Goal: Information Seeking & Learning: Check status

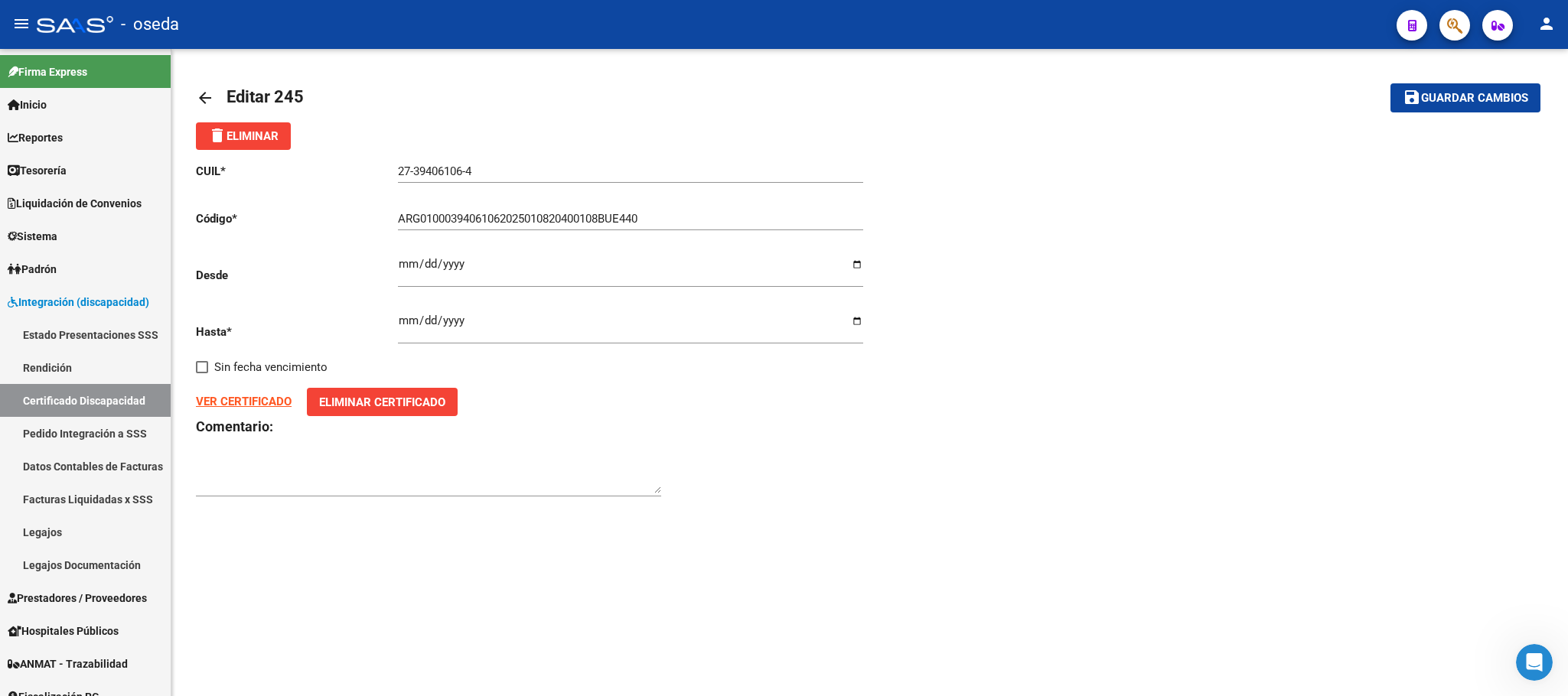
click at [1444, 30] on button "button" at bounding box center [1454, 25] width 31 height 31
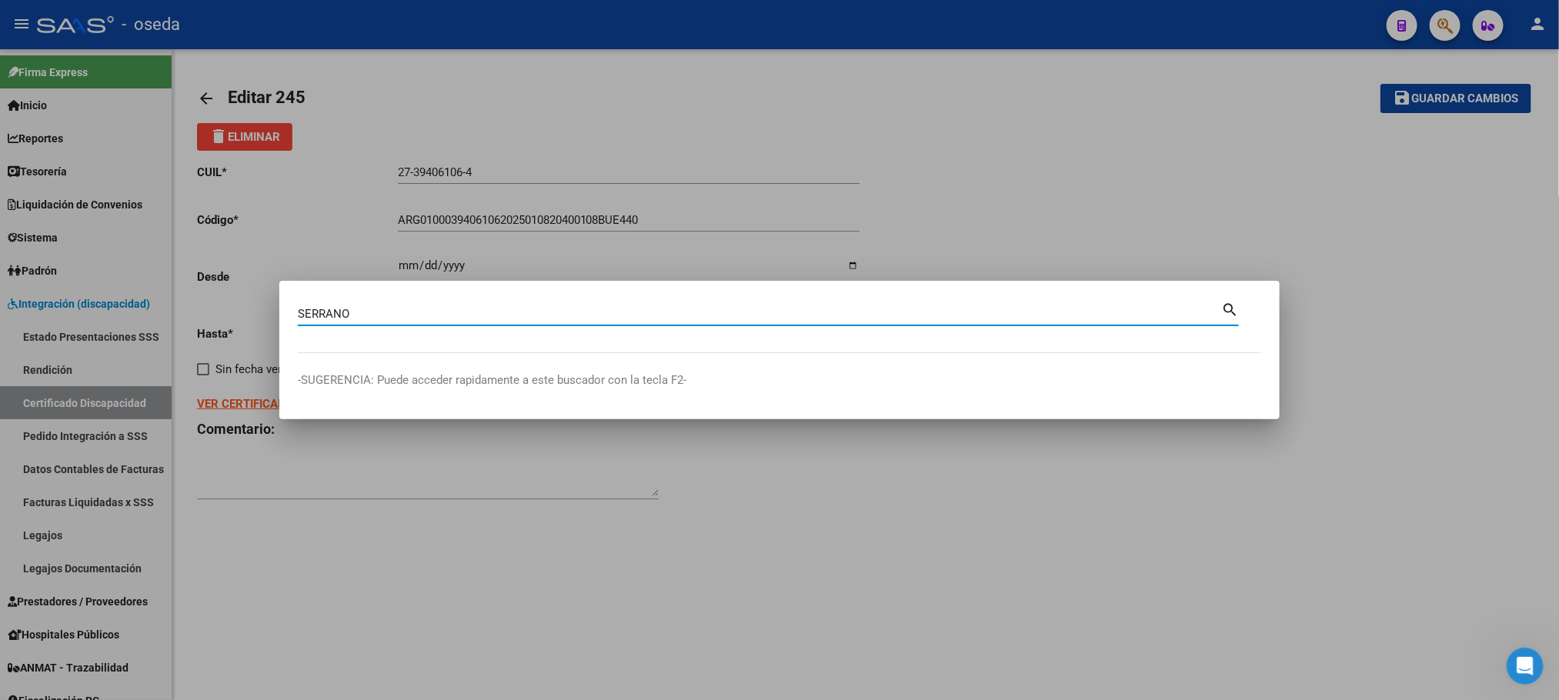
type input "SERRANO"
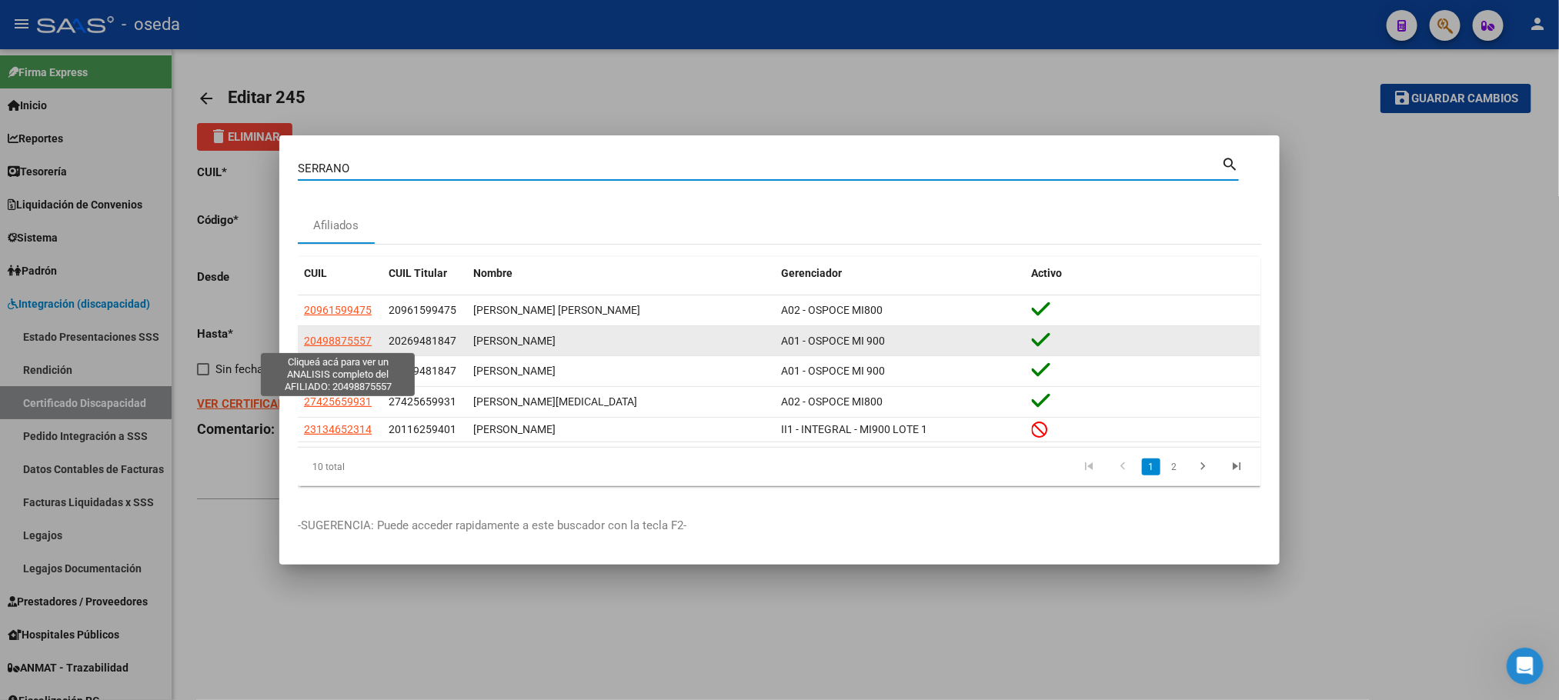
click at [356, 346] on span "20498875557" at bounding box center [338, 341] width 68 height 12
type textarea "20498875557"
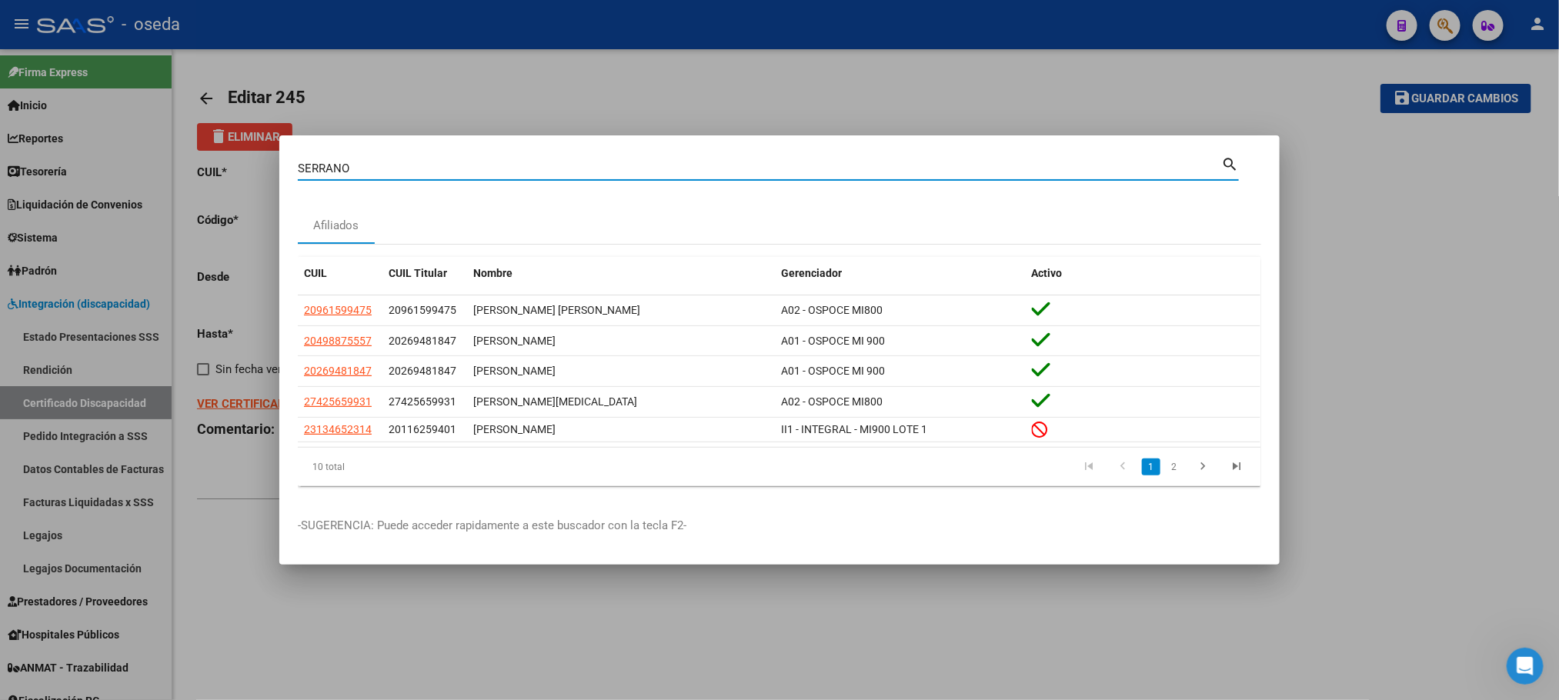
drag, startPoint x: 682, startPoint y: 166, endPoint x: 1, endPoint y: 192, distance: 681.5
click at [1, 192] on div "[PERSON_NAME] (apellido, dni, cuil, nro traspaso, cuit, obra social) search Afi…" at bounding box center [779, 350] width 1559 height 700
type input "2-2793"
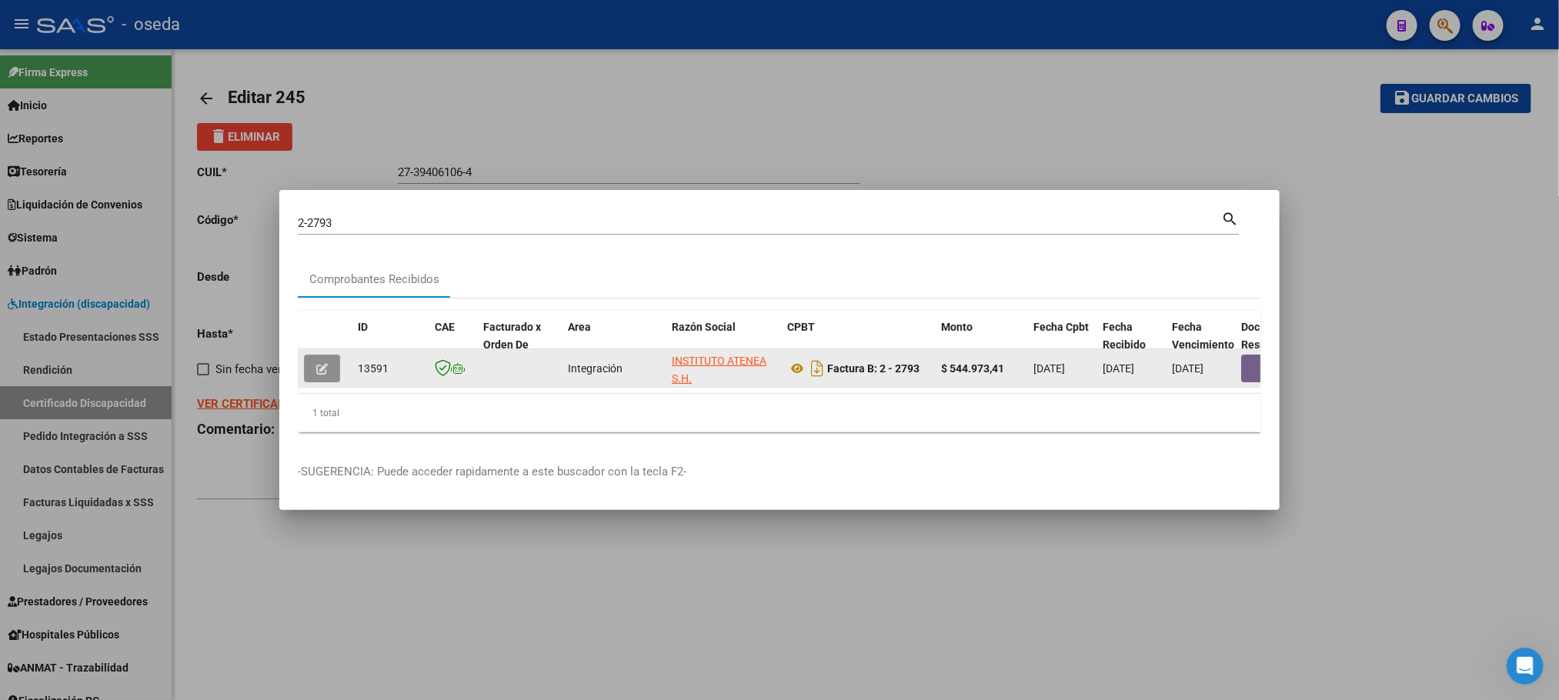
click at [322, 363] on icon "button" at bounding box center [322, 369] width 12 height 12
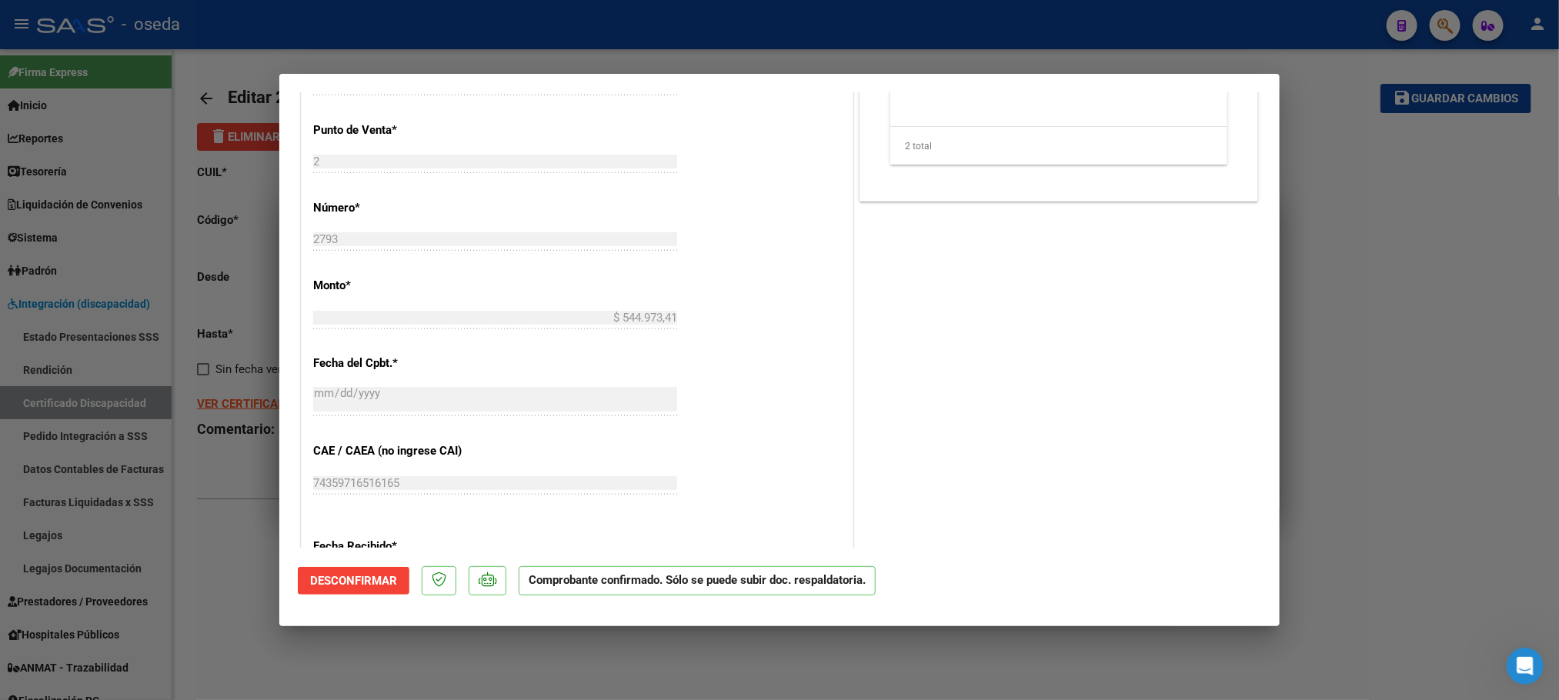
scroll to position [349, 0]
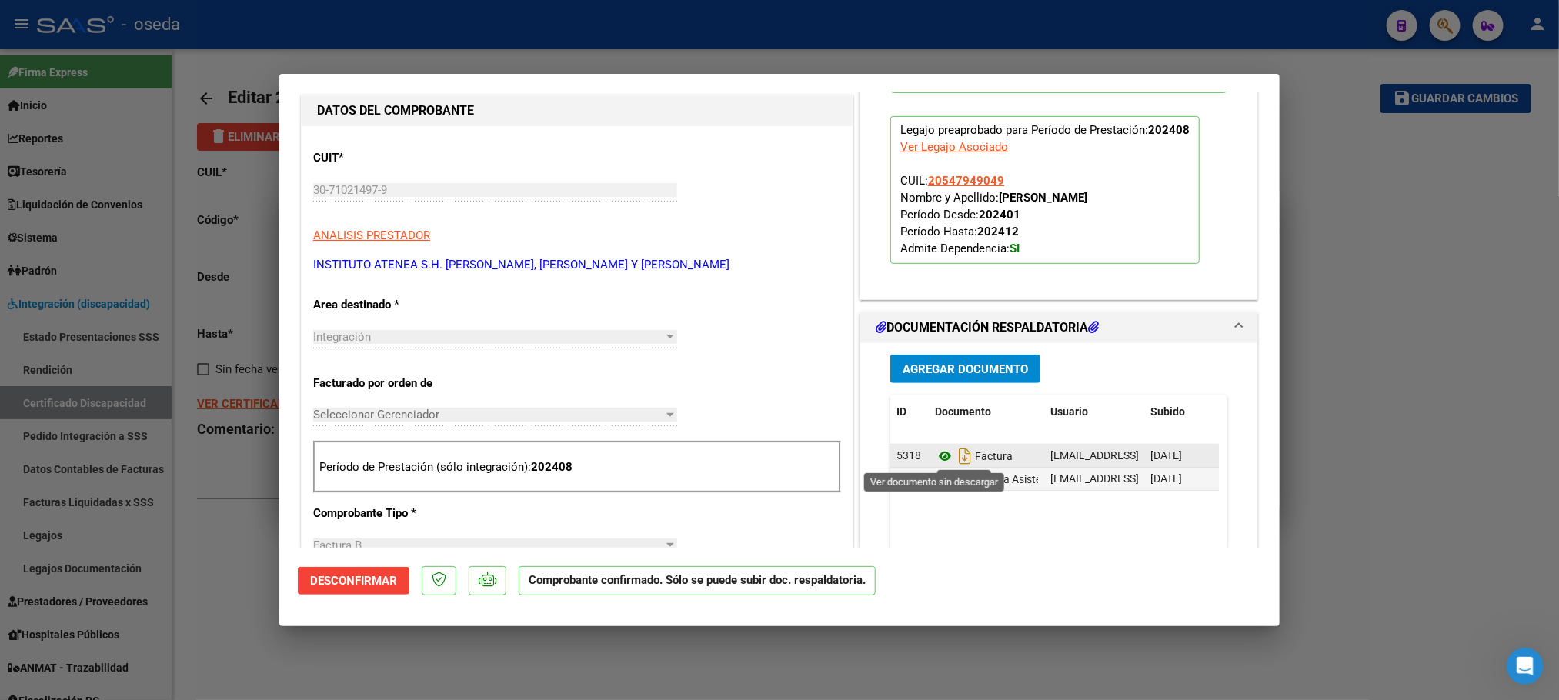
click at [935, 456] on icon at bounding box center [945, 456] width 20 height 18
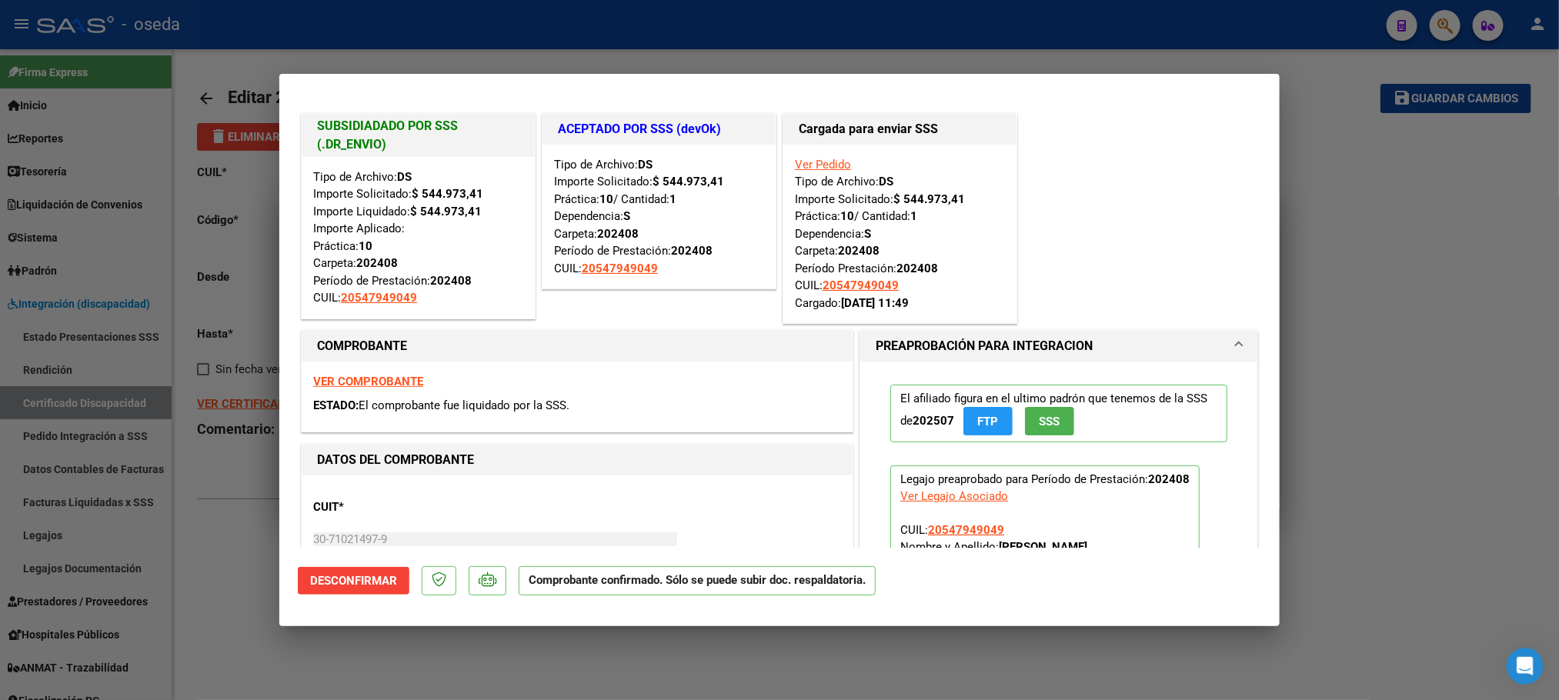
type input "$ 0,00"
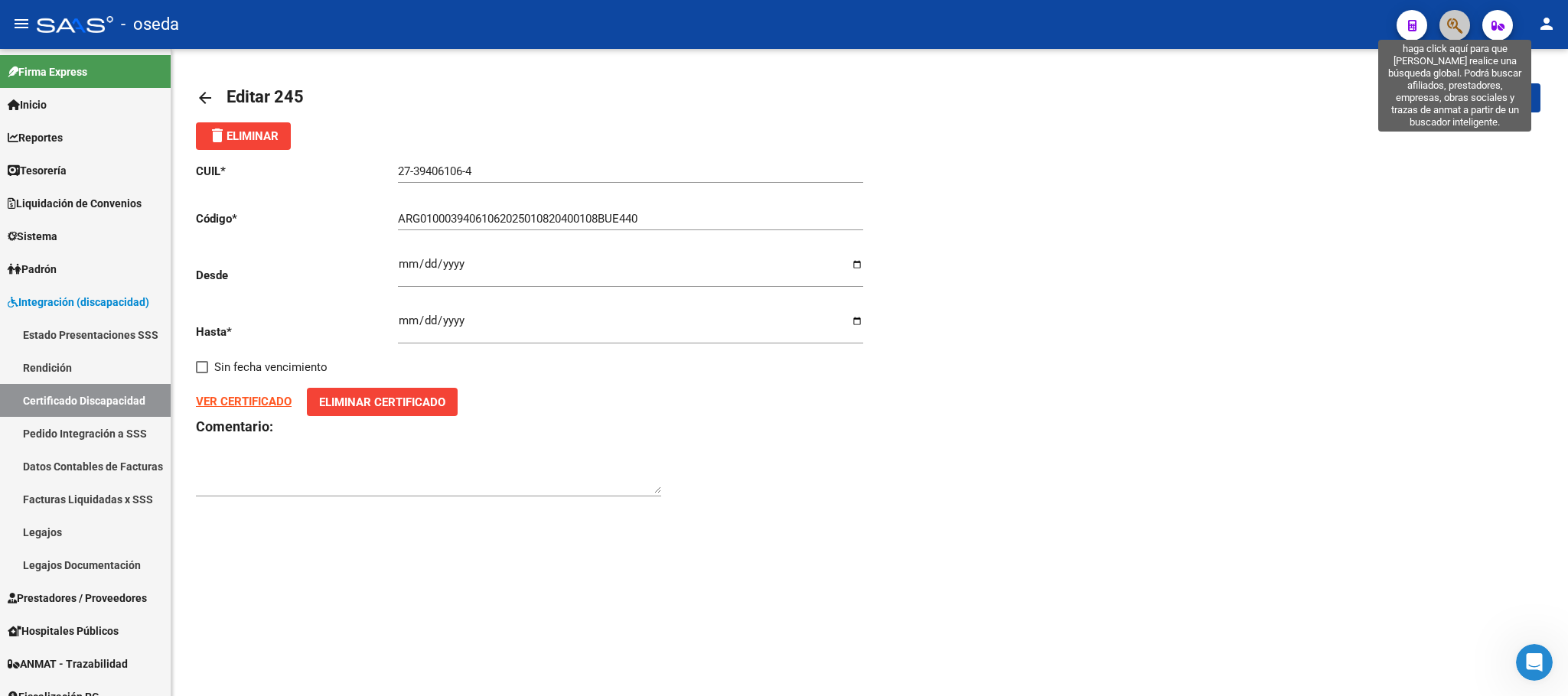
click at [1453, 28] on icon "button" at bounding box center [1454, 26] width 15 height 18
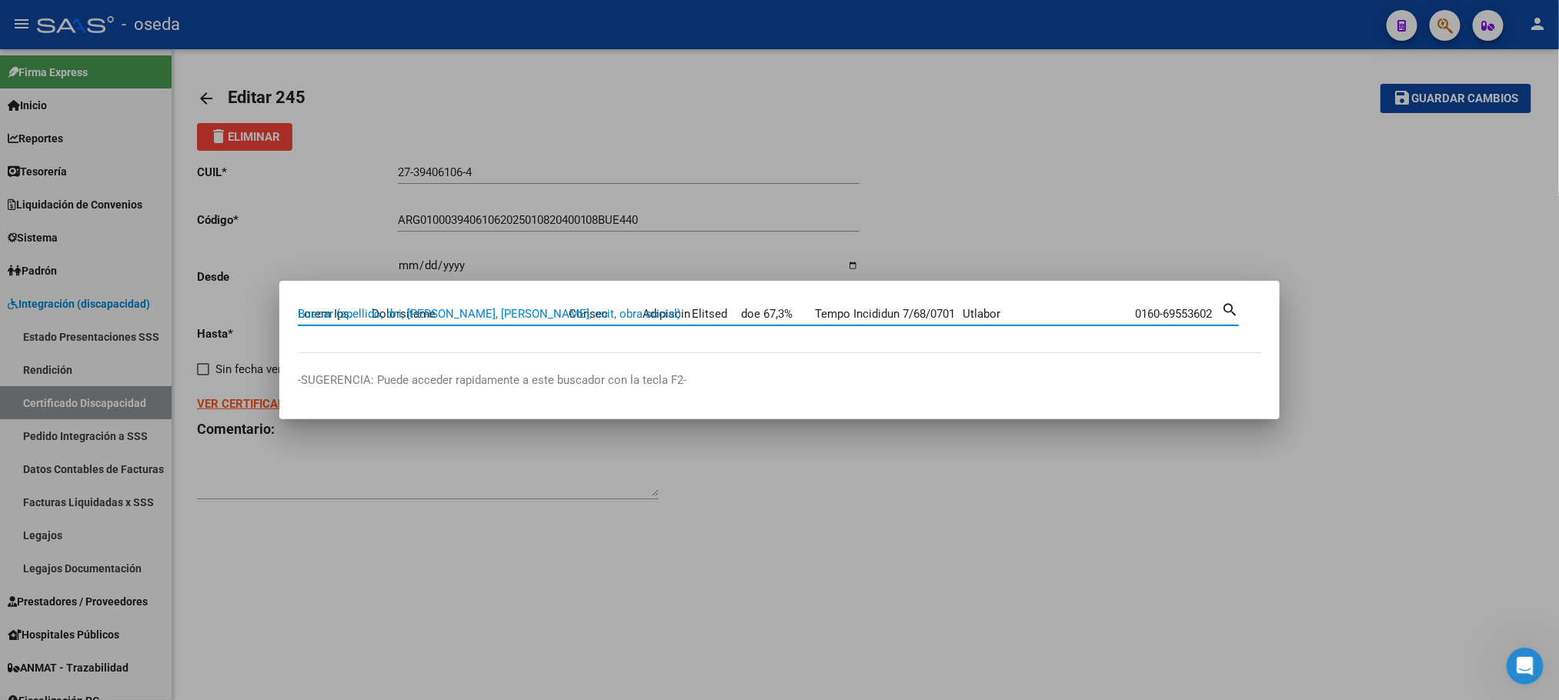
scroll to position [0, 8214]
type input "Lorem Ips. Dolorsitame Consec Adipiscin Elitsed doe 90,1% Tempo Incididun 7/66/…"
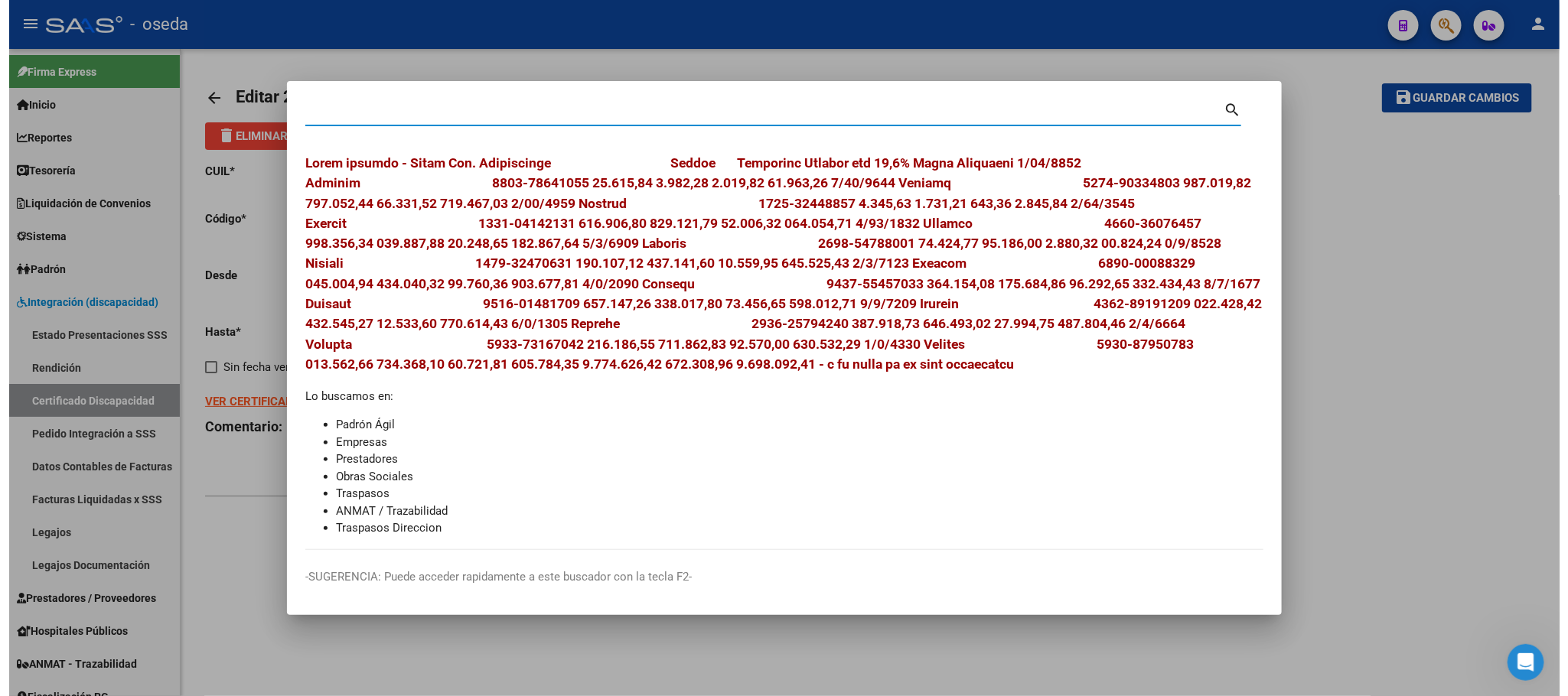
scroll to position [0, 0]
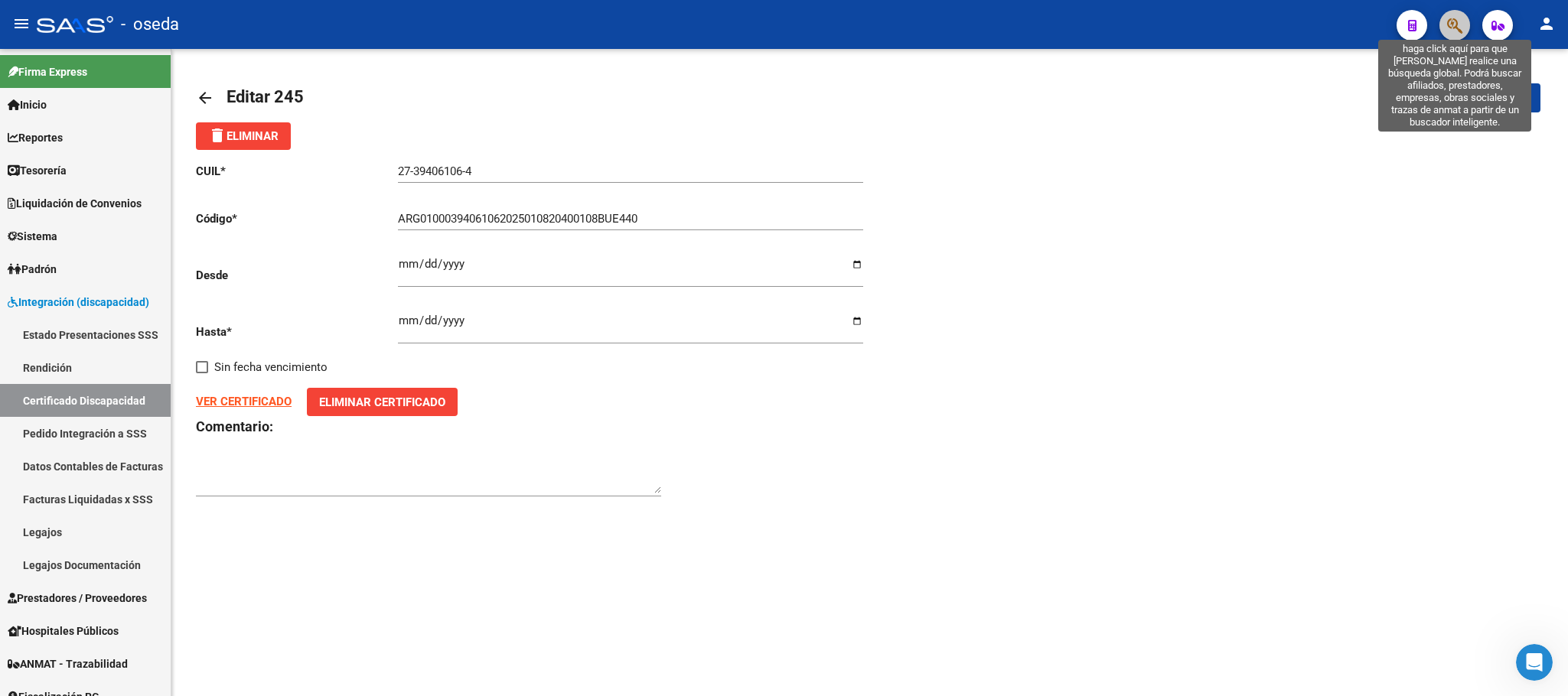
click at [1447, 24] on icon "button" at bounding box center [1454, 26] width 15 height 18
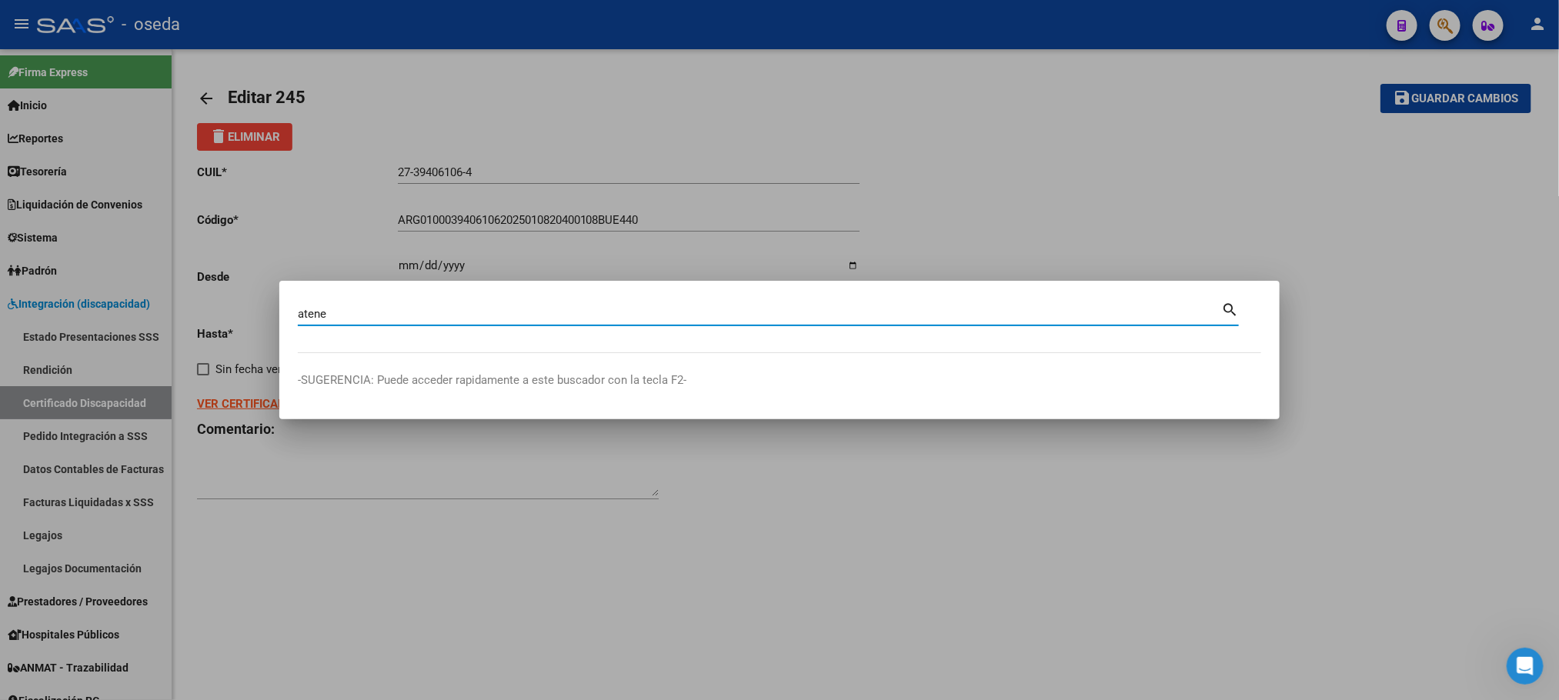
type input "atene"
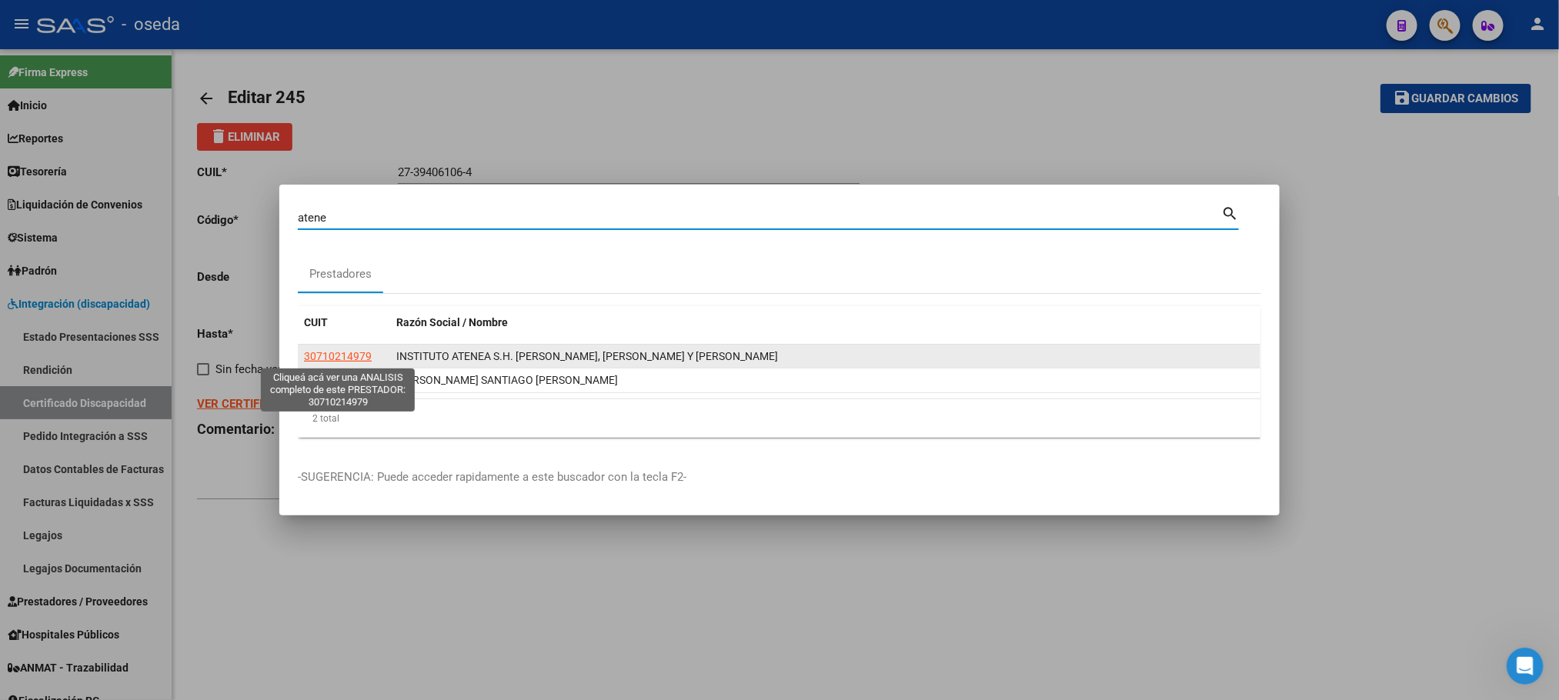
click at [321, 356] on span "30710214979" at bounding box center [338, 356] width 68 height 12
type textarea "30710214979"
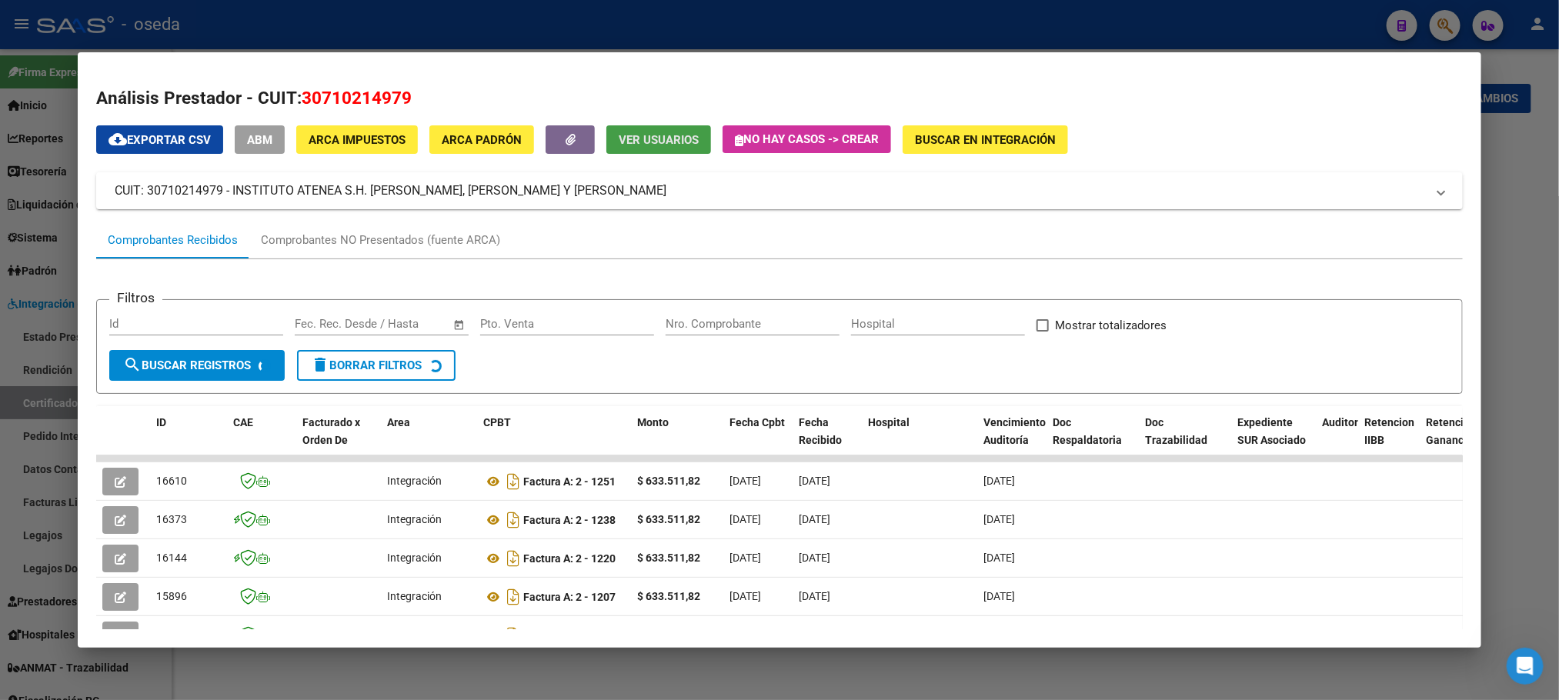
click at [613, 150] on button "Ver Usuarios" at bounding box center [658, 139] width 105 height 28
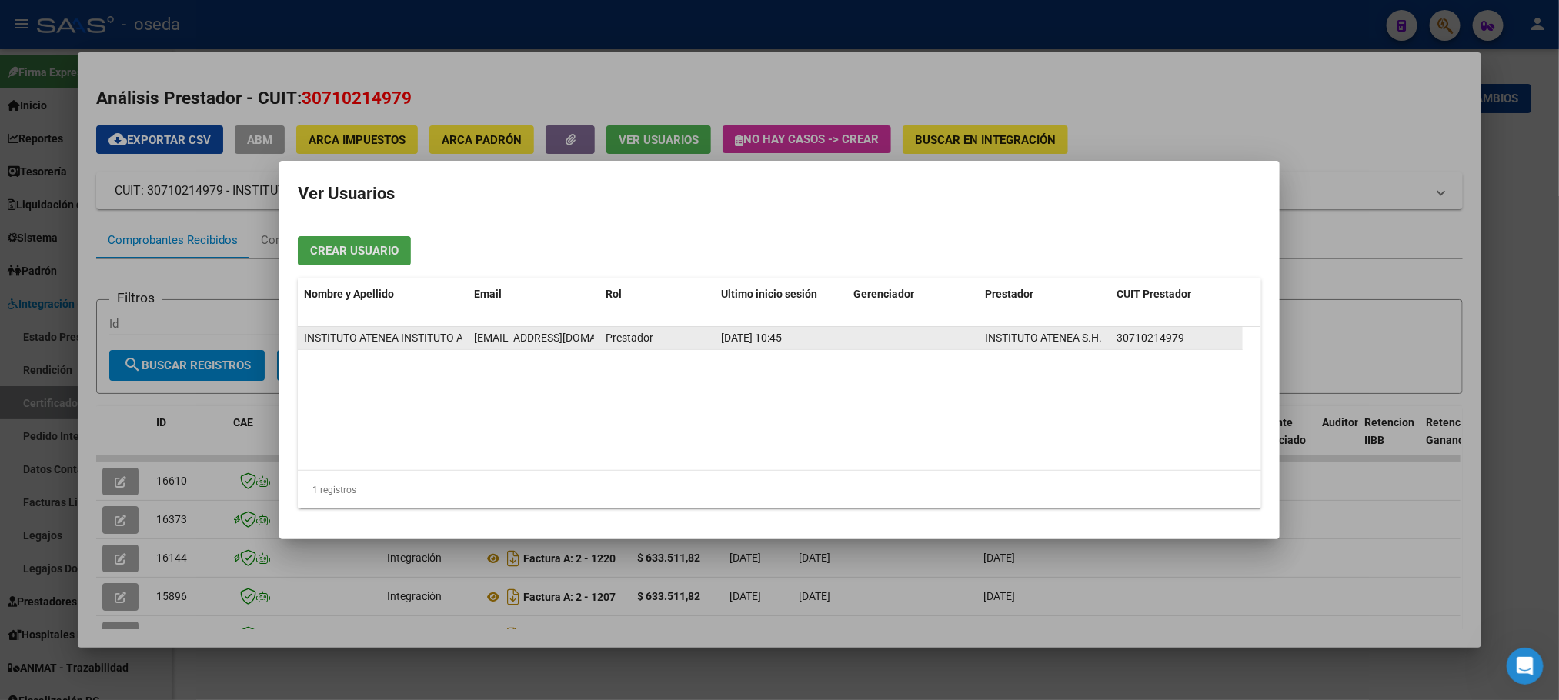
click at [571, 340] on span "[EMAIL_ADDRESS][DOMAIN_NAME]" at bounding box center [559, 338] width 171 height 12
copy span "[EMAIL_ADDRESS][DOMAIN_NAME]"
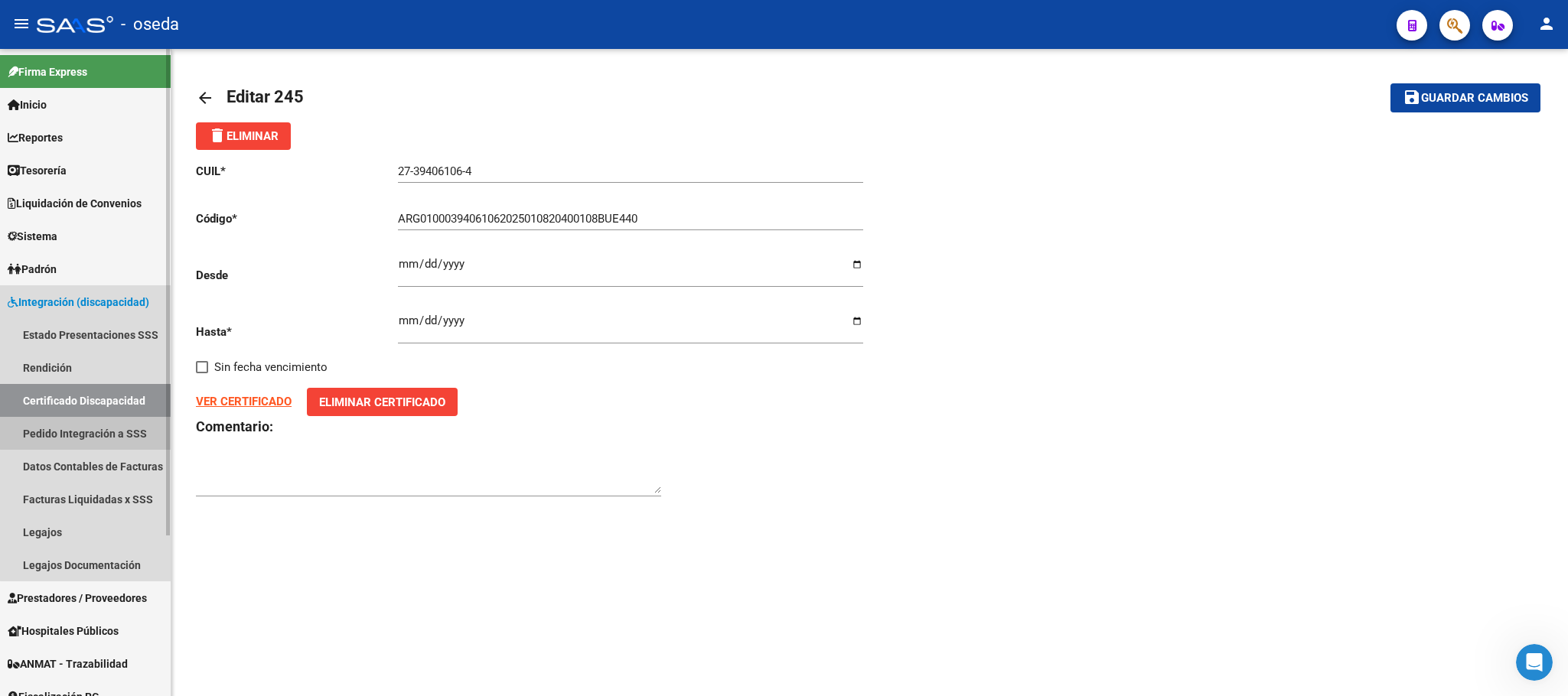
click at [128, 426] on link "Pedido Integración a SSS" at bounding box center [86, 433] width 171 height 33
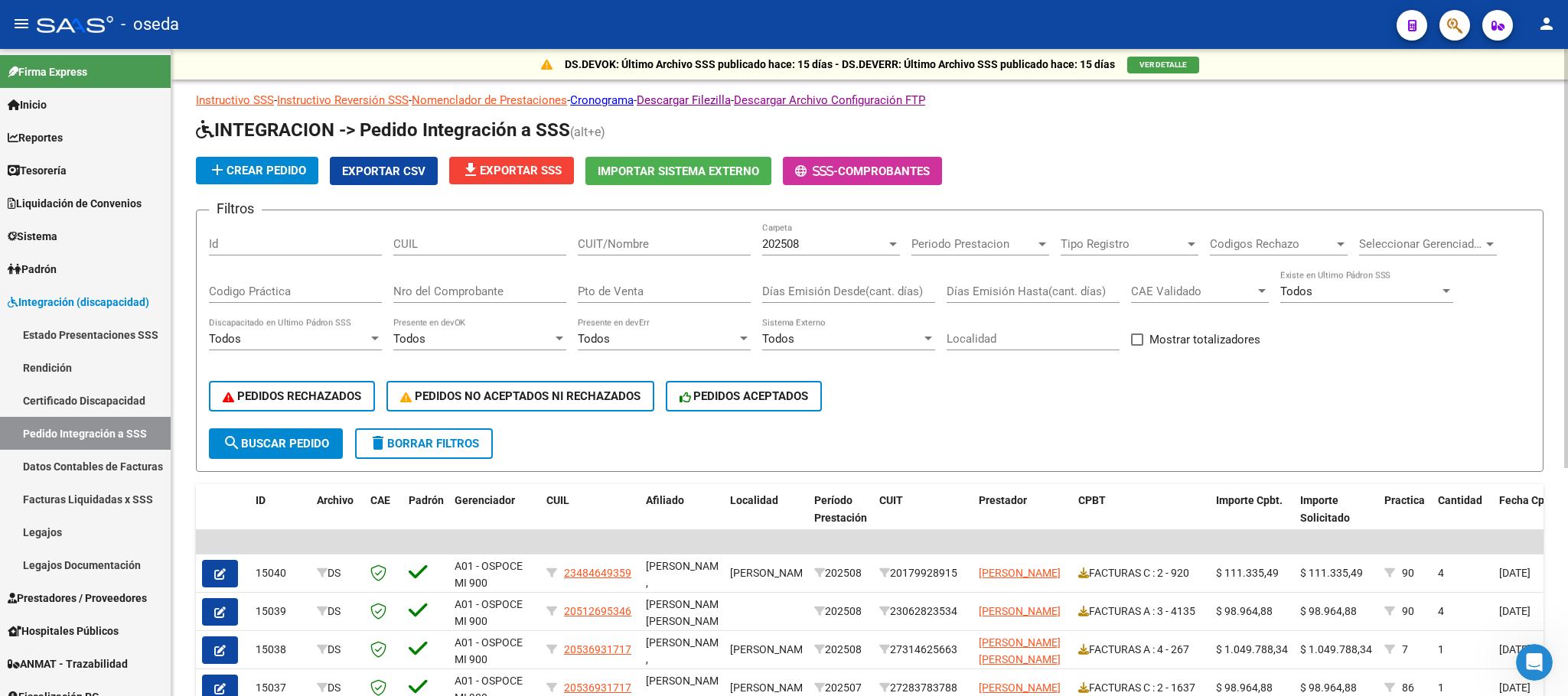
click at [652, 247] on input "CUIT/Nombre" at bounding box center [664, 245] width 173 height 14
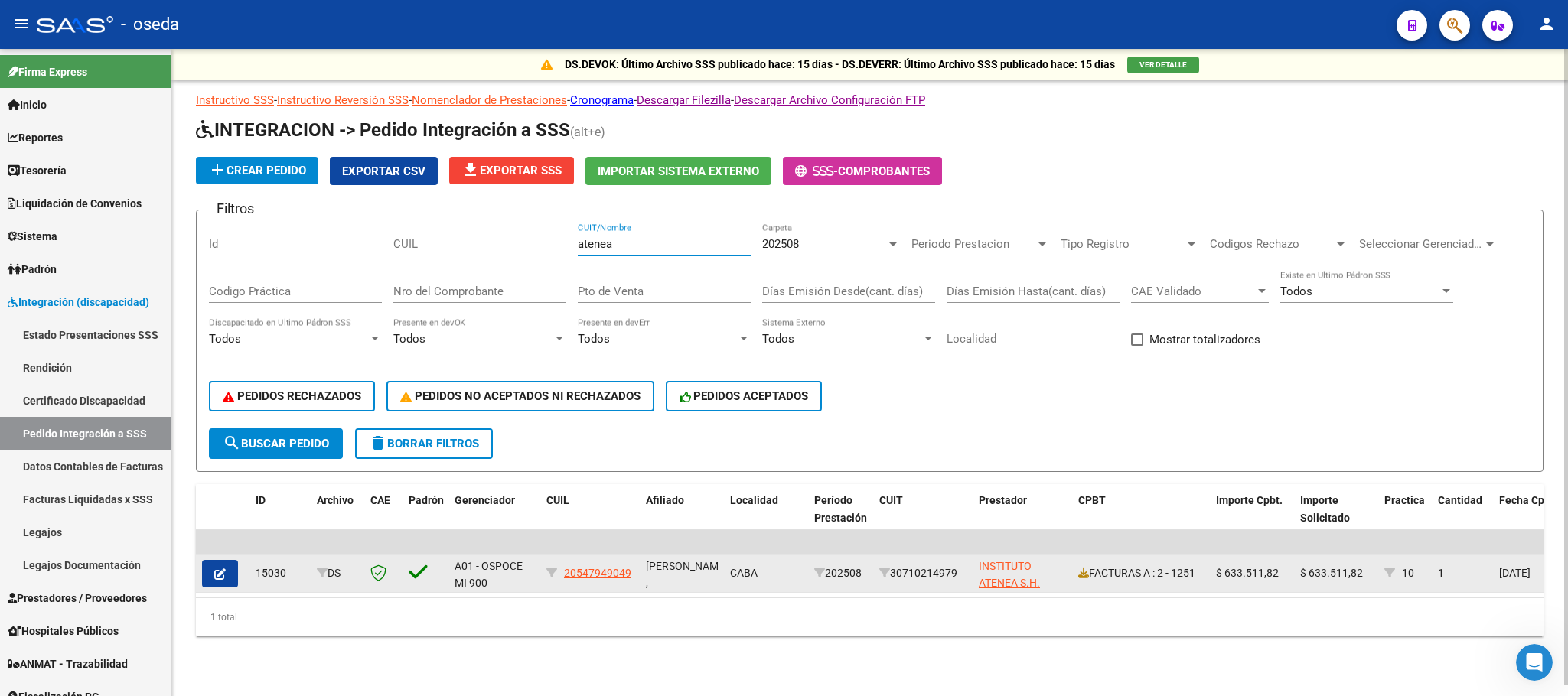
type input "atenea"
click at [221, 575] on icon "button" at bounding box center [220, 575] width 12 height 12
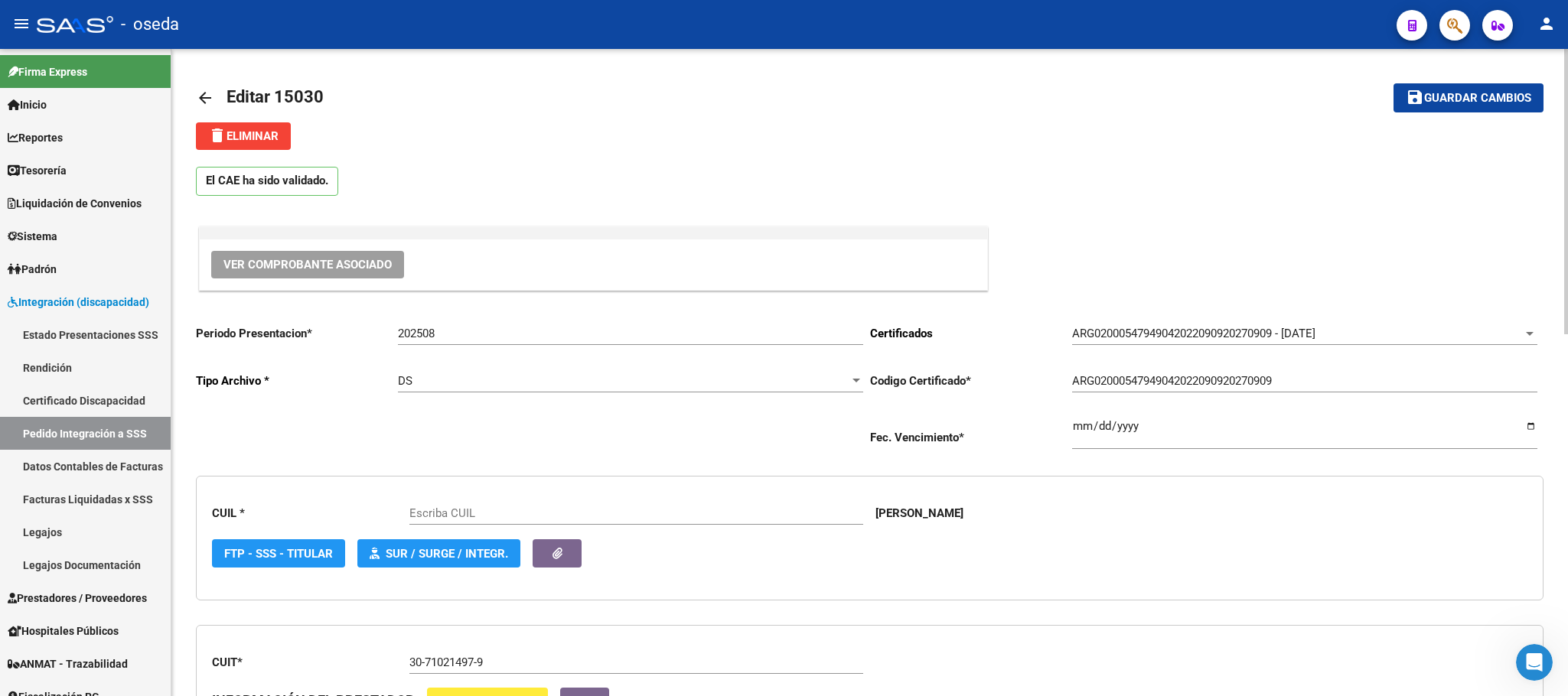
click at [201, 134] on button "delete Eliminar" at bounding box center [243, 136] width 94 height 28
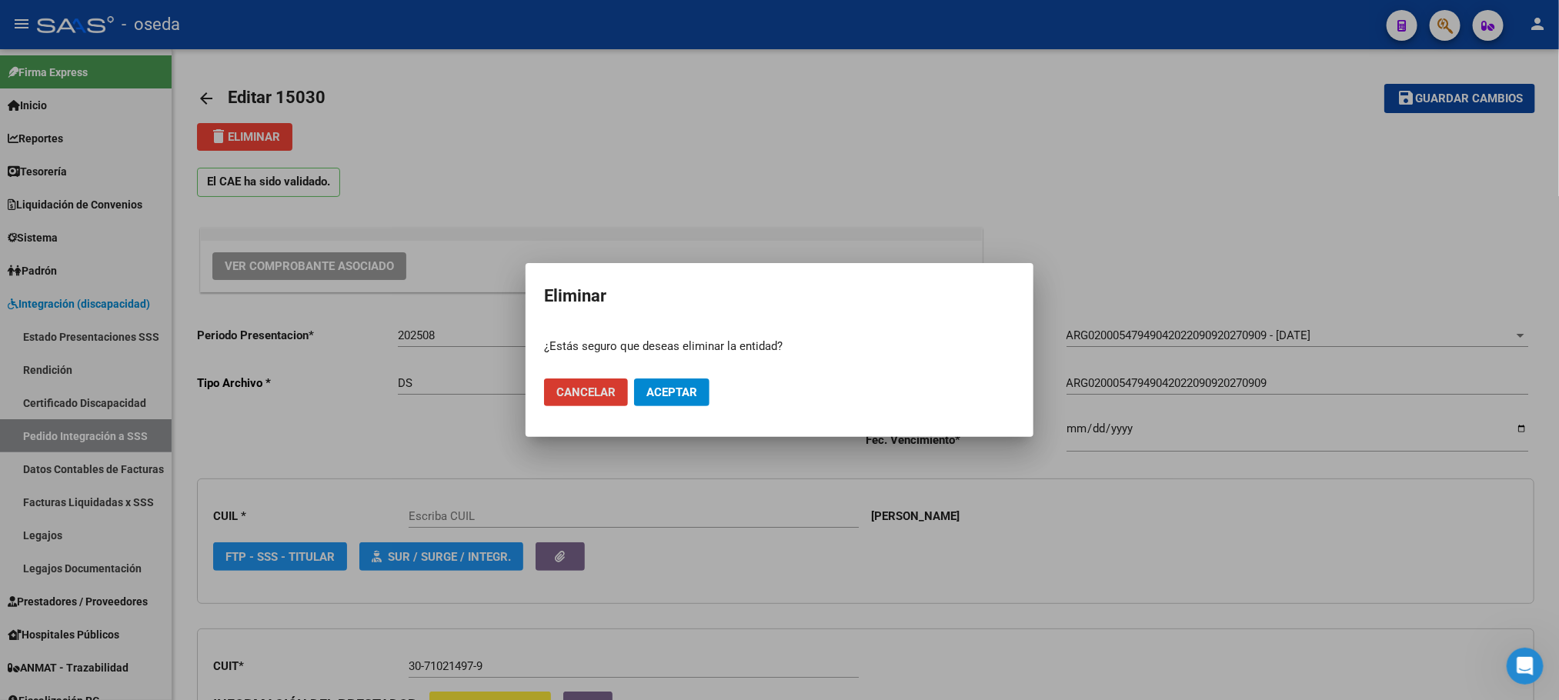
type input "20547949049"
click at [688, 379] on button "Aceptar" at bounding box center [671, 393] width 75 height 28
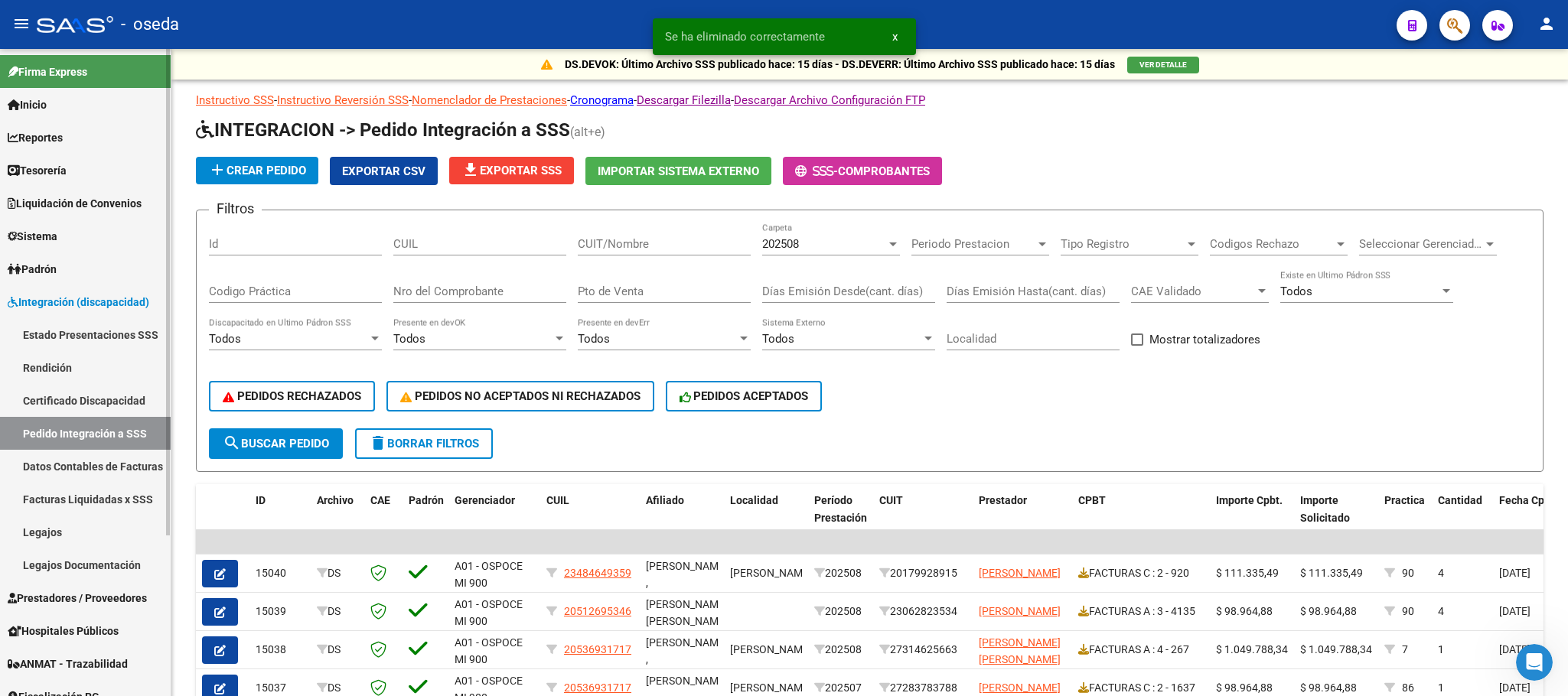
click at [44, 595] on span "Prestadores / Proveedores" at bounding box center [78, 598] width 139 height 17
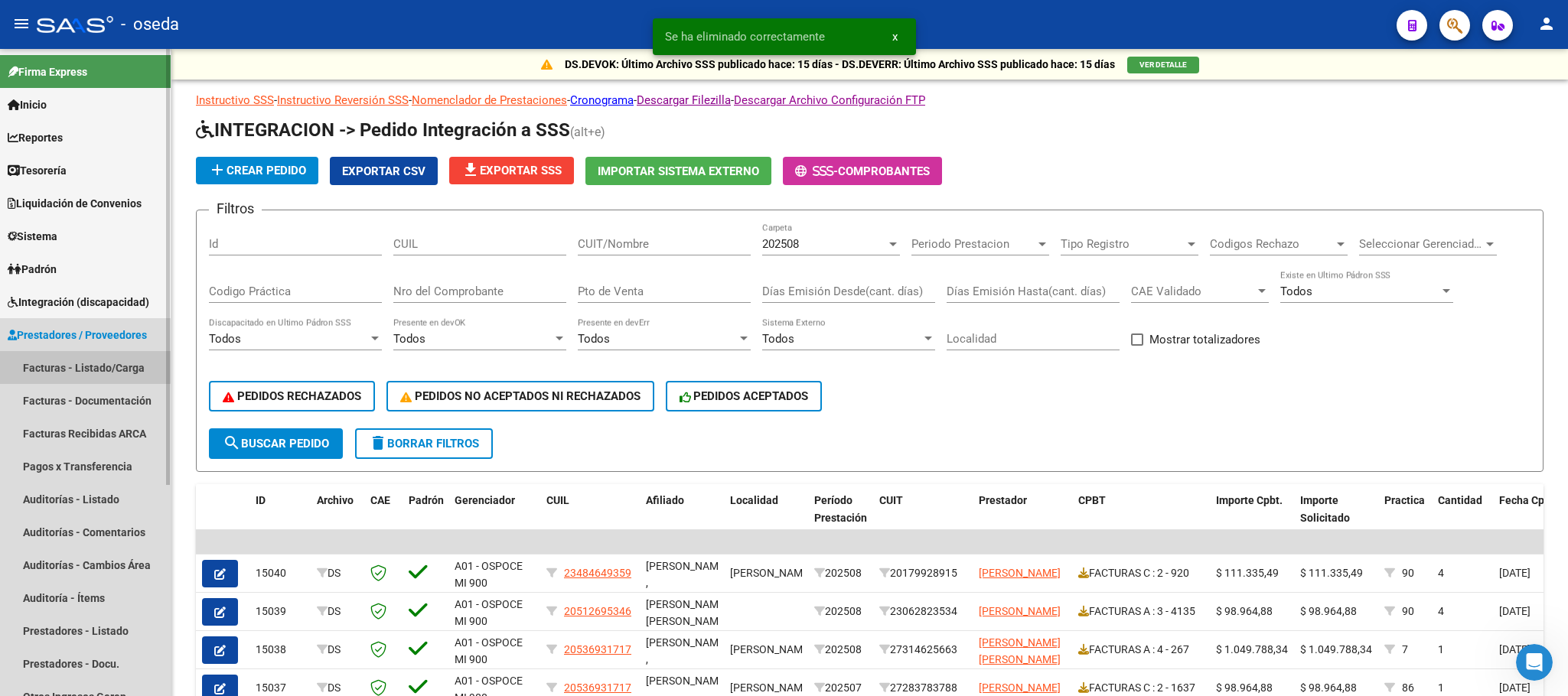
click at [72, 366] on link "Facturas - Listado/Carga" at bounding box center [86, 367] width 171 height 33
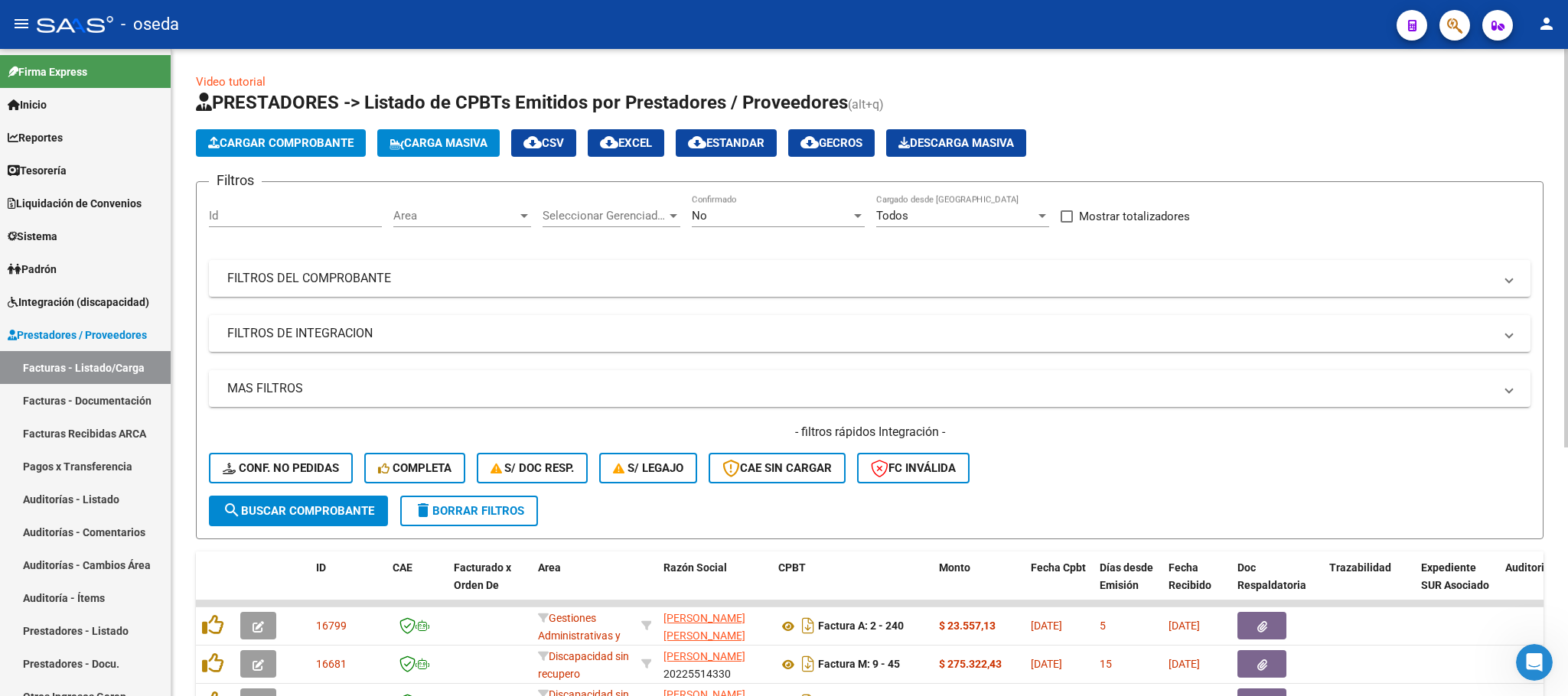
click at [466, 509] on span "delete Borrar Filtros" at bounding box center [468, 511] width 110 height 14
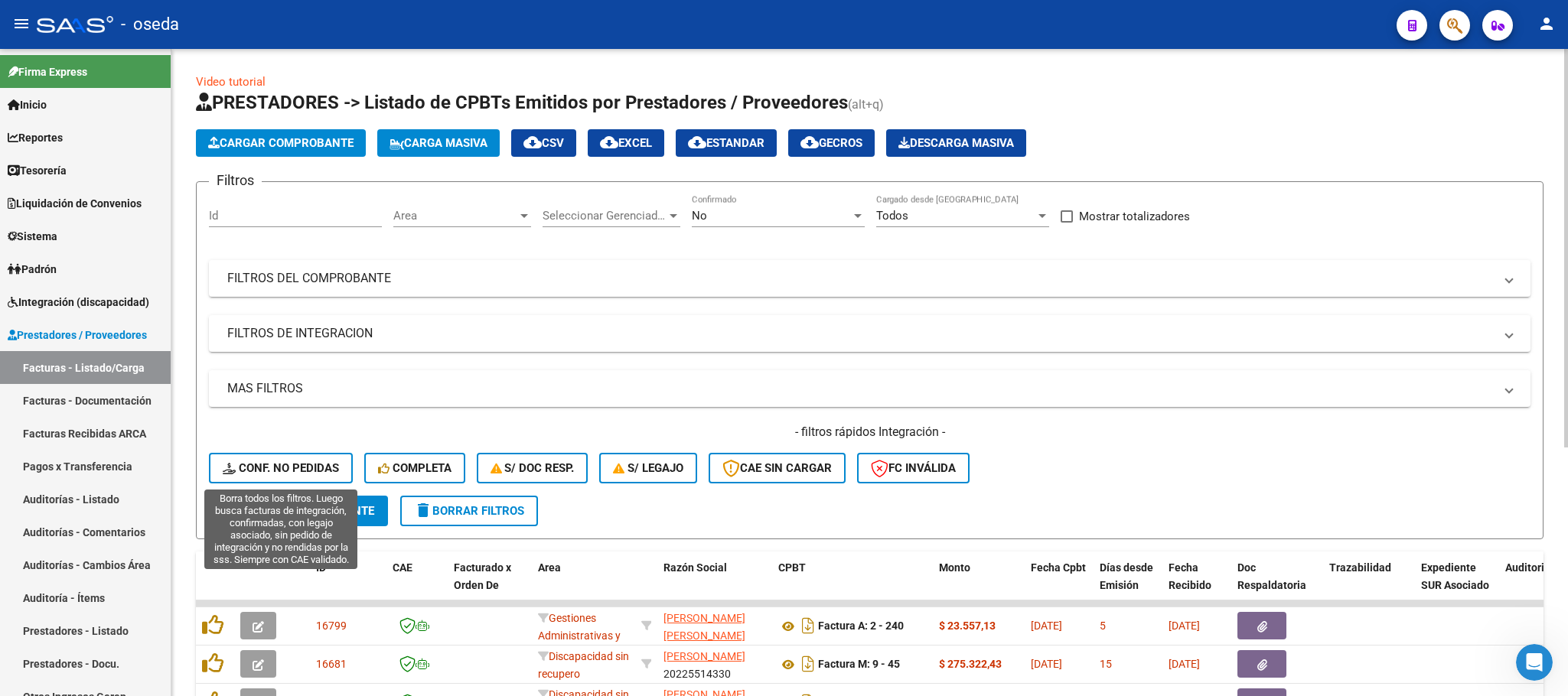
click at [310, 470] on span "Conf. no pedidas" at bounding box center [280, 468] width 116 height 14
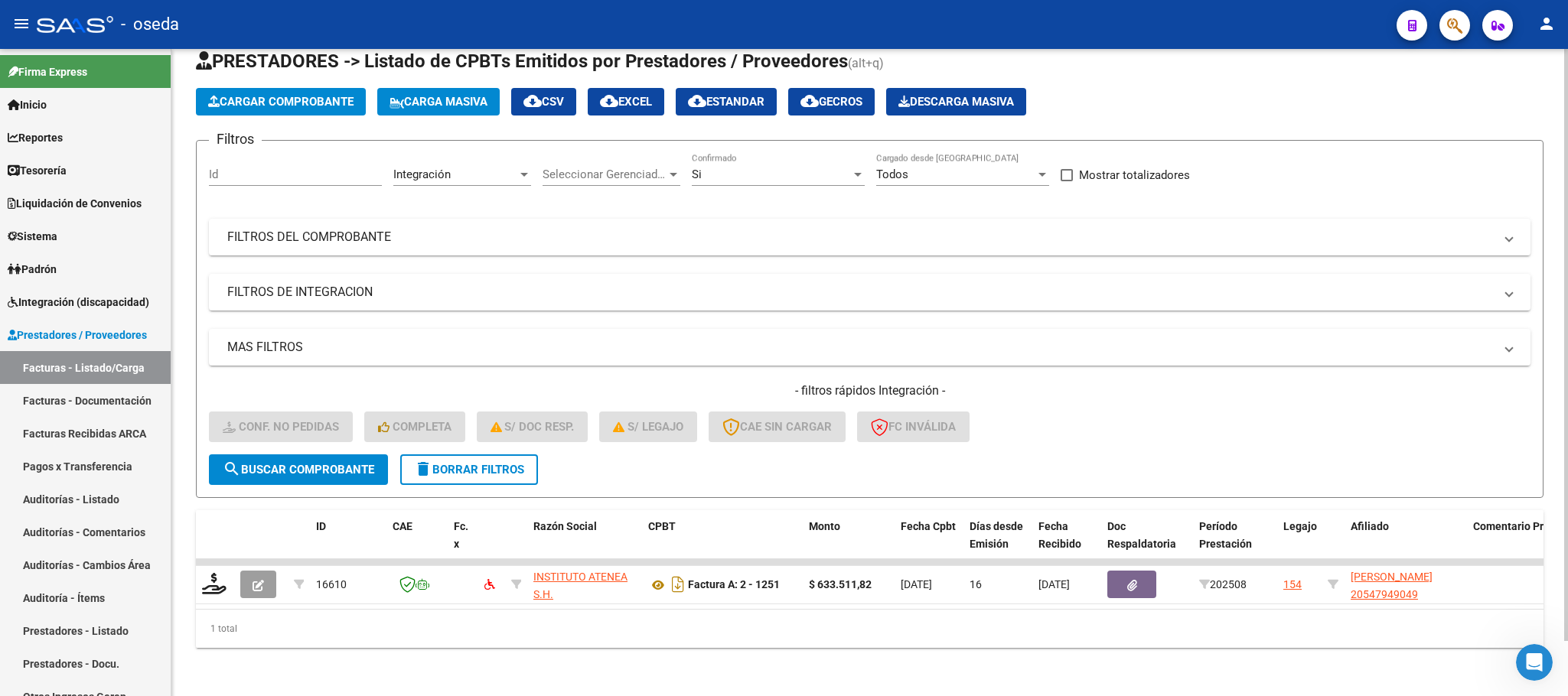
scroll to position [60, 0]
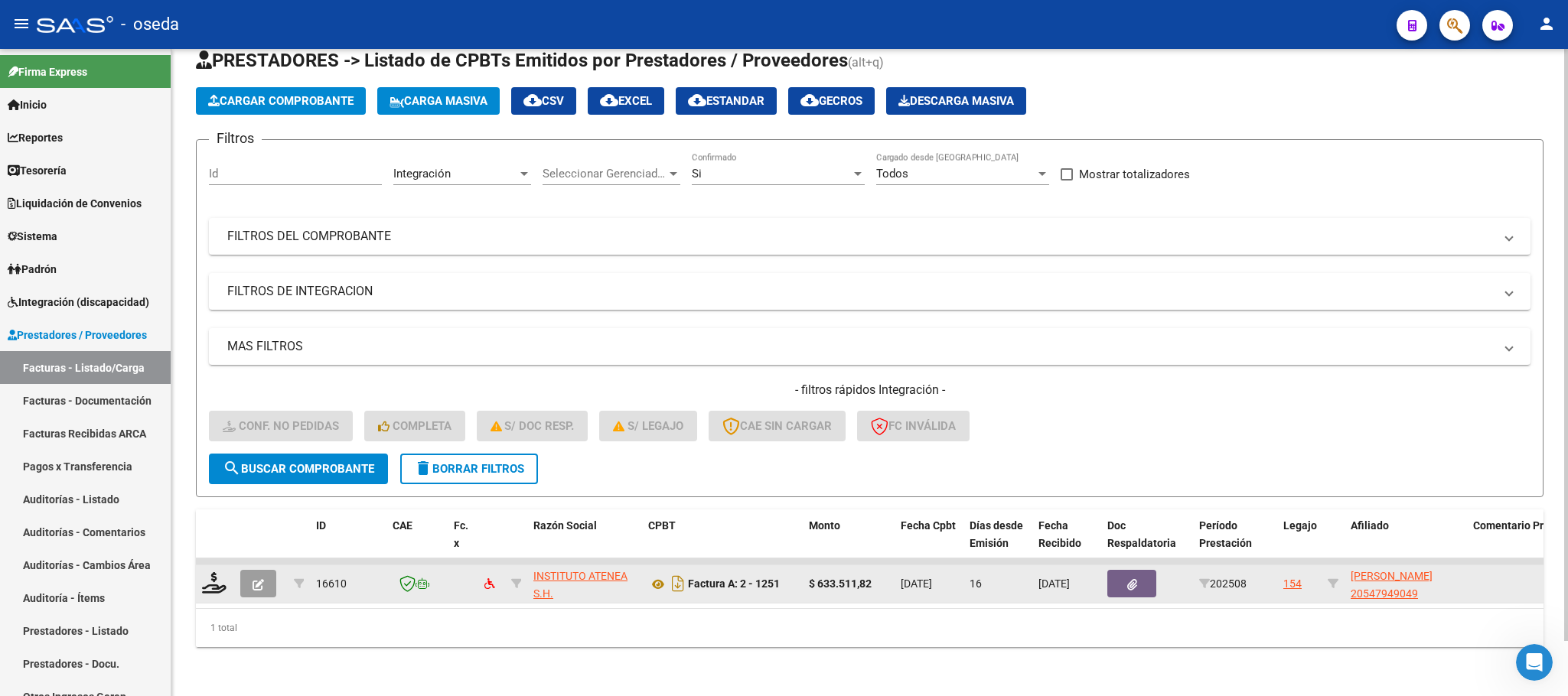
click at [244, 575] on button "button" at bounding box center [259, 584] width 36 height 28
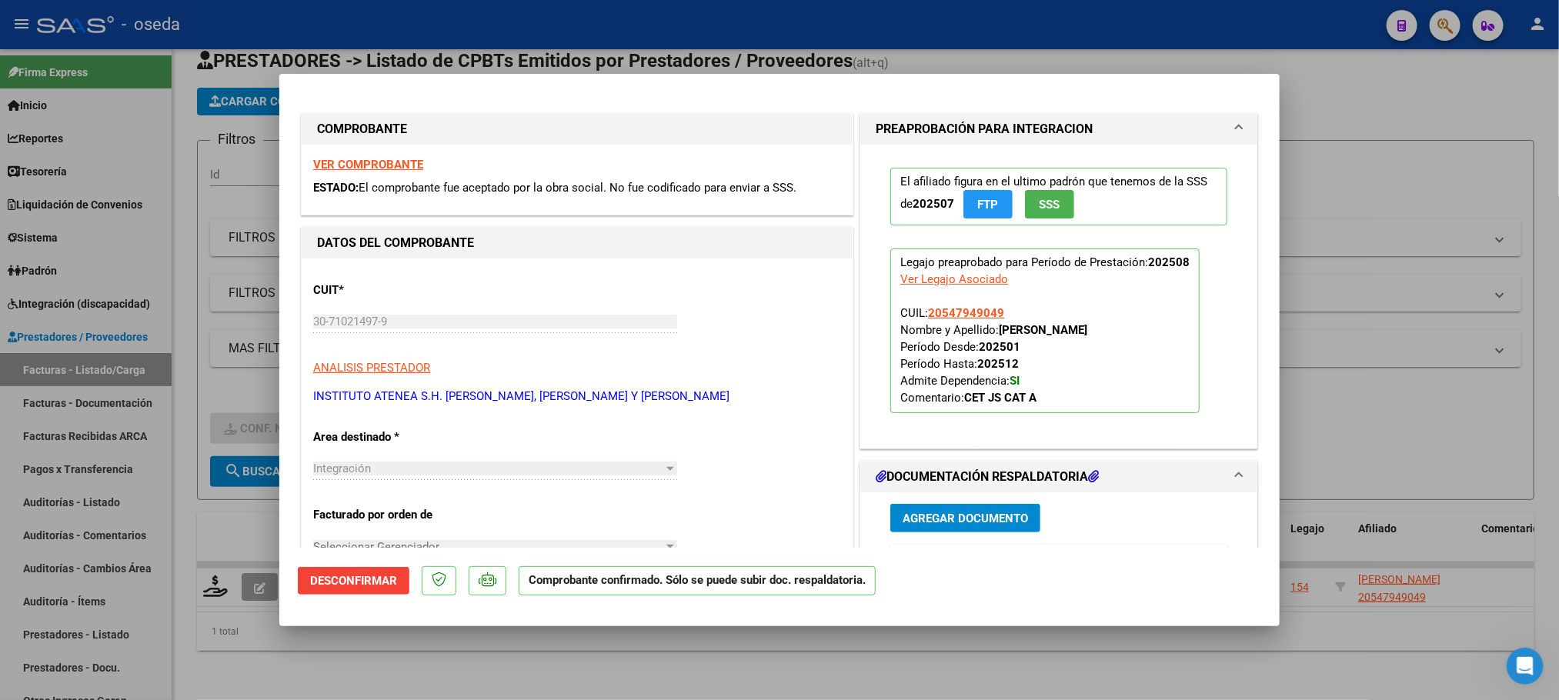
click at [406, 579] on button "Desconfirmar" at bounding box center [354, 581] width 112 height 28
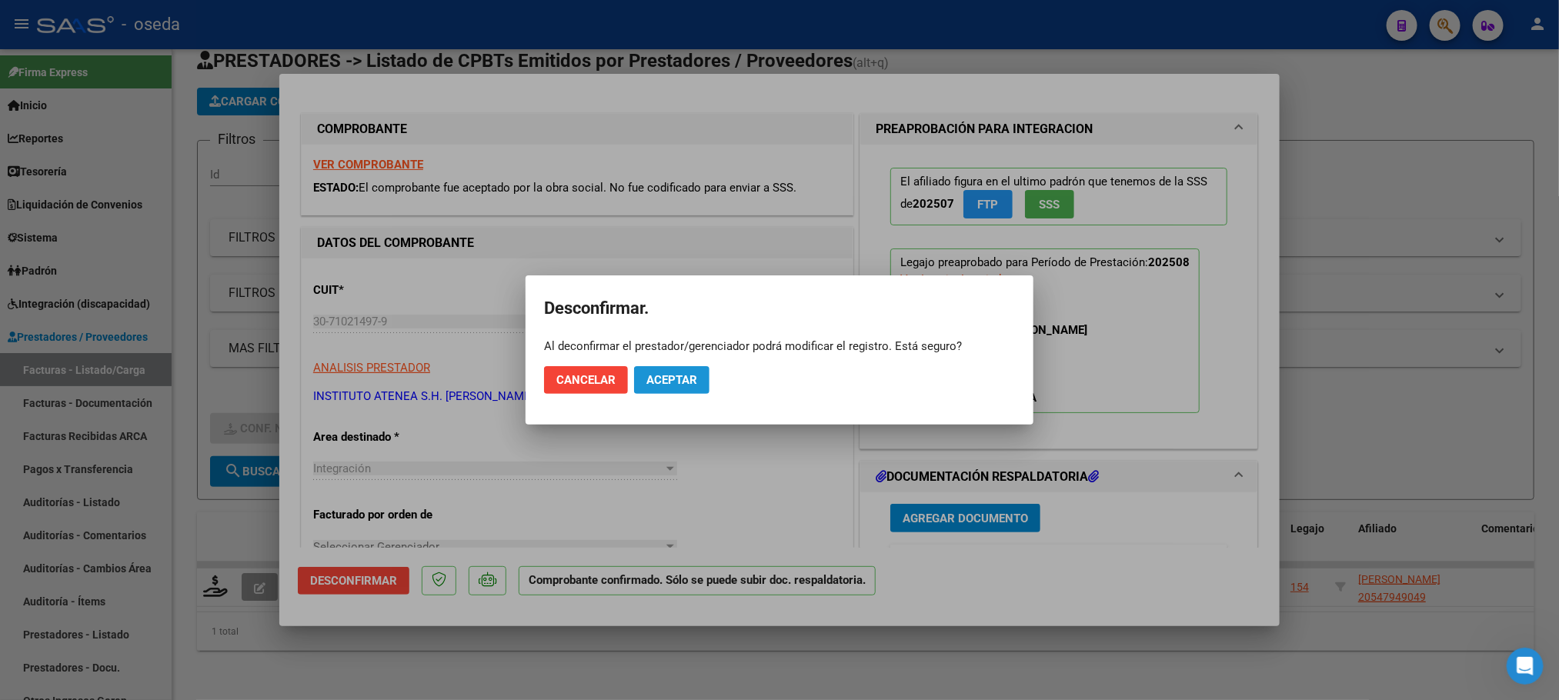
click at [649, 383] on span "Aceptar" at bounding box center [671, 380] width 51 height 14
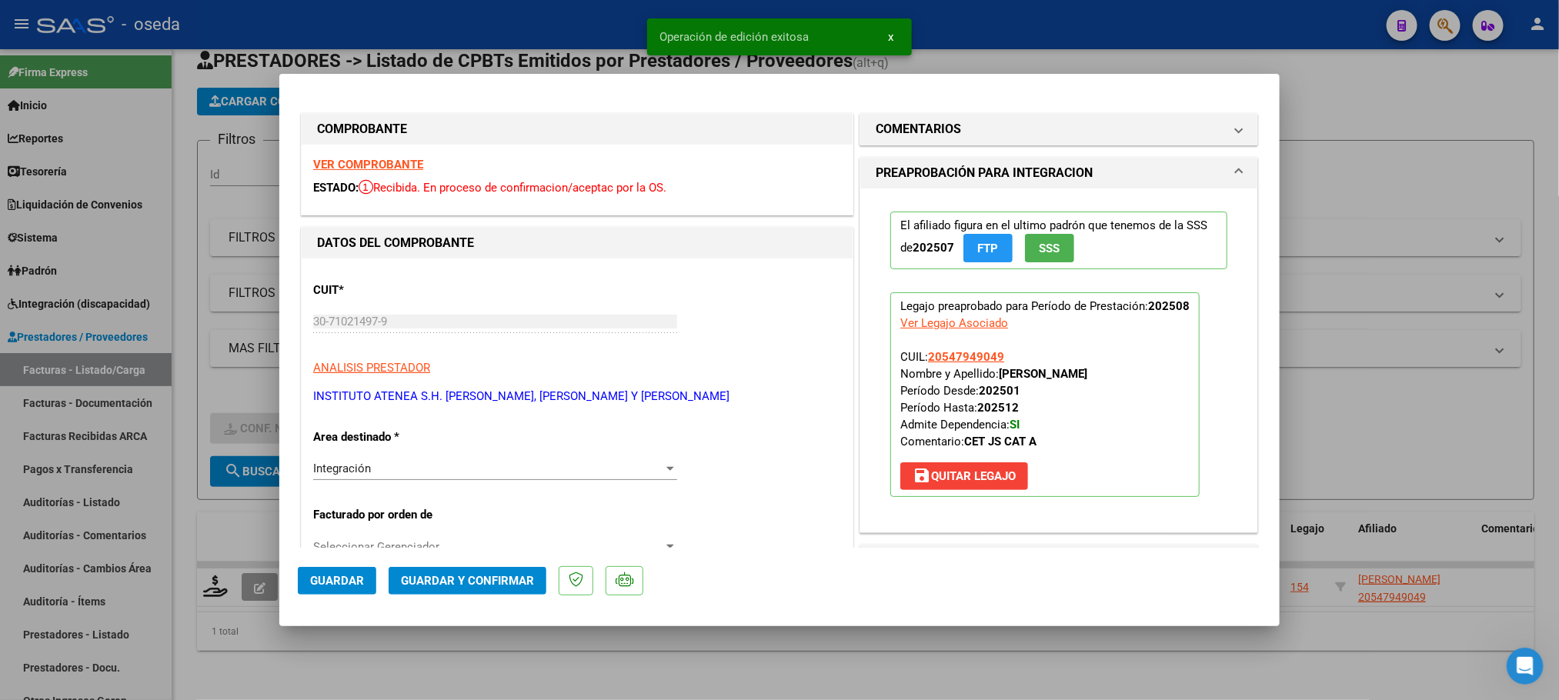
type input "$ 0,00"
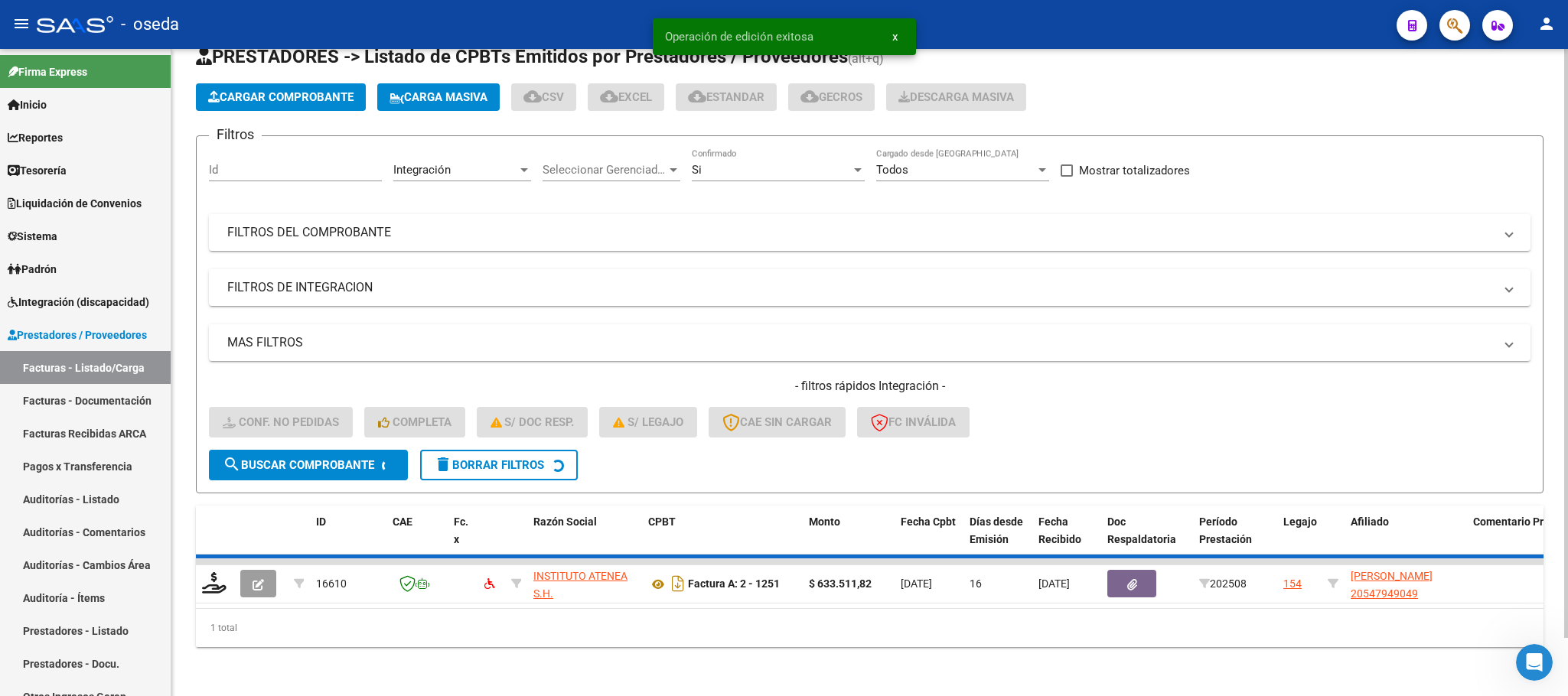
scroll to position [30, 0]
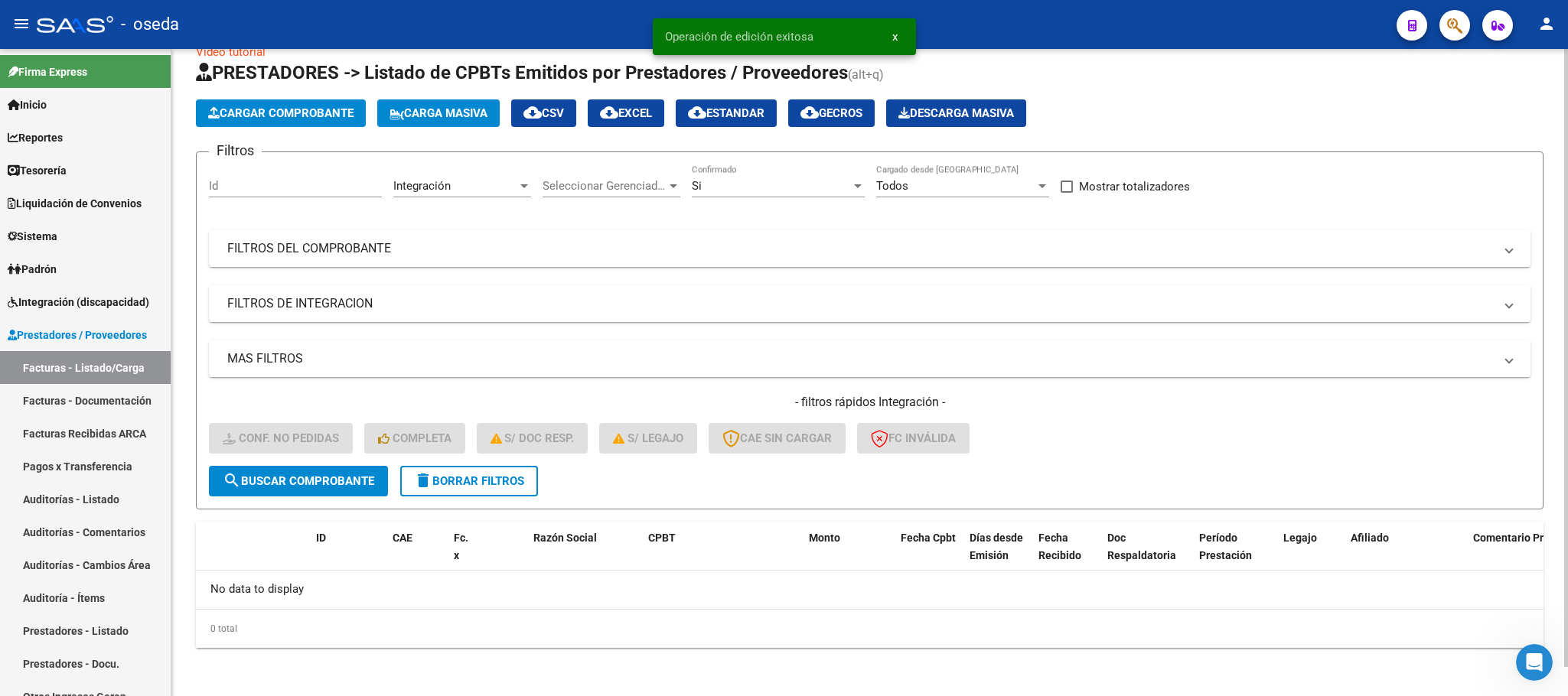
click at [459, 489] on button "delete Borrar Filtros" at bounding box center [468, 481] width 138 height 31
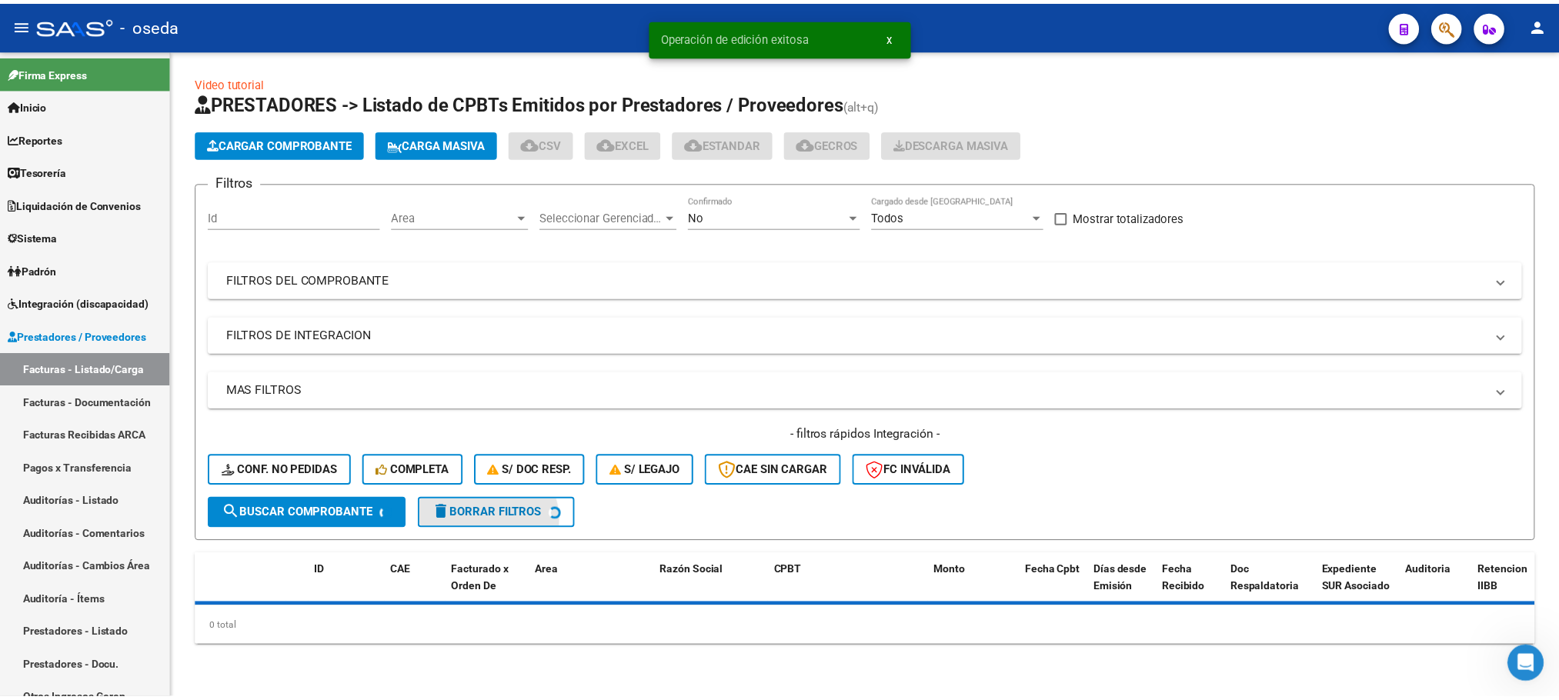
scroll to position [0, 0]
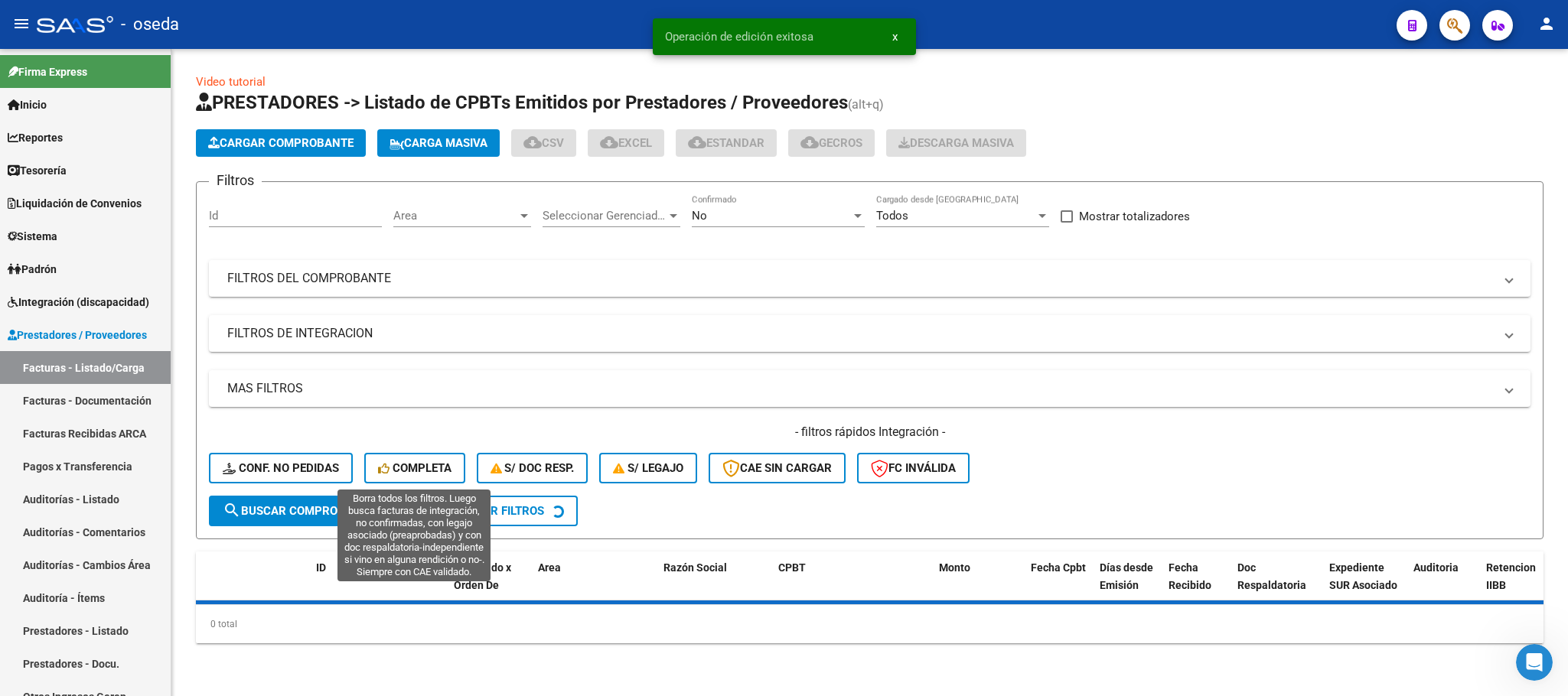
click at [430, 461] on span "Completa" at bounding box center [415, 468] width 74 height 14
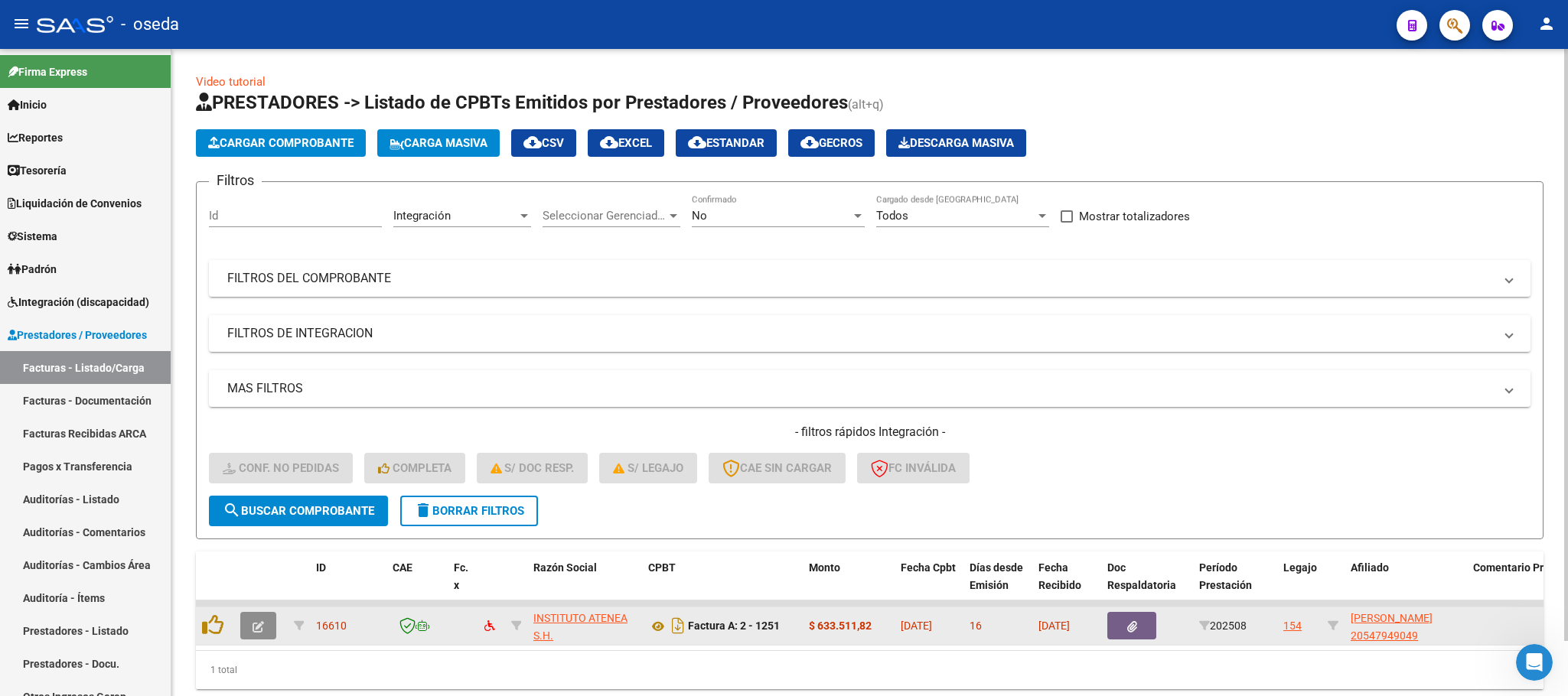
click at [255, 621] on icon "button" at bounding box center [259, 627] width 12 height 12
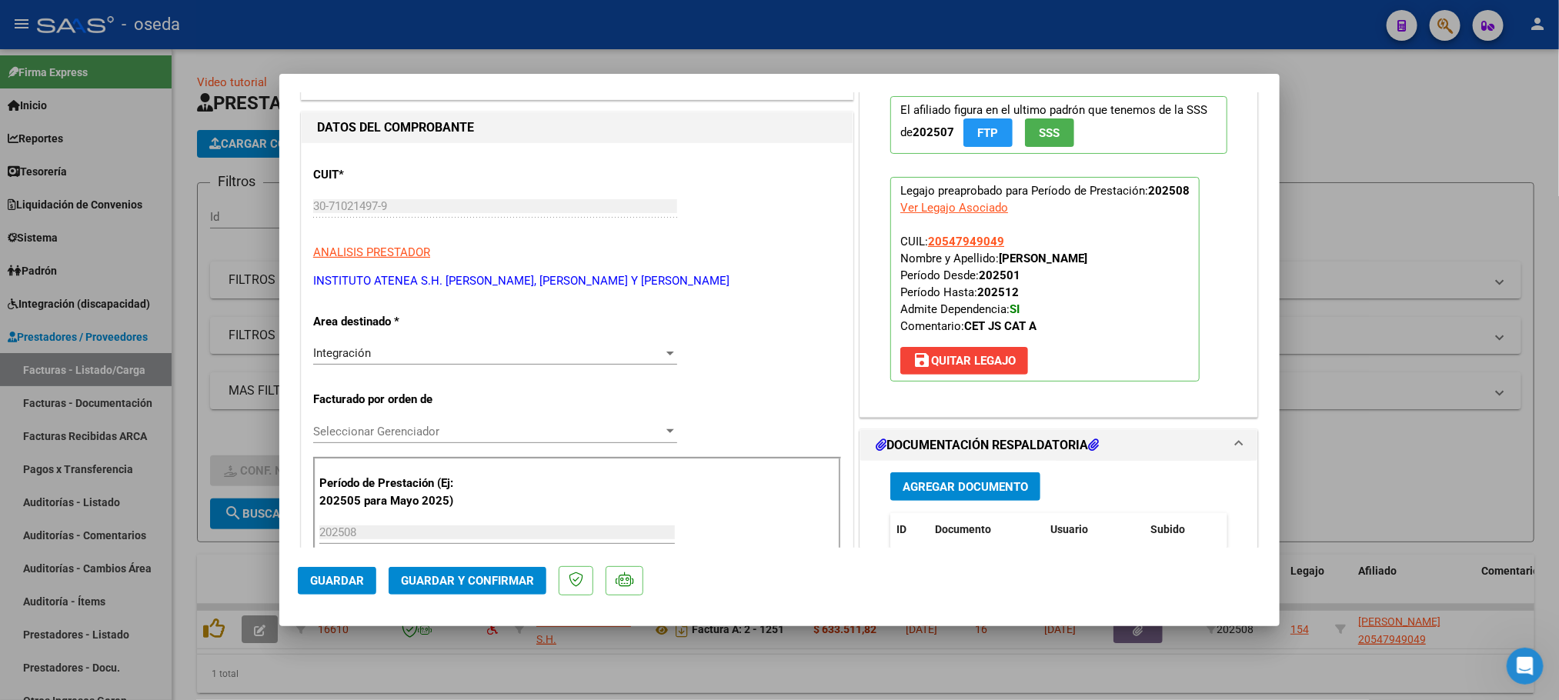
scroll to position [346, 0]
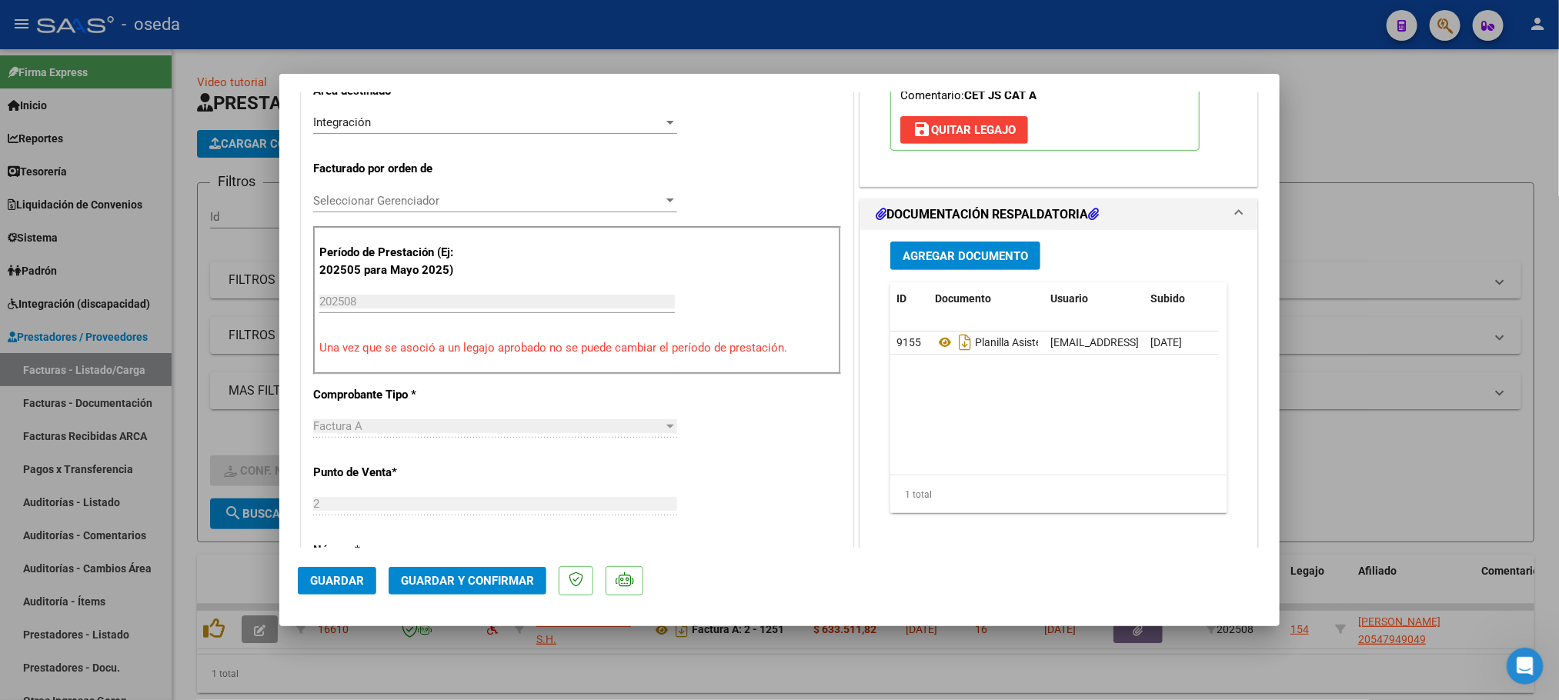
click at [435, 136] on div "Integración Seleccionar Area" at bounding box center [495, 130] width 364 height 38
click at [446, 129] on div "Integración" at bounding box center [488, 122] width 350 height 14
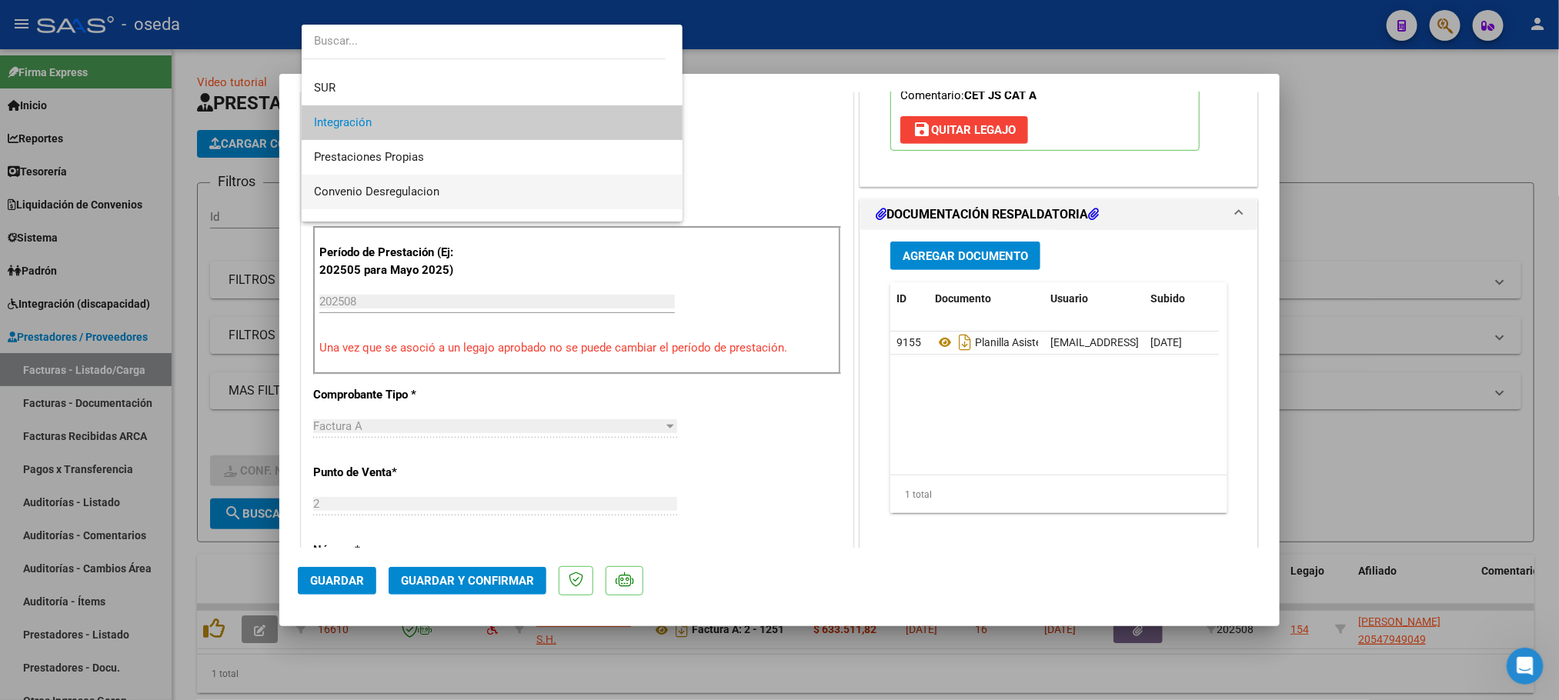
scroll to position [173, 0]
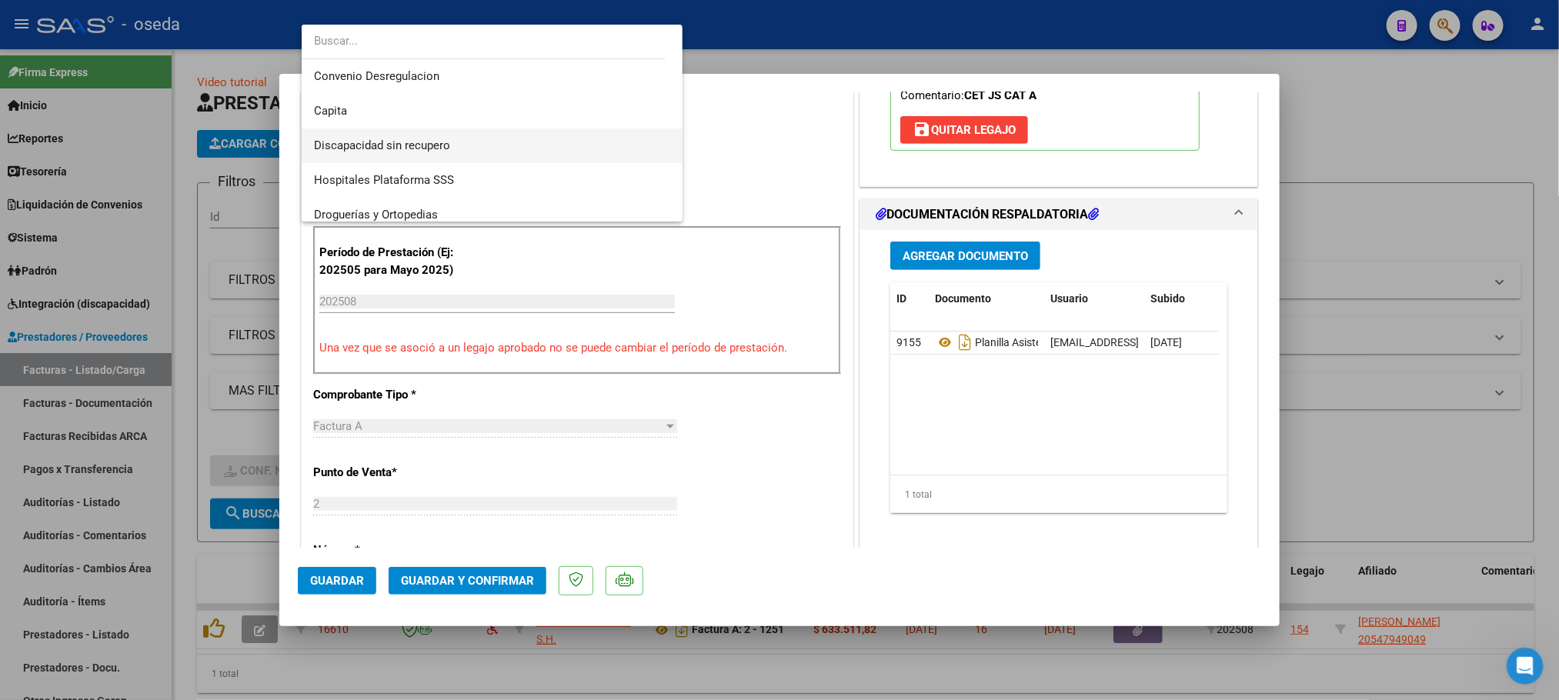
click at [467, 162] on span "Discapacidad sin recupero" at bounding box center [492, 146] width 357 height 35
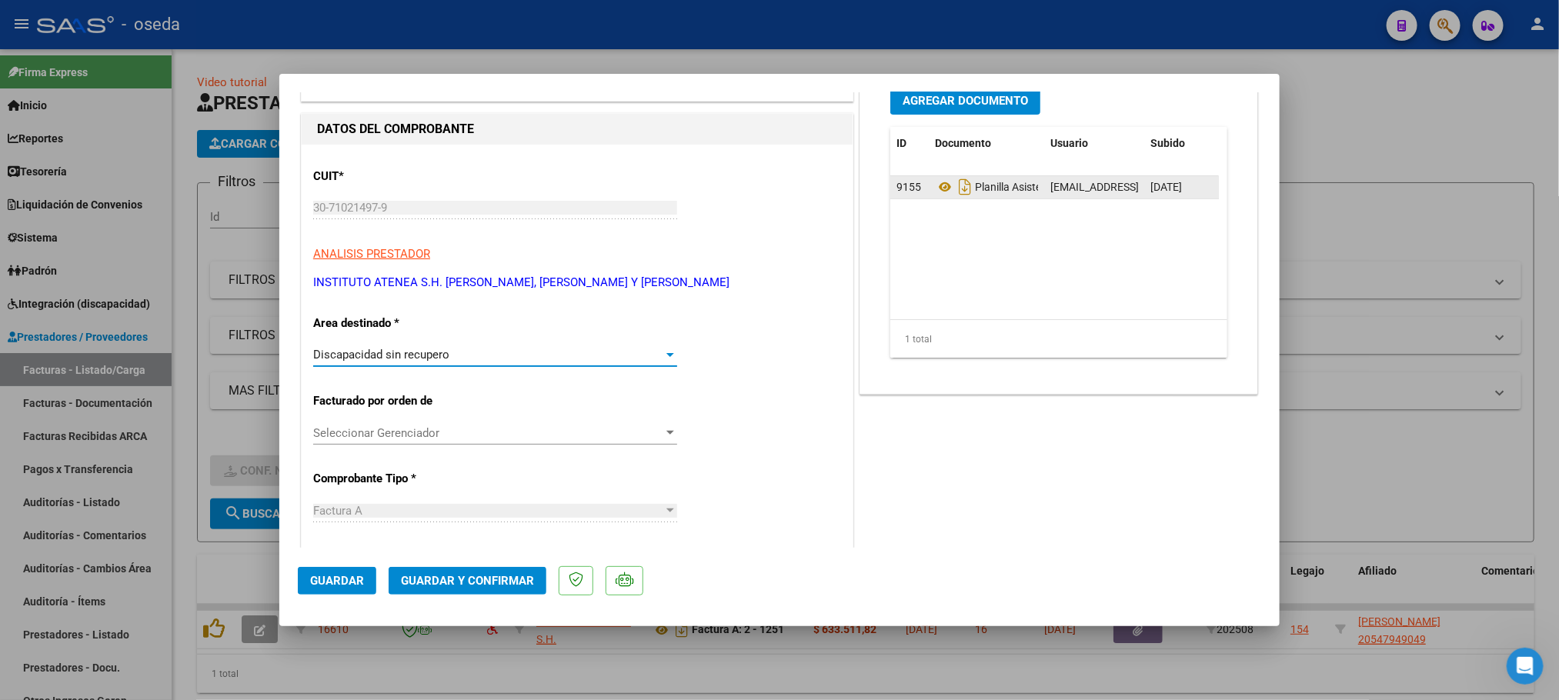
scroll to position [0, 0]
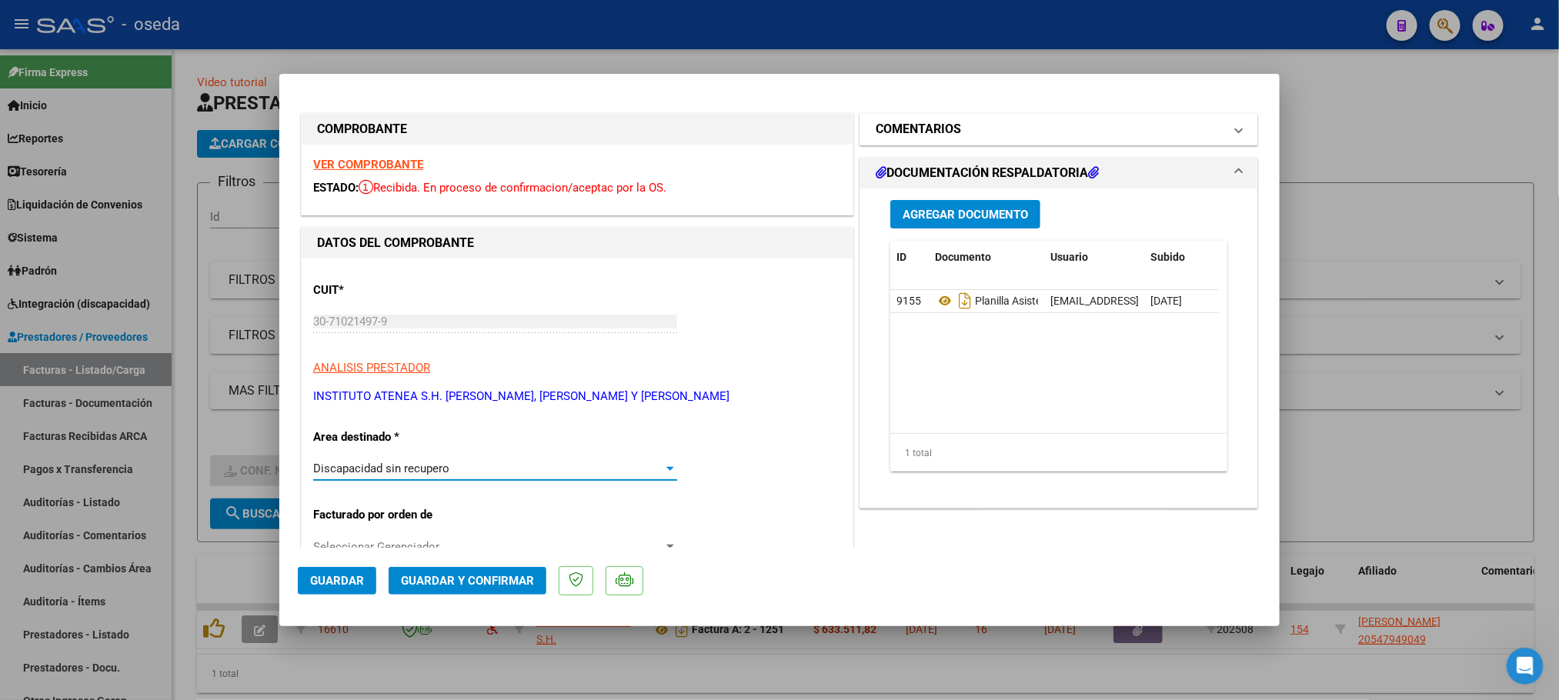
click at [889, 120] on h1 "COMENTARIOS" at bounding box center [918, 129] width 85 height 18
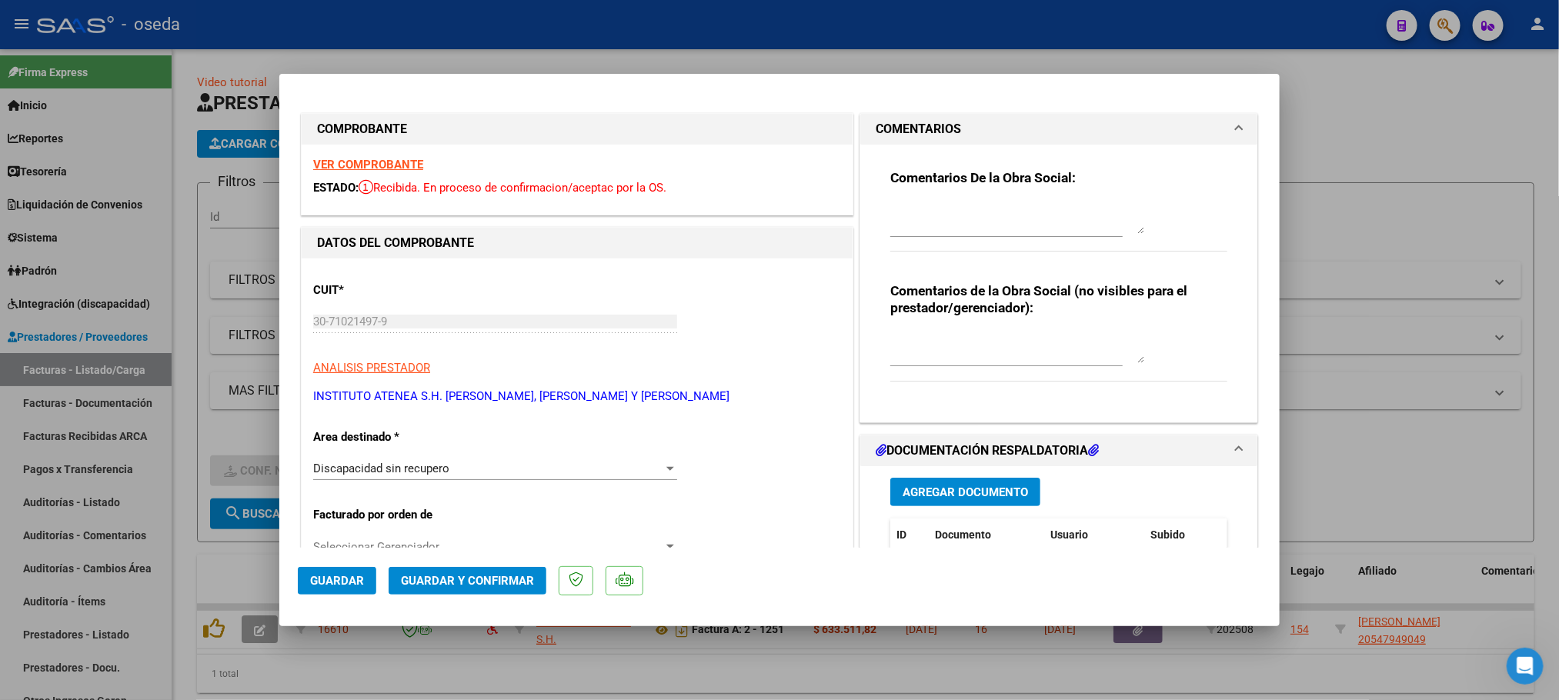
click at [923, 219] on textarea at bounding box center [1017, 218] width 254 height 31
type textarea "SE INFORMA QUE SE ENCUENTRA MAL FACTURADO. SOLICITAMOS NC"
click at [333, 577] on span "Guardar" at bounding box center [337, 581] width 54 height 14
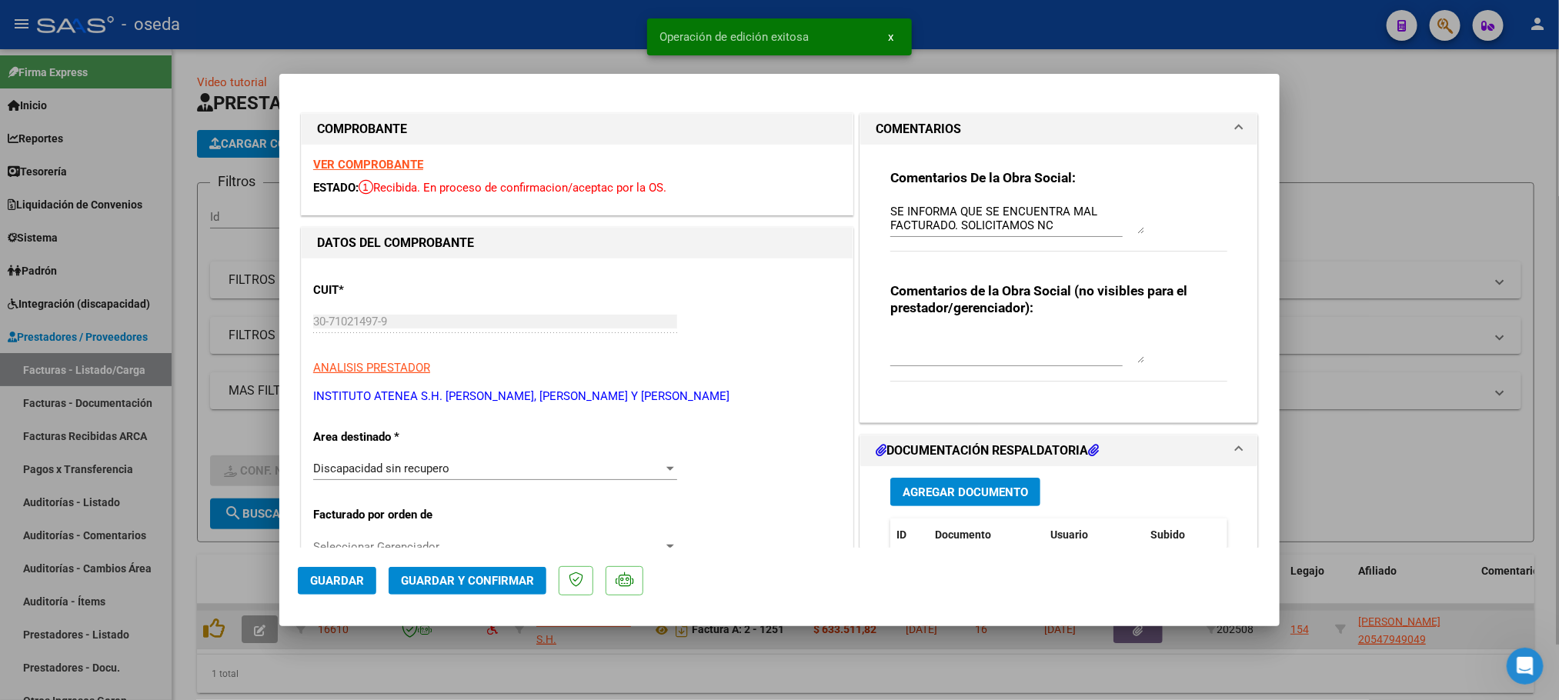
type input "$ 0,00"
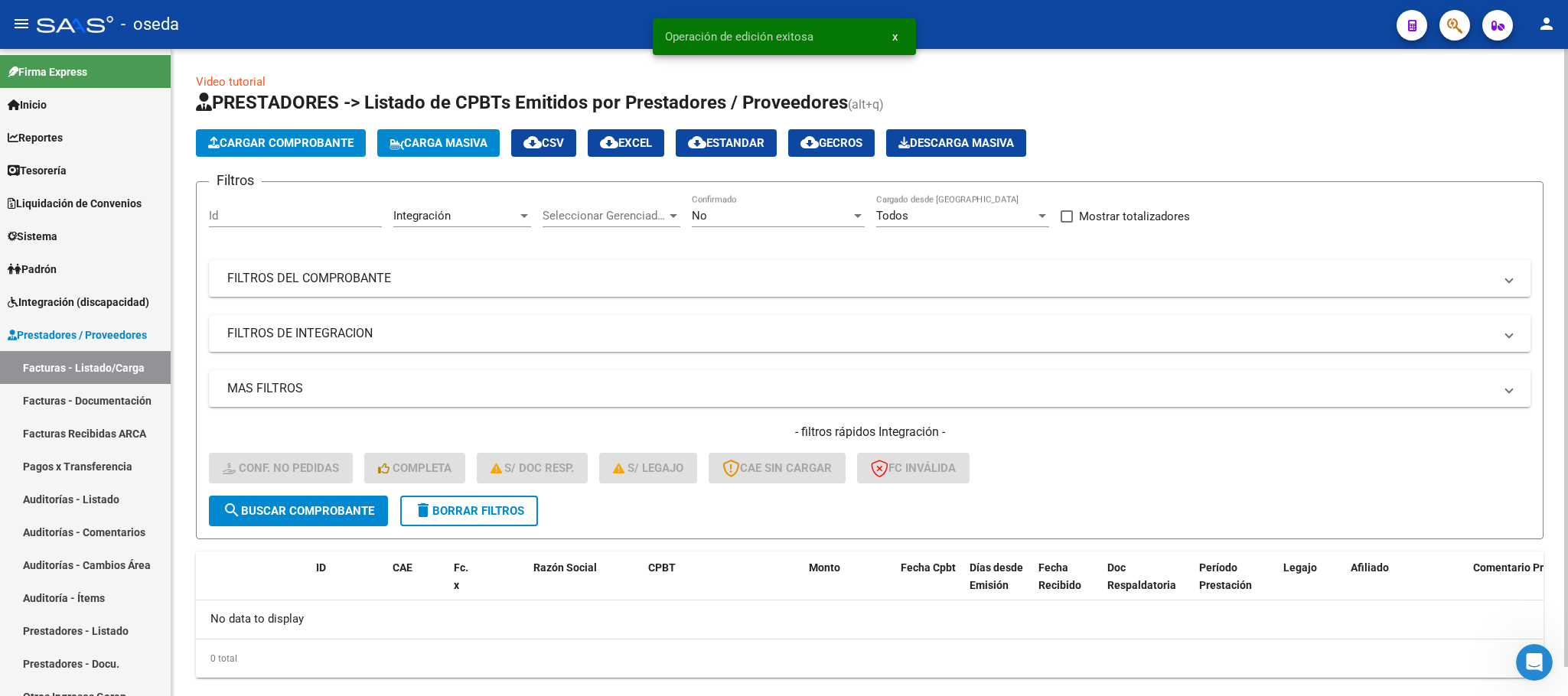
click at [462, 512] on span "delete Borrar Filtros" at bounding box center [468, 511] width 110 height 14
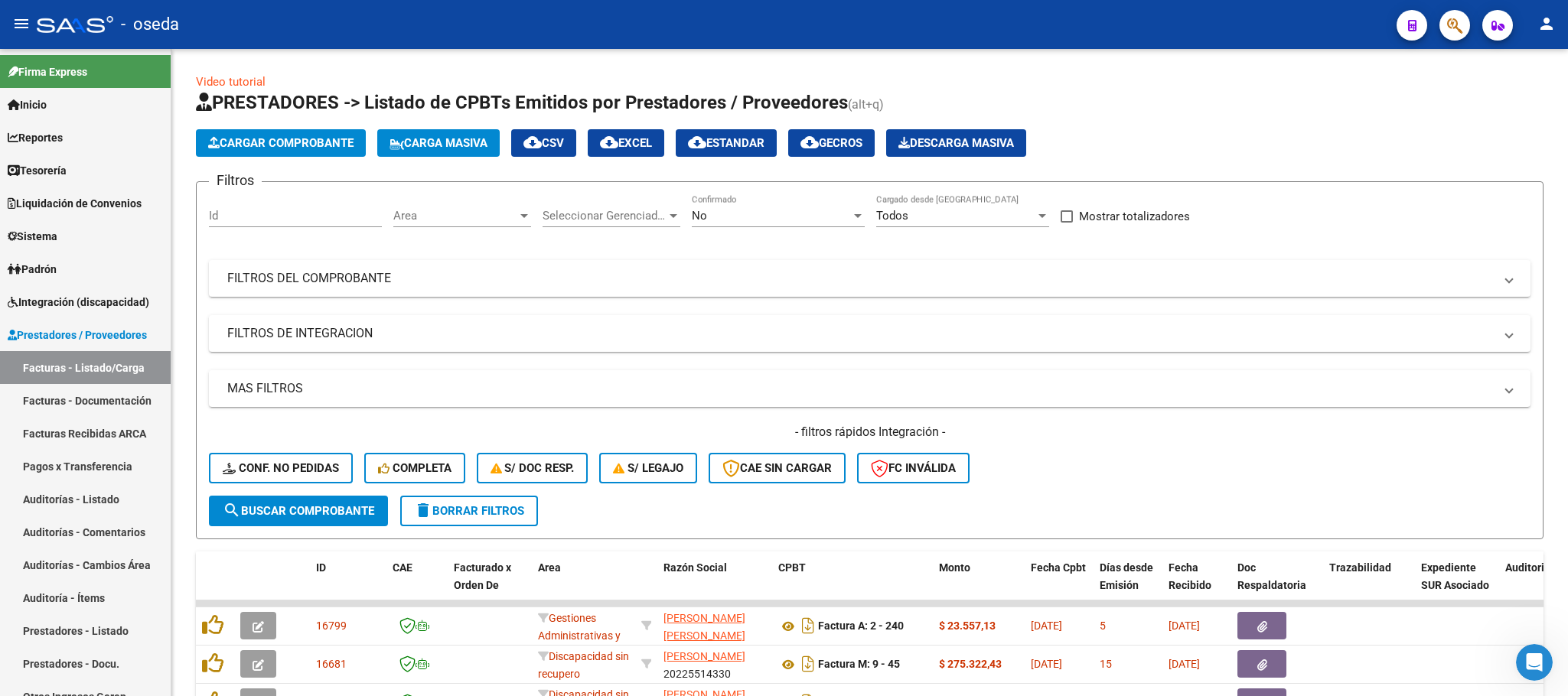
click at [1453, 28] on icon "button" at bounding box center [1454, 26] width 15 height 18
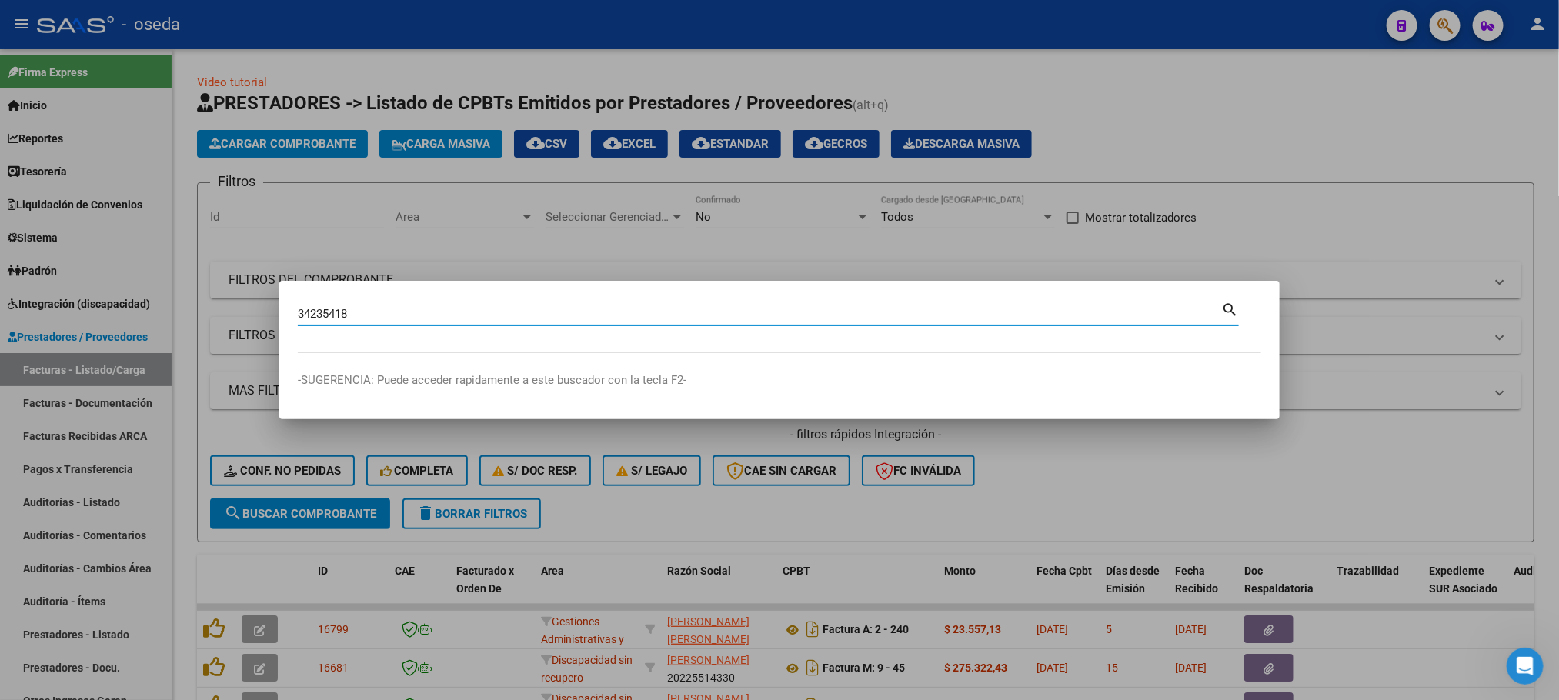
type input "34235418"
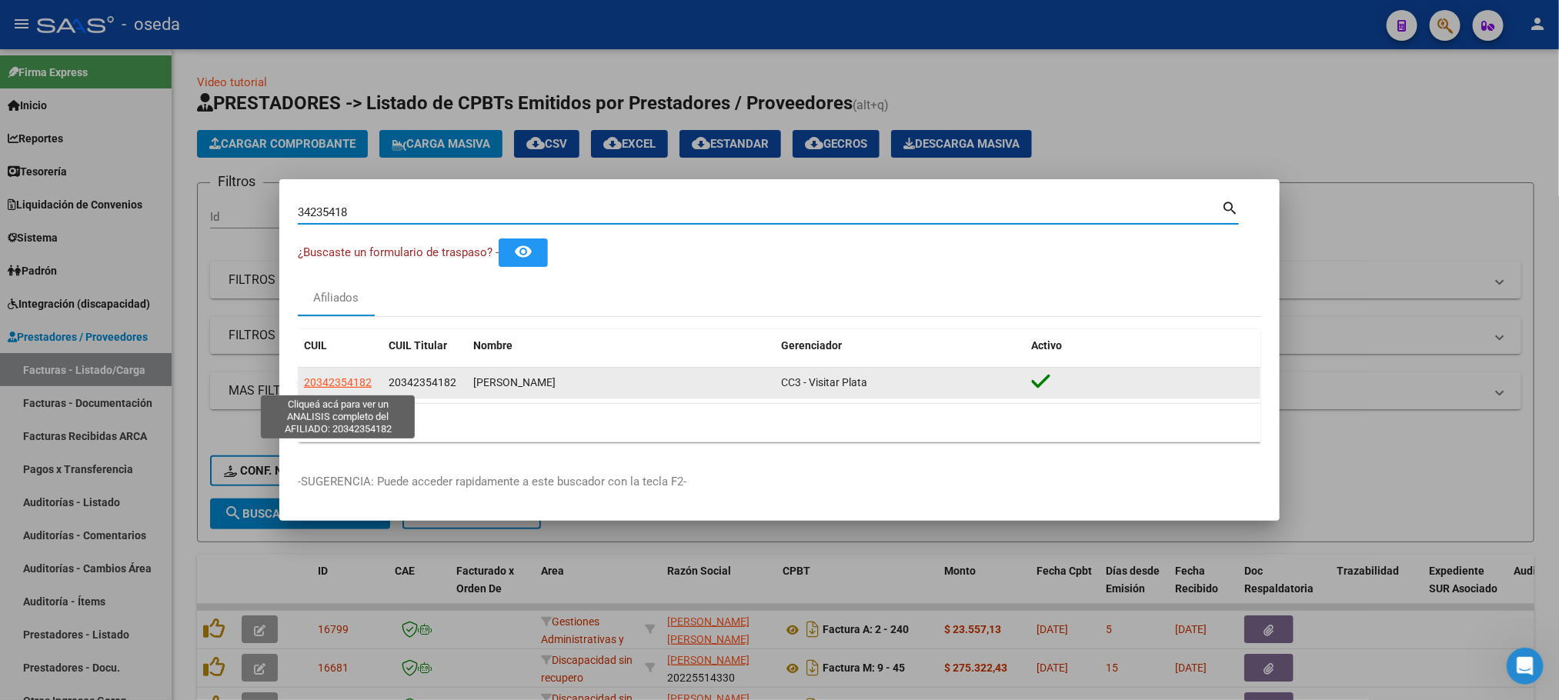
click at [328, 379] on span "20342354182" at bounding box center [338, 382] width 68 height 12
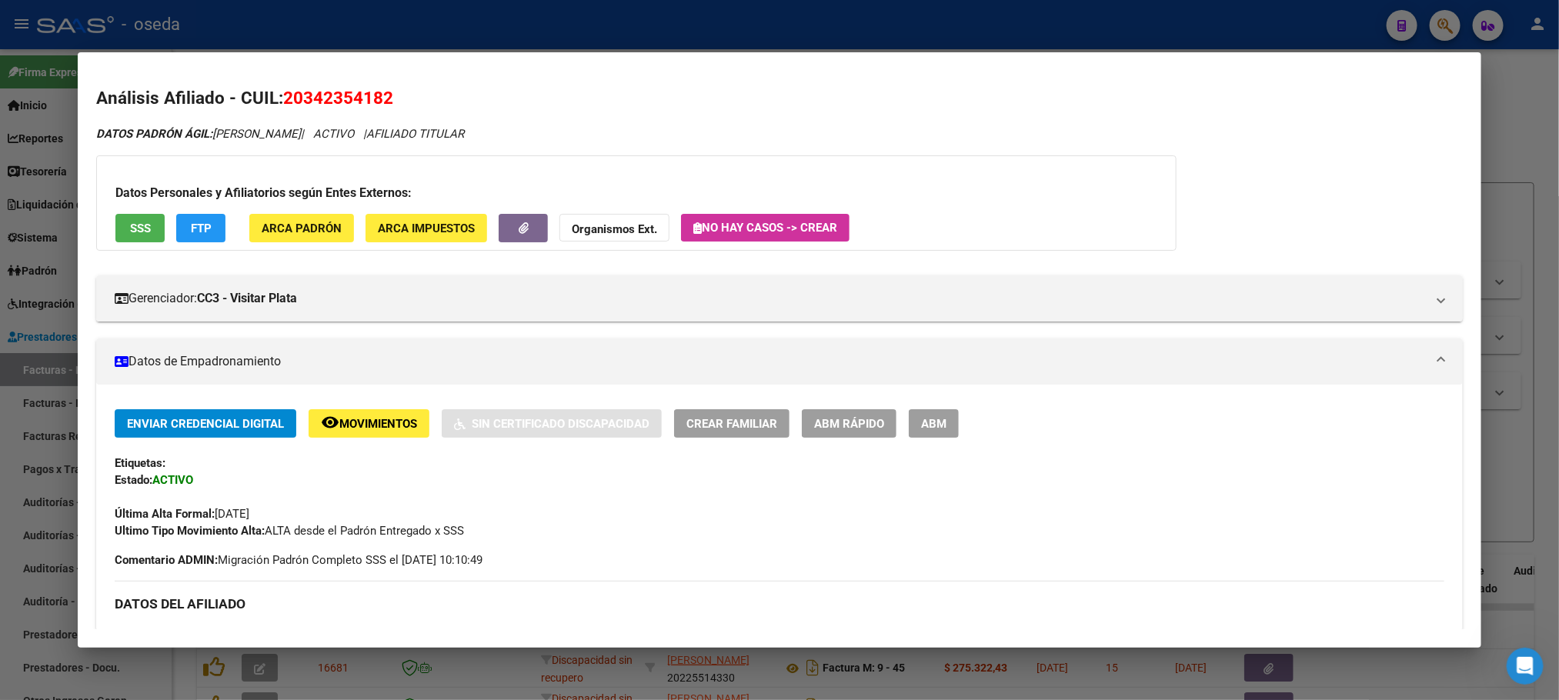
scroll to position [462, 0]
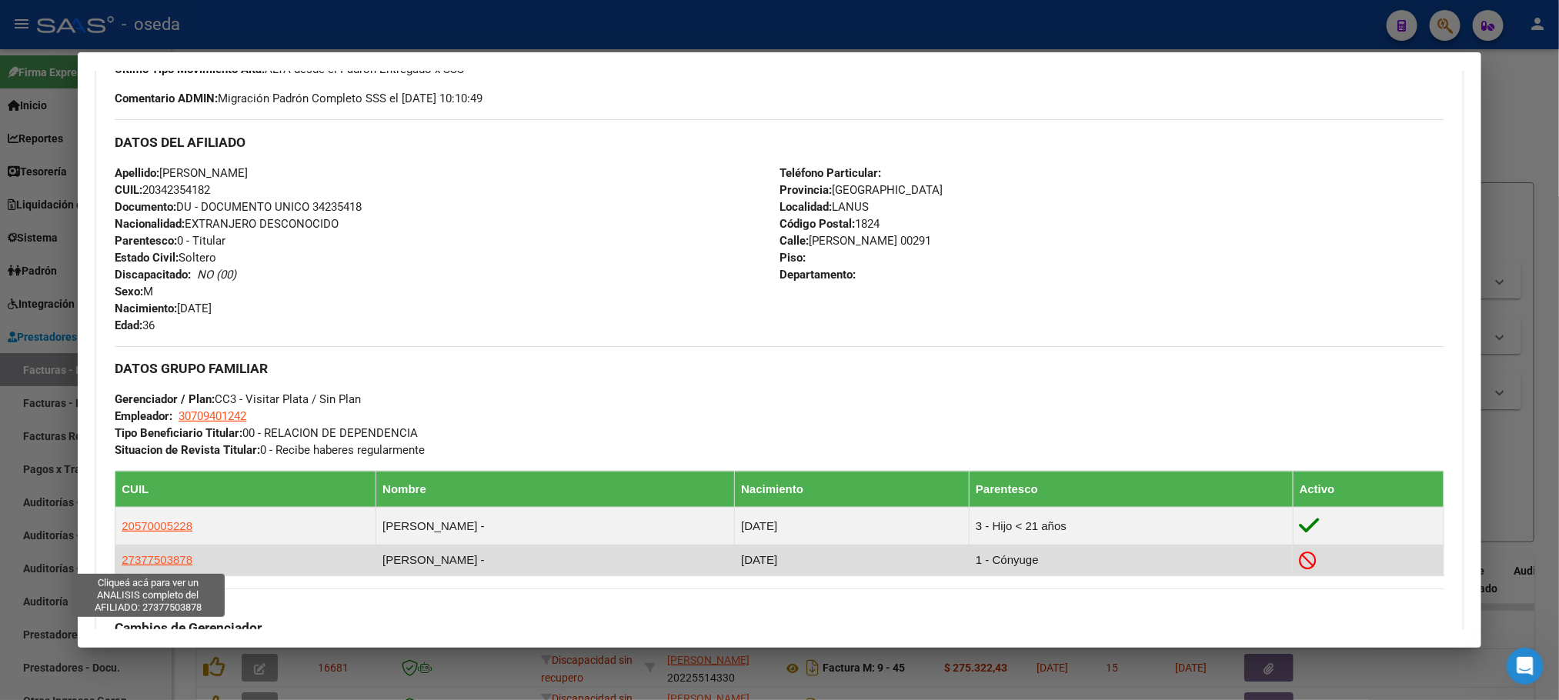
click at [151, 559] on span "27377503878" at bounding box center [157, 559] width 71 height 13
type textarea "27377503878"
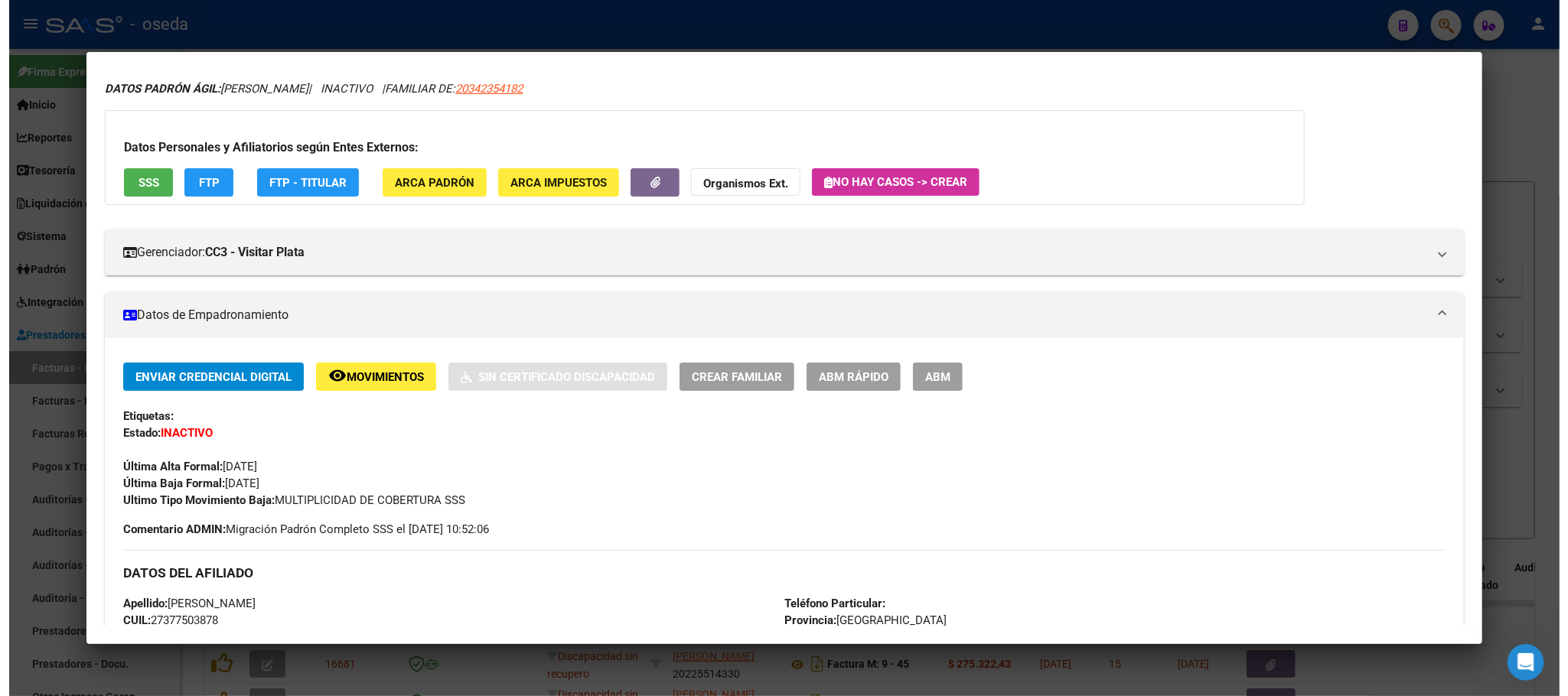
scroll to position [114, 0]
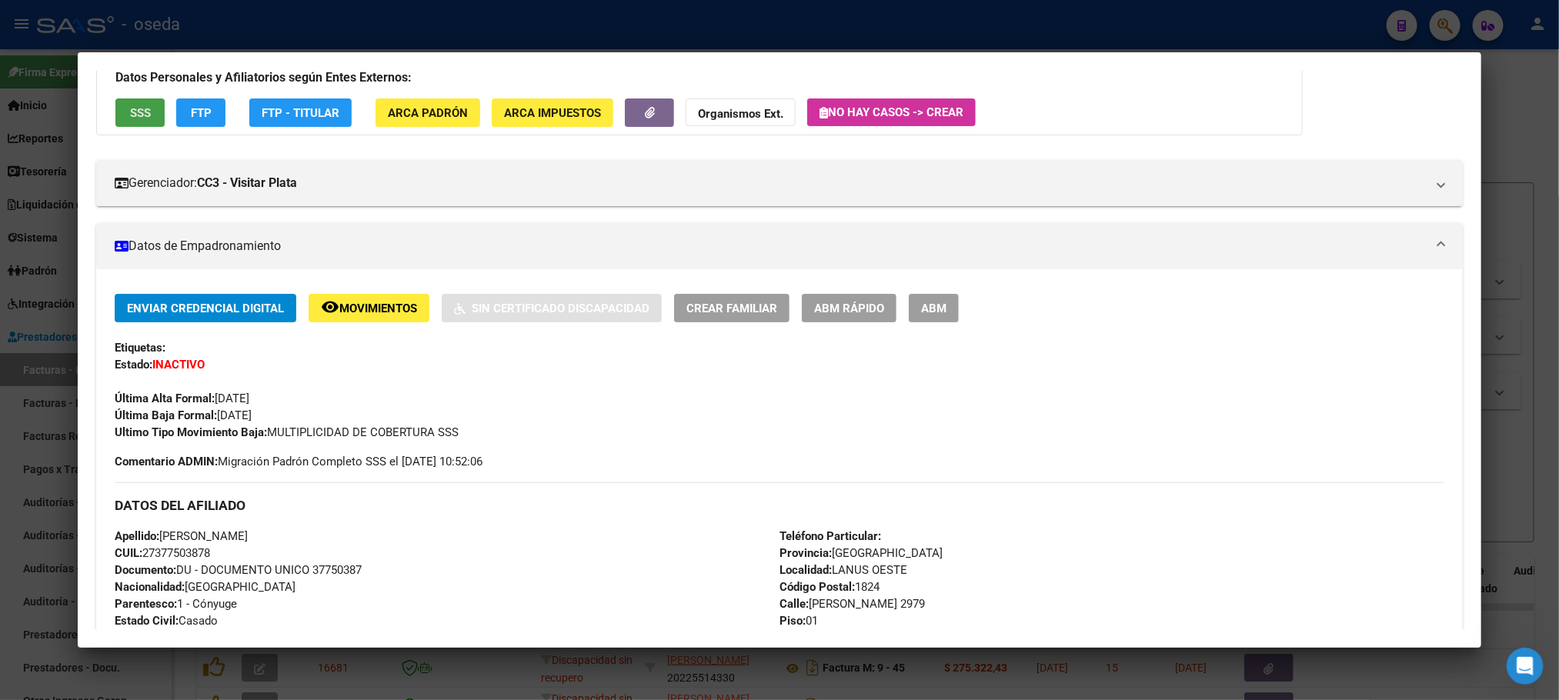
click at [135, 112] on span "SSS" at bounding box center [140, 113] width 21 height 14
click at [120, 97] on div "Datos Personales y Afiliatorios según Entes Externos: SSS FTP FTP - Titular ARC…" at bounding box center [699, 87] width 1207 height 95
click at [130, 106] on span "SSS" at bounding box center [140, 113] width 21 height 14
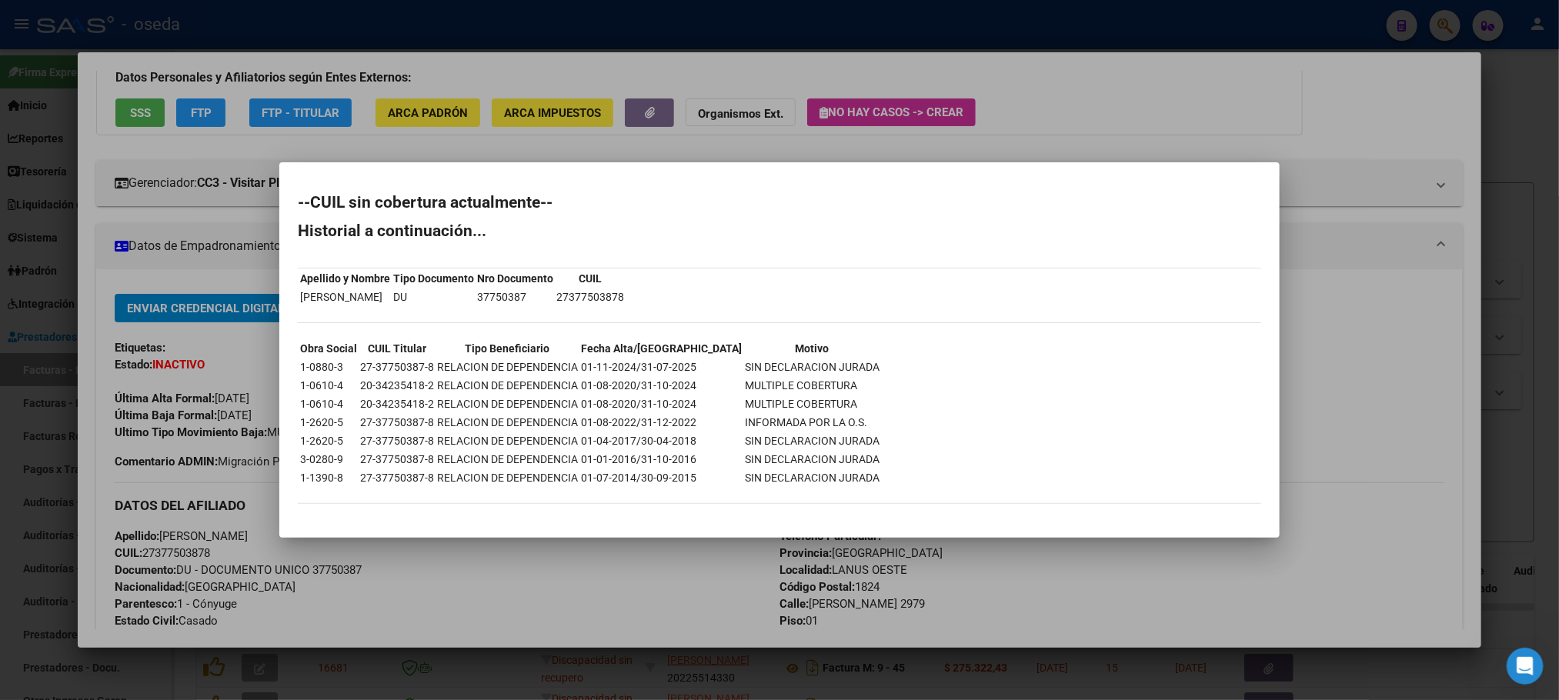
drag, startPoint x: 633, startPoint y: 379, endPoint x: 693, endPoint y: 386, distance: 59.7
click at [693, 386] on tr "1-0610-4 20-34235418-2 RELACION DE DEPENDENCIA 01-08-2020/31-10-2024 MULTIPLE C…" at bounding box center [589, 385] width 581 height 17
drag, startPoint x: 646, startPoint y: 363, endPoint x: 737, endPoint y: 374, distance: 91.4
click at [737, 374] on tr "1-0880-3 27-37750387-8 RELACION DE DEPENDENCIA 01-11-2024/31-07-2025 SIN DECLAR…" at bounding box center [589, 367] width 581 height 17
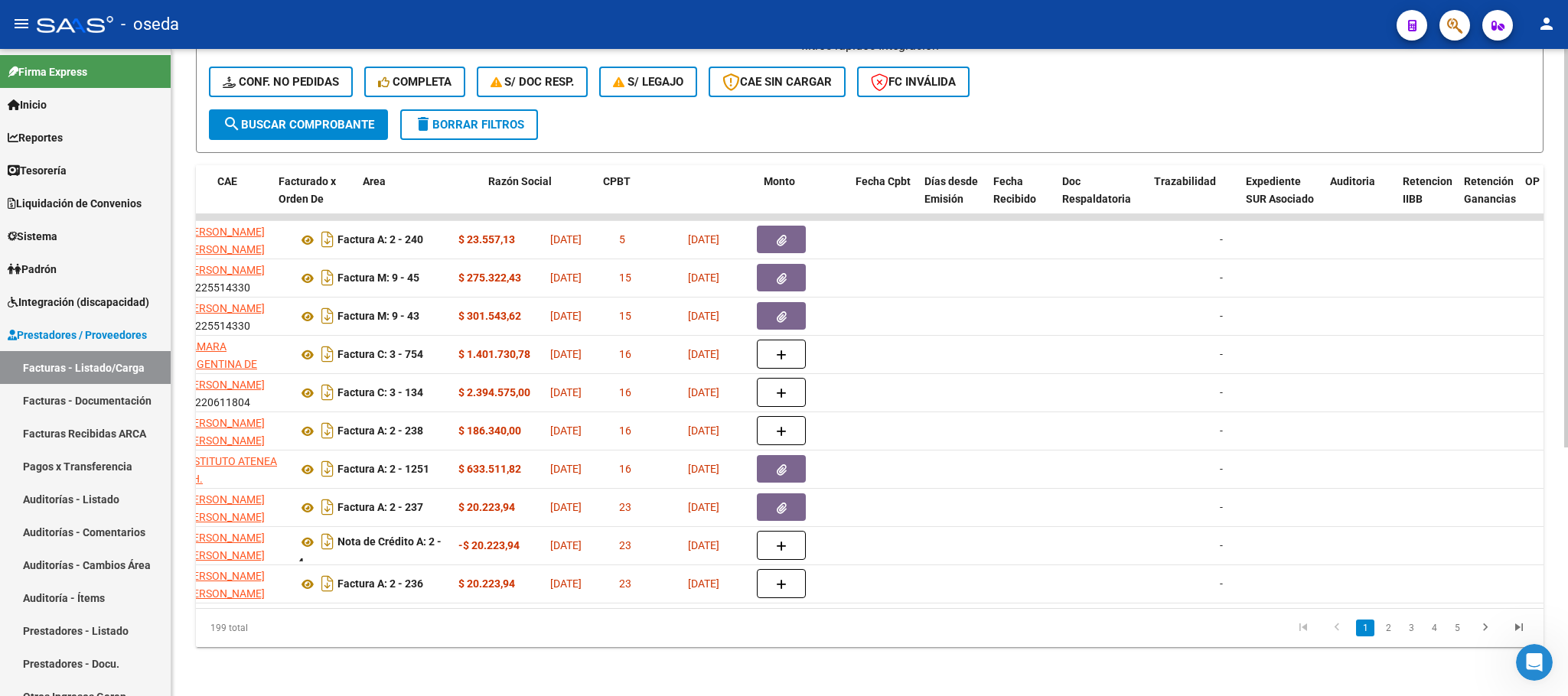
scroll to position [0, 0]
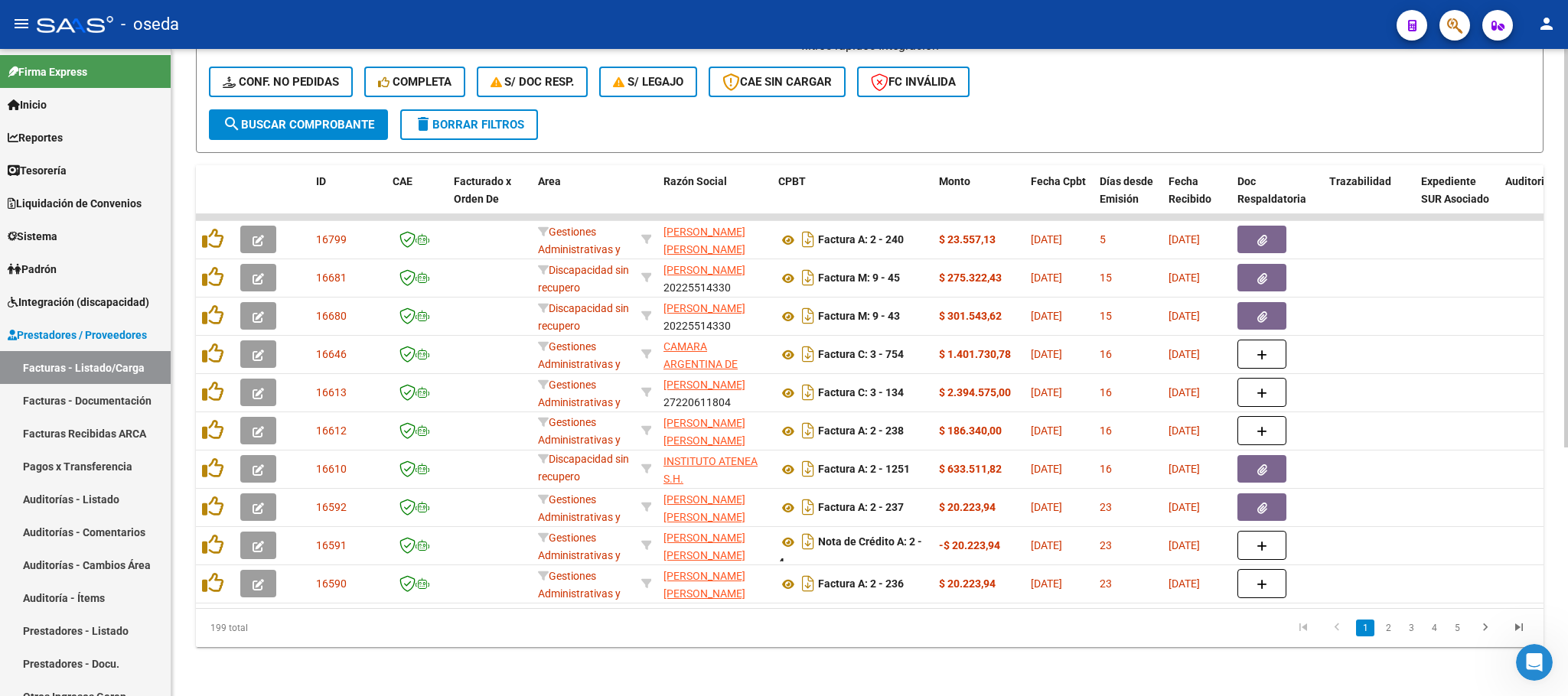
click at [421, 680] on div "Video tutorial PRESTADORES -> Listado de CPBTs Emitidos por Prestadores / Prove…" at bounding box center [869, 180] width 1396 height 1034
click at [1459, 30] on icon "button" at bounding box center [1454, 26] width 15 height 18
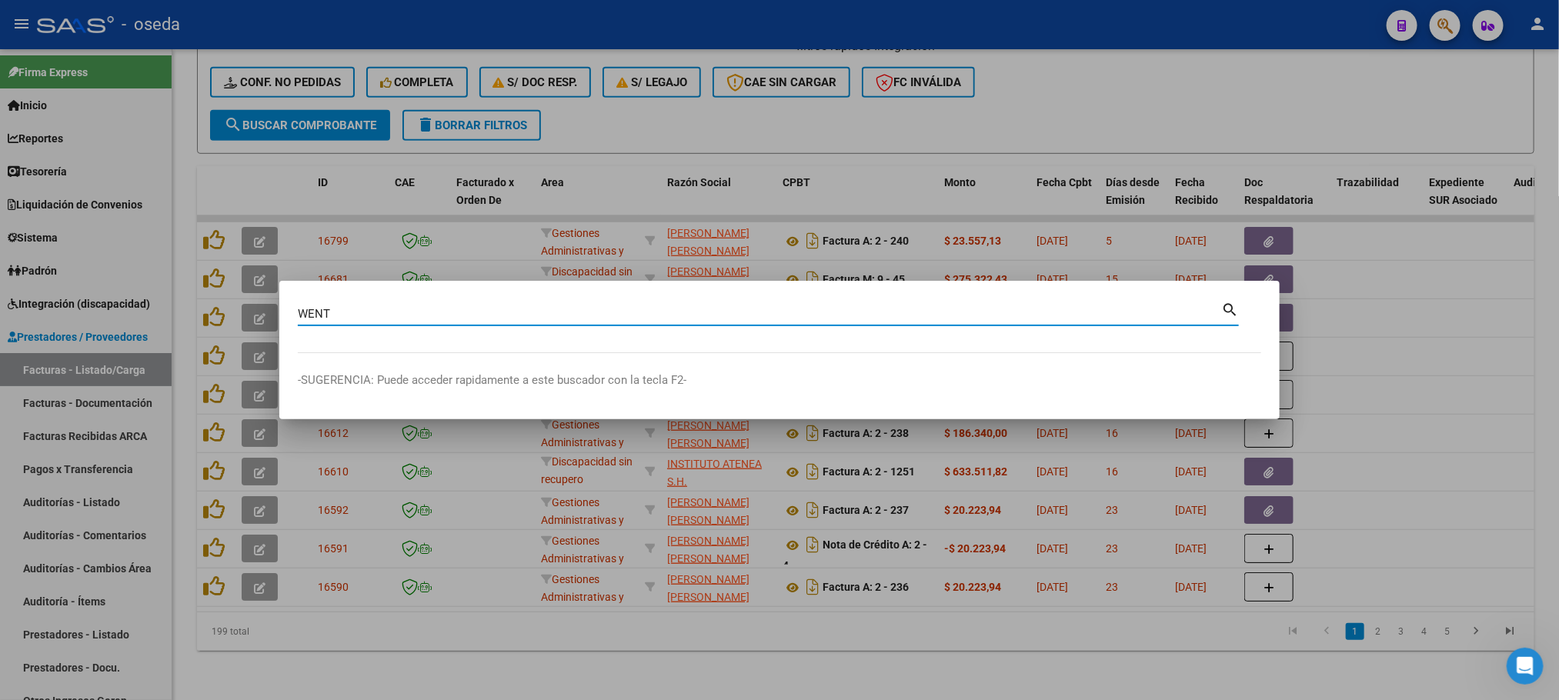
type input "WENT"
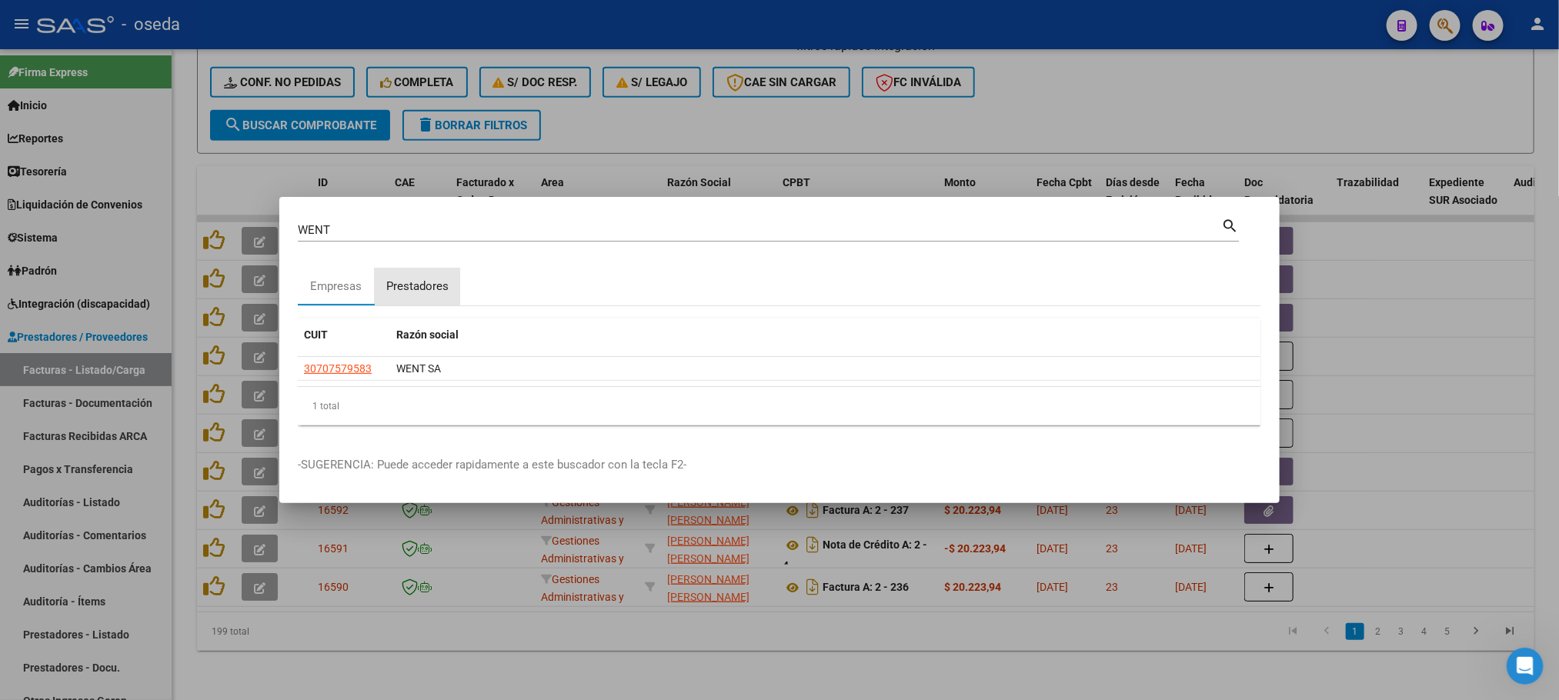
click at [414, 272] on div "Prestadores" at bounding box center [417, 287] width 85 height 37
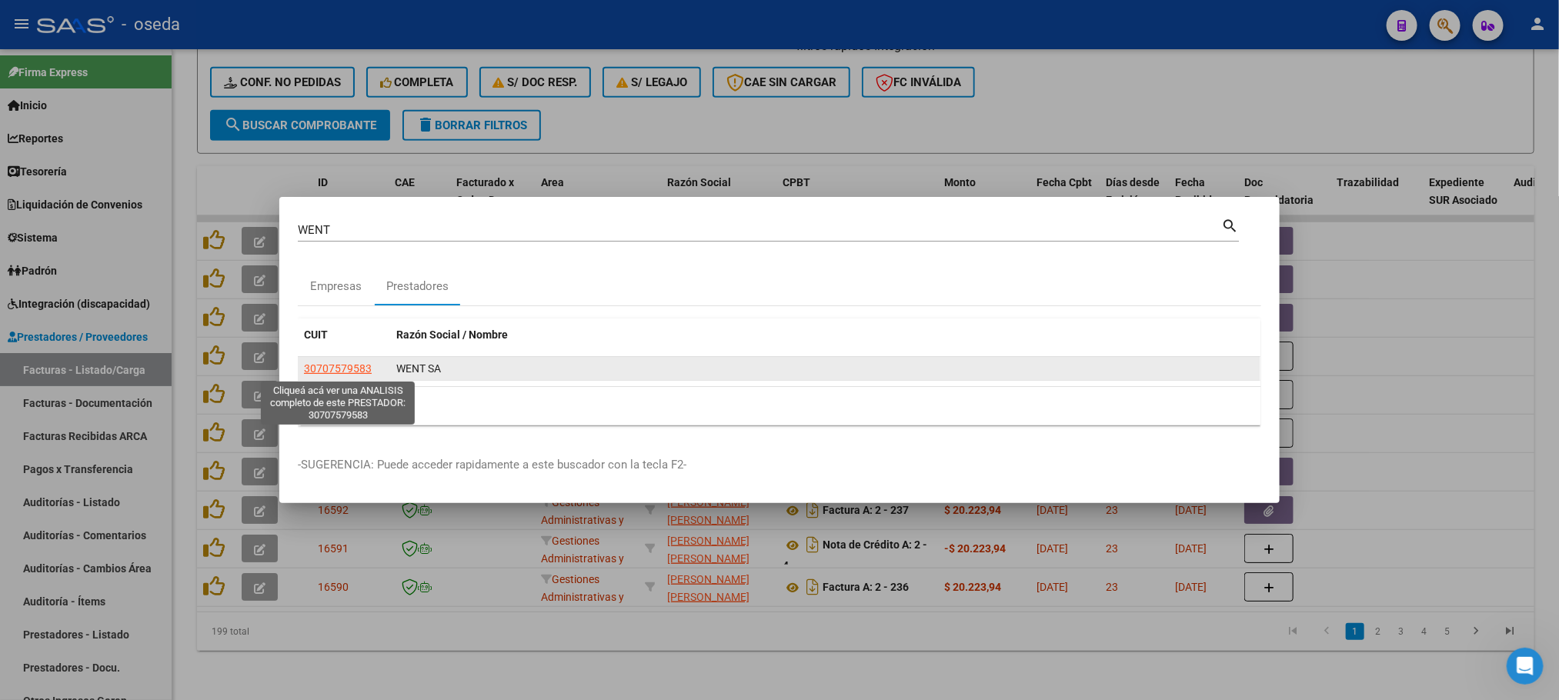
click at [332, 369] on span "30707579583" at bounding box center [338, 368] width 68 height 12
type textarea "30707579583"
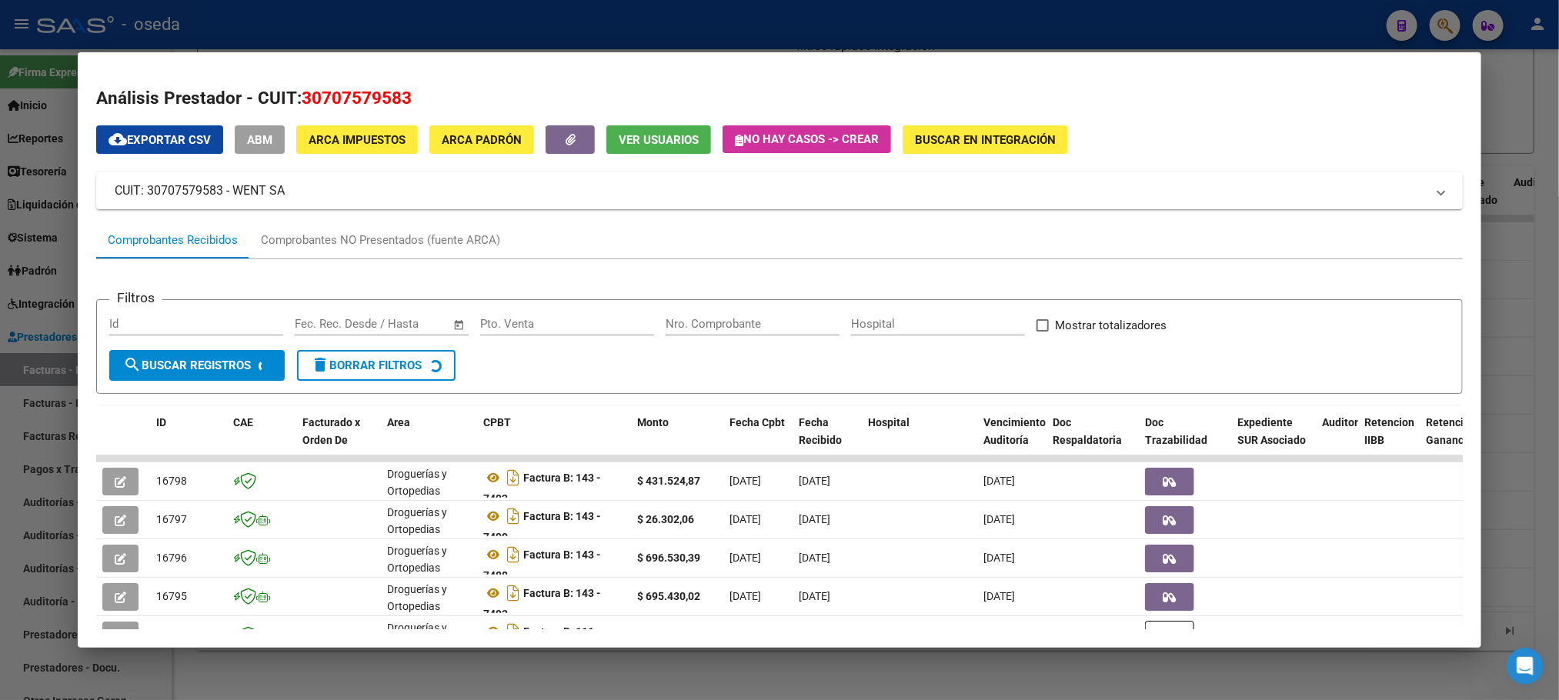
click at [714, 315] on div "Nro. Comprobante" at bounding box center [753, 323] width 174 height 23
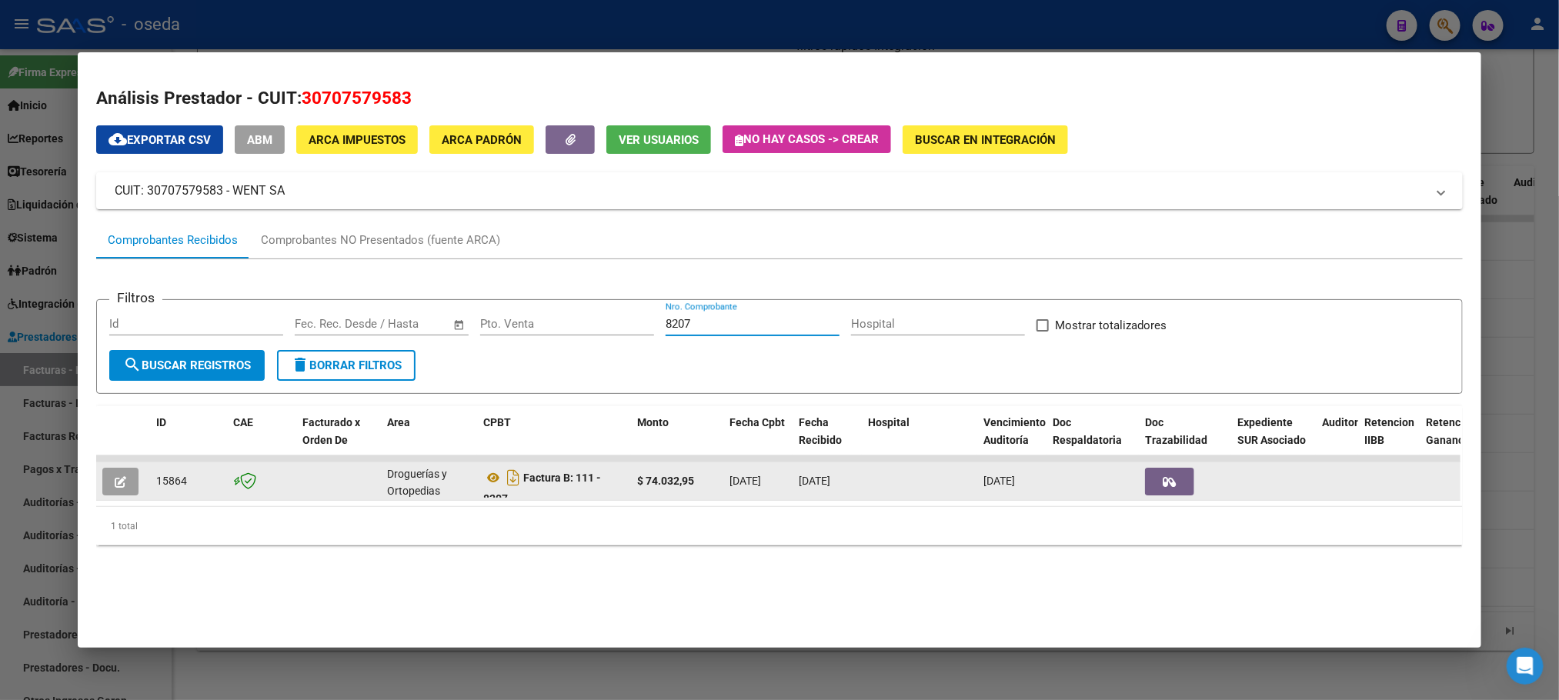
type input "8207"
click at [119, 485] on button "button" at bounding box center [120, 482] width 36 height 28
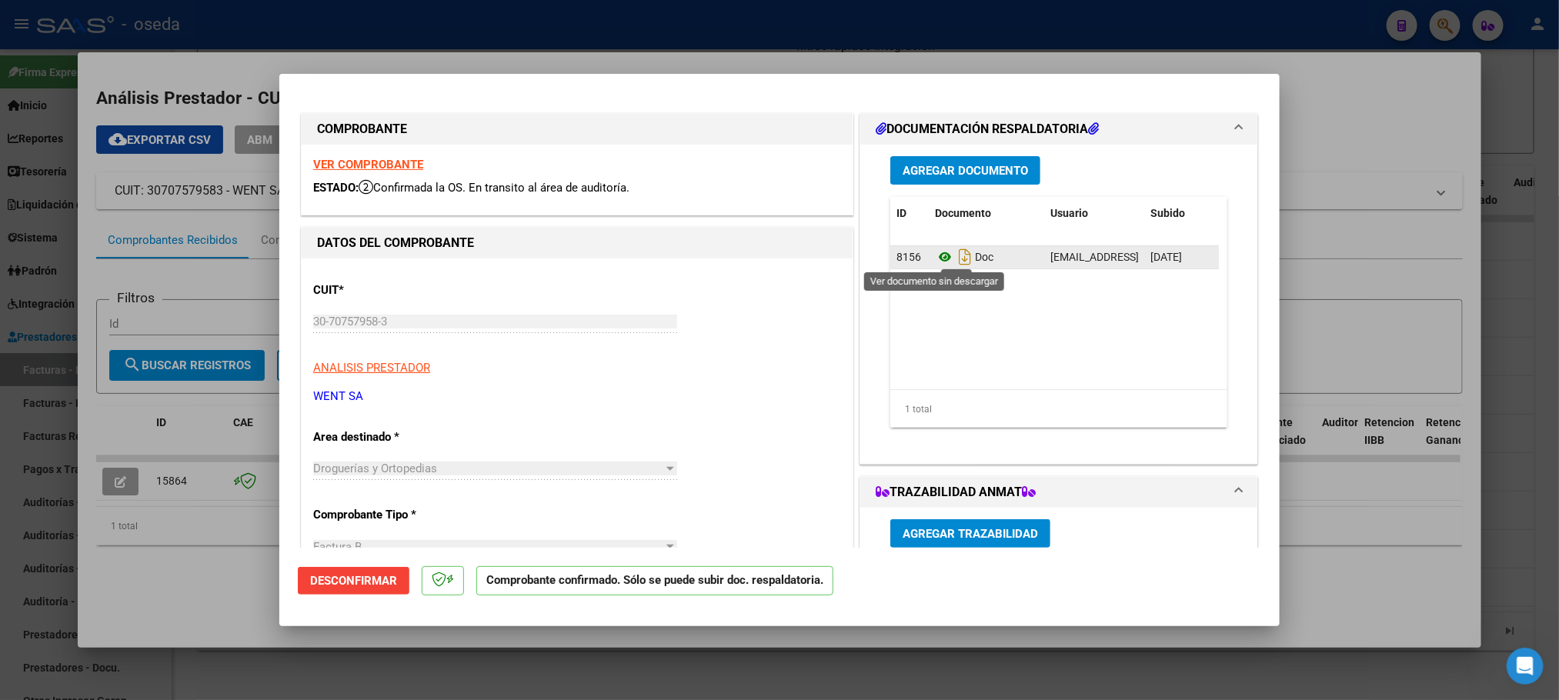
click at [935, 256] on icon at bounding box center [945, 257] width 20 height 18
type input "$ 0,00"
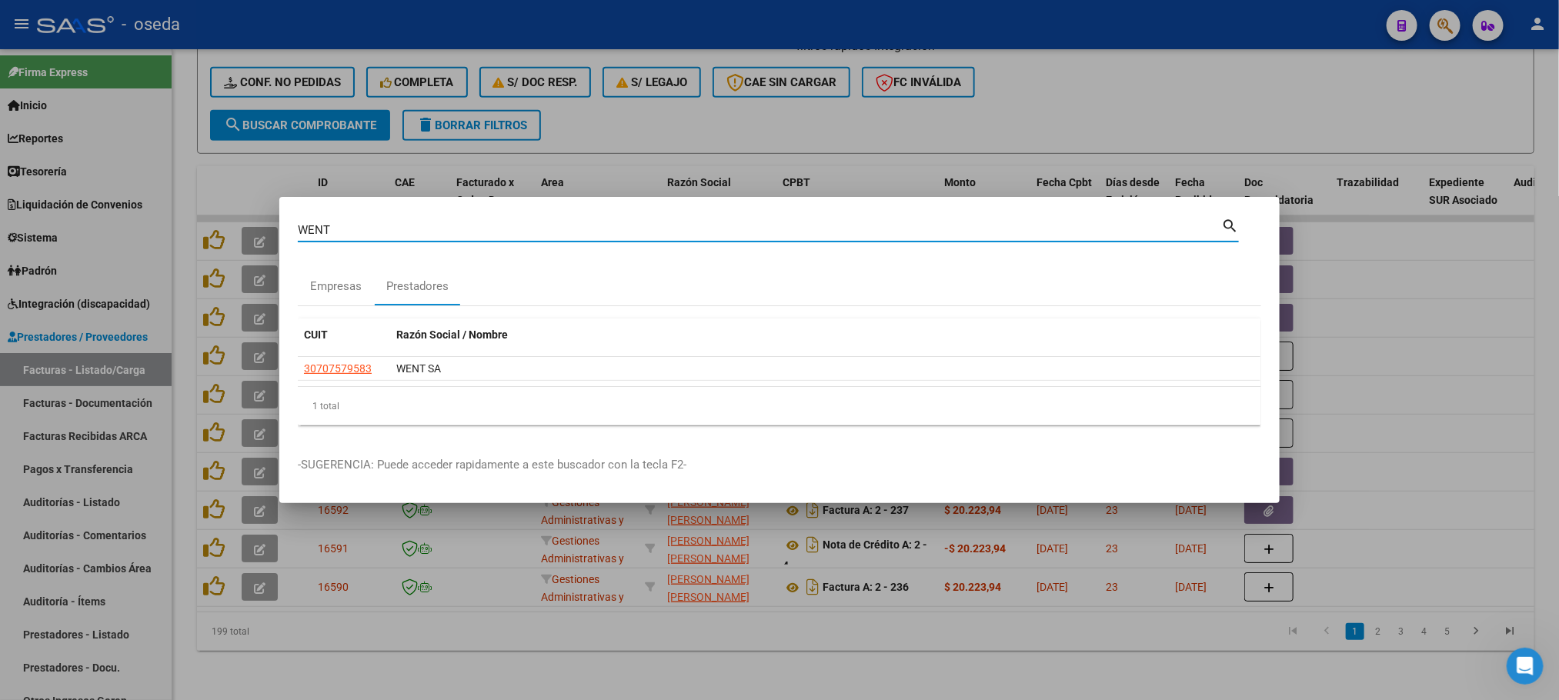
drag, startPoint x: 381, startPoint y: 229, endPoint x: 88, endPoint y: 190, distance: 294.9
click at [88, 190] on div "WENT Buscar (apellido, dni, cuil, nro traspaso, cuit, obra social) search Empre…" at bounding box center [779, 350] width 1559 height 700
type input "34142504"
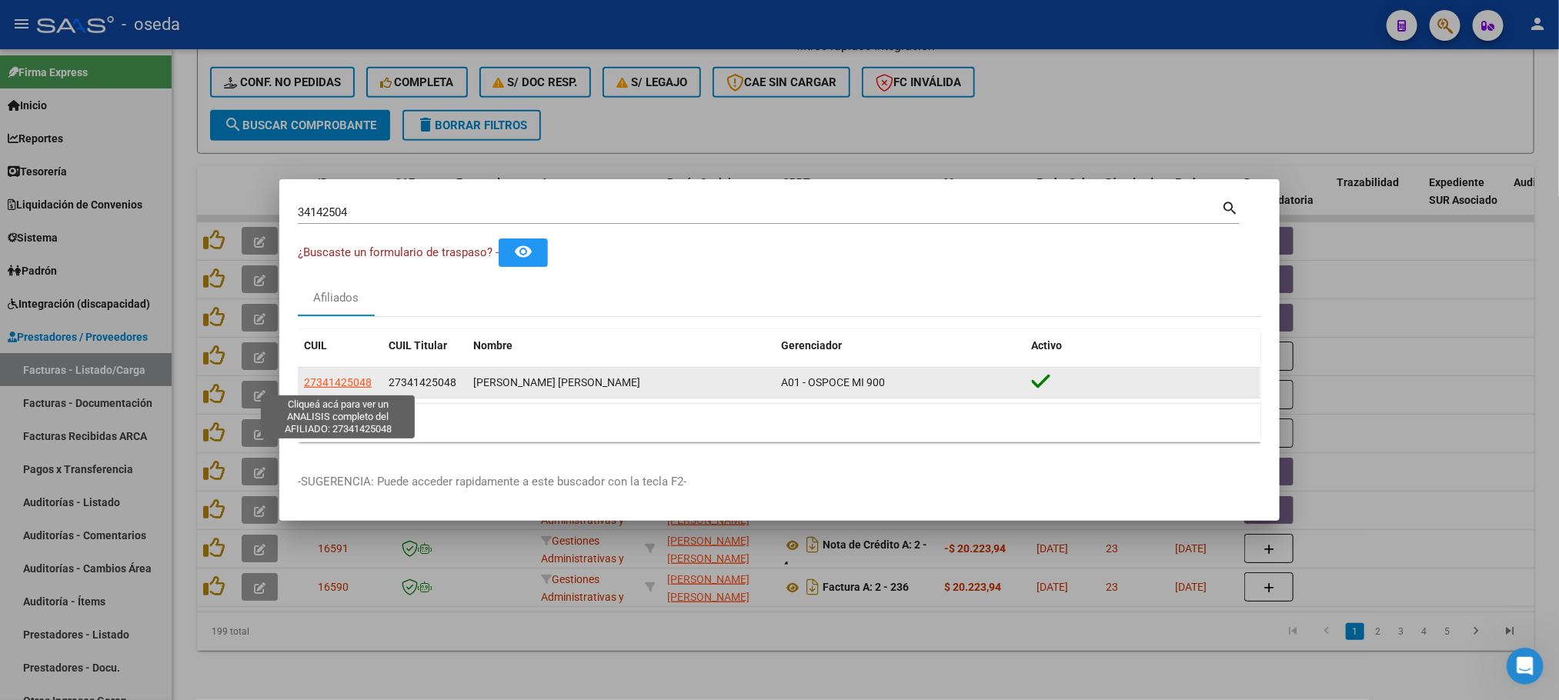
click at [308, 383] on span "27341425048" at bounding box center [338, 382] width 68 height 12
type textarea "27341425048"
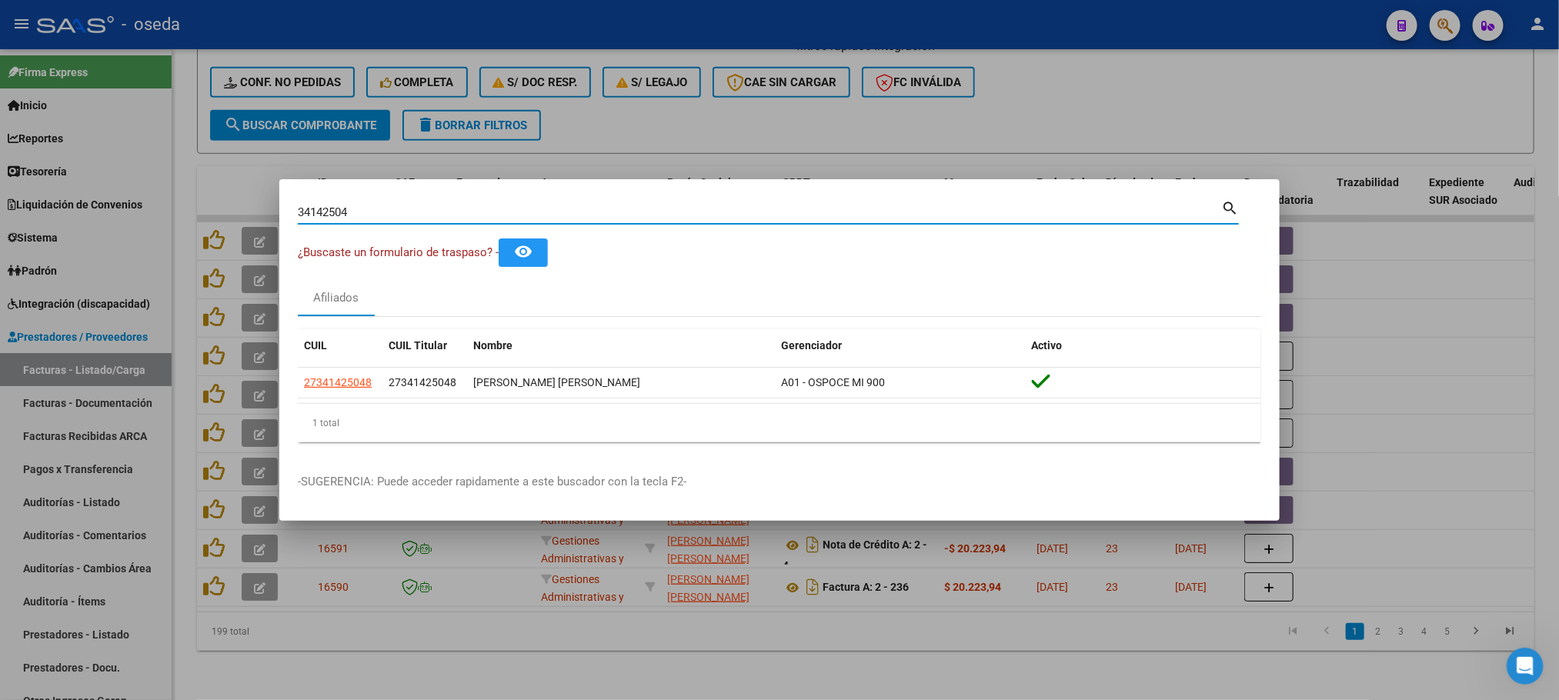
drag, startPoint x: 359, startPoint y: 215, endPoint x: 275, endPoint y: 215, distance: 83.9
click at [275, 215] on div "34142504 Buscar (apellido, dni, cuil, nro traspaso, cuit, obra social) search ¿…" at bounding box center [779, 350] width 1559 height 700
type input "20573366892"
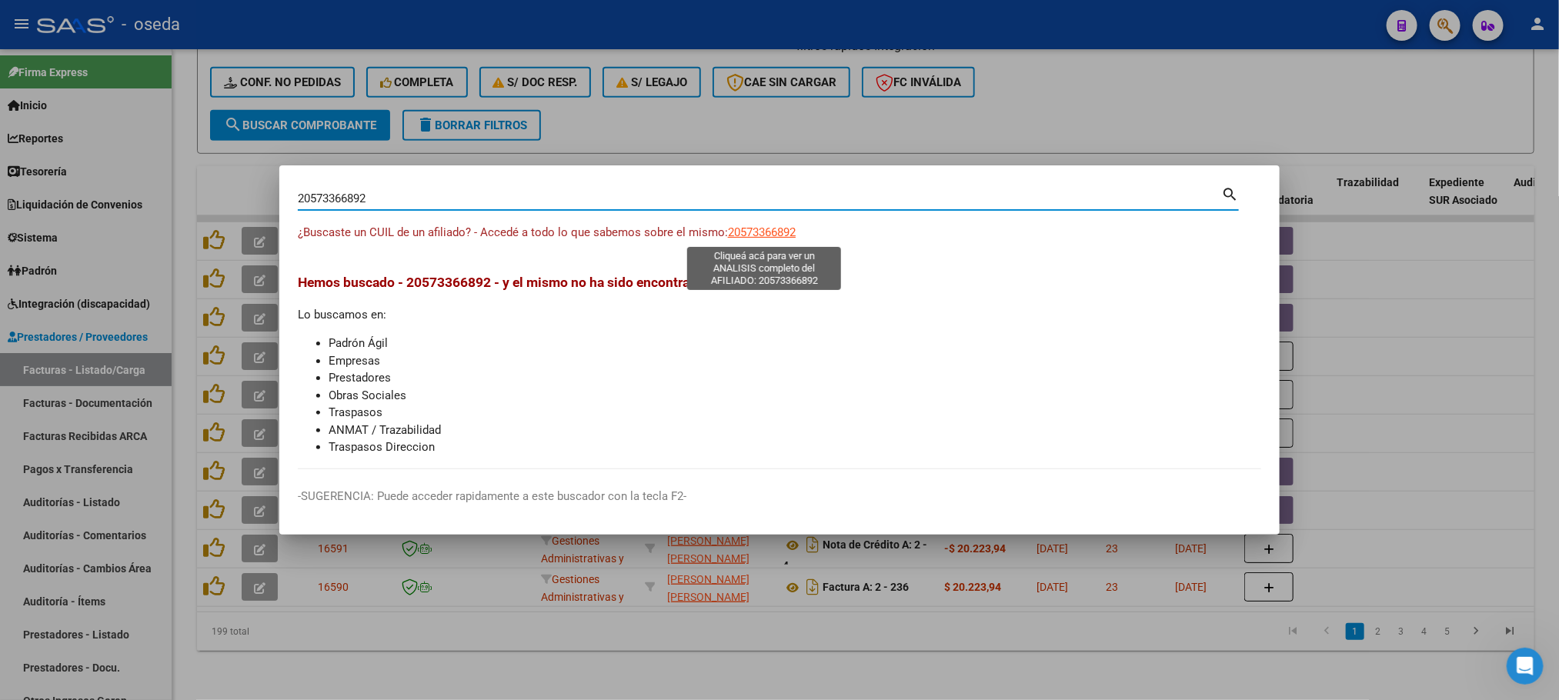
click at [794, 232] on span "20573366892" at bounding box center [762, 232] width 68 height 14
type textarea "20573366892"
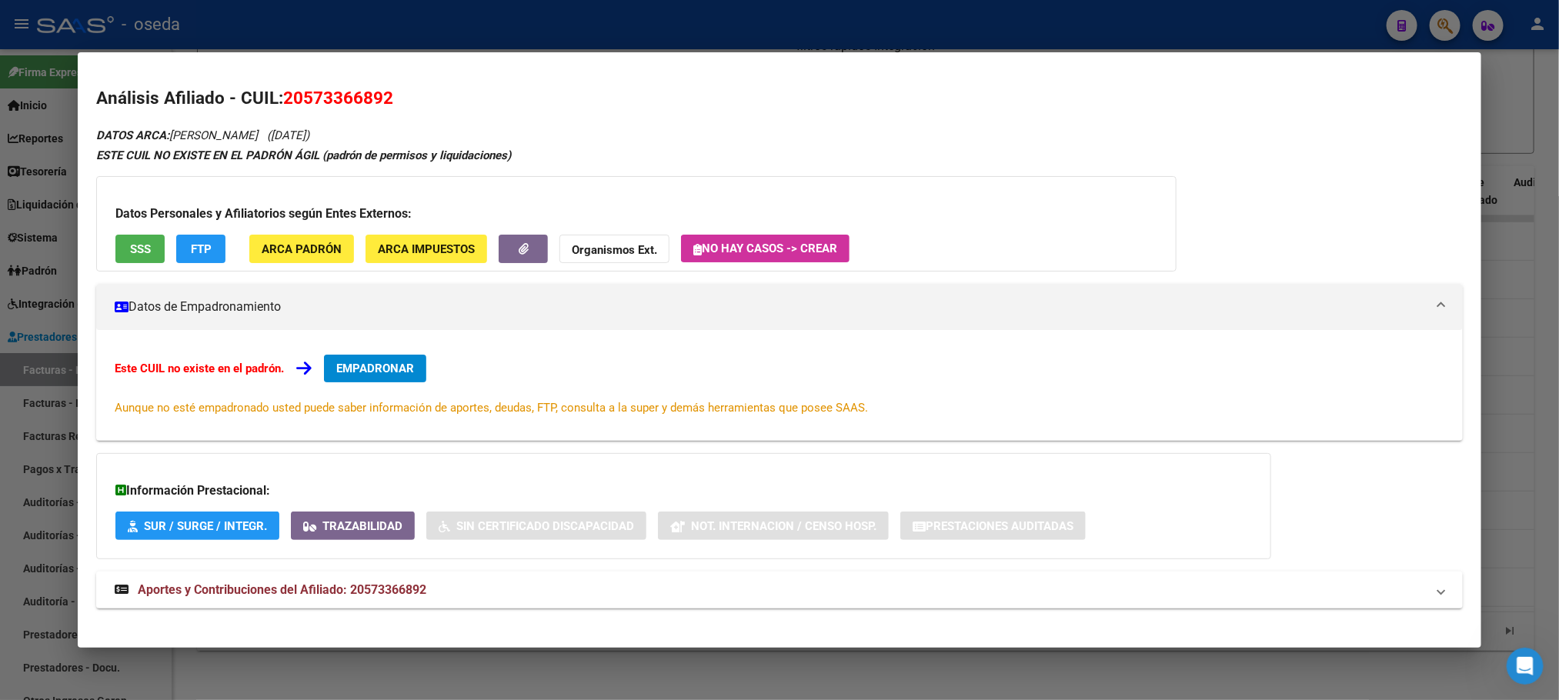
click at [136, 220] on h3 "Datos Personales y Afiliatorios según Entes Externos:" at bounding box center [636, 214] width 1042 height 18
click at [136, 242] on span "SSS" at bounding box center [140, 249] width 21 height 14
